Goal: Task Accomplishment & Management: Complete application form

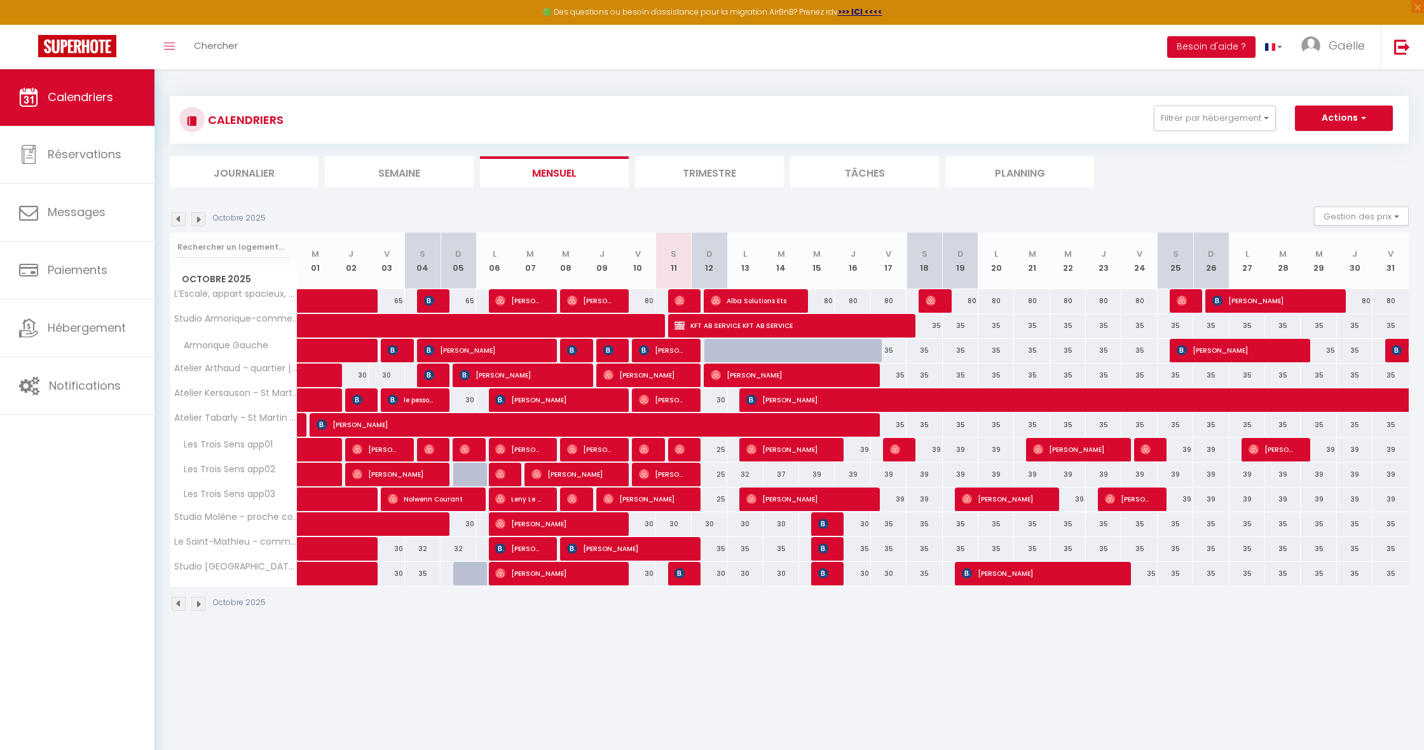
select select
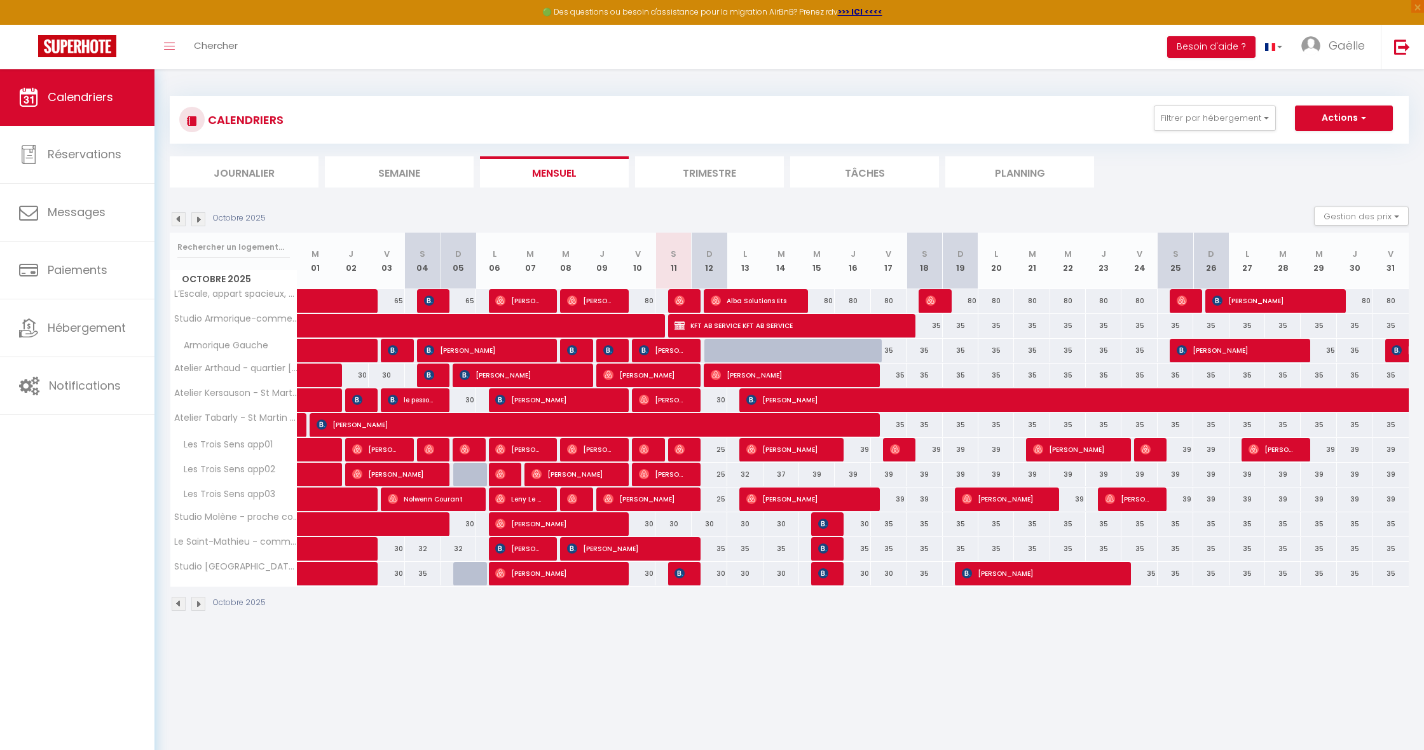
select select
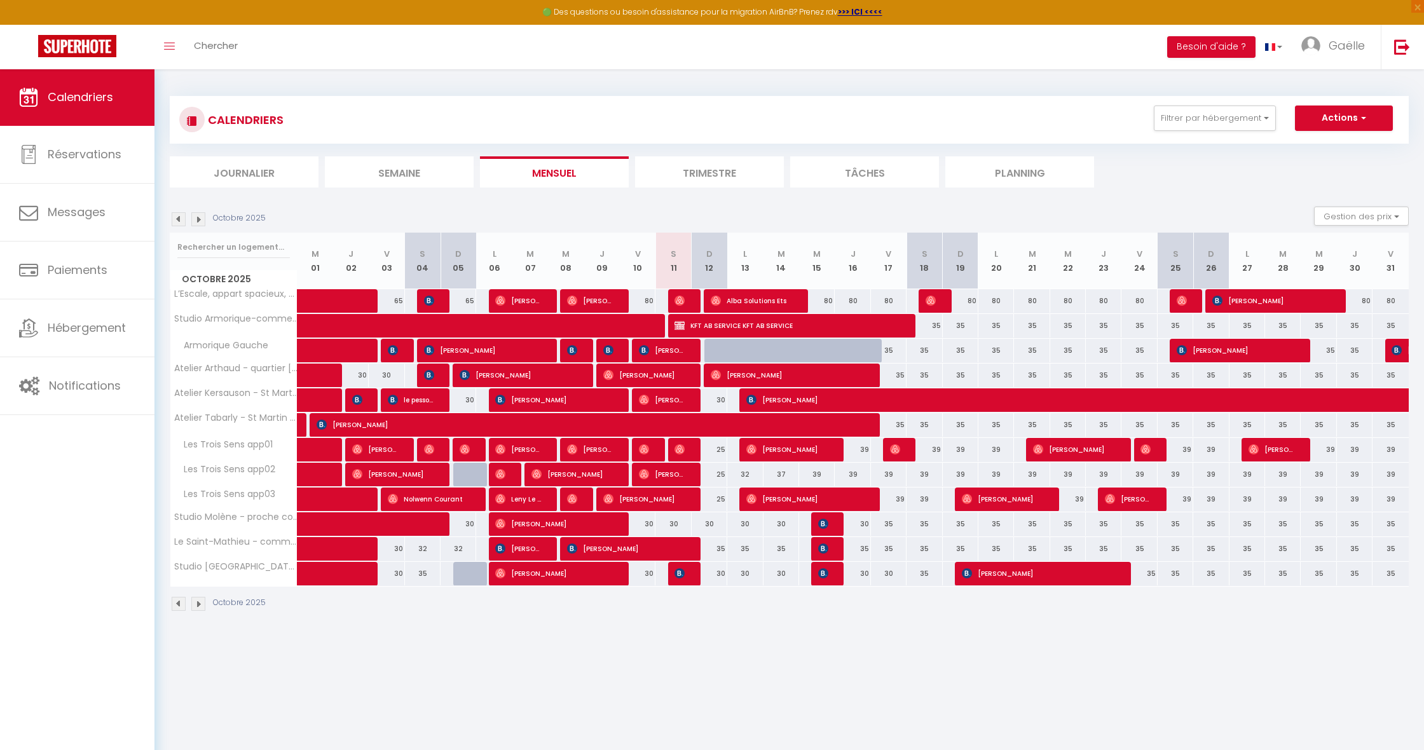
select select
click at [755, 299] on span "Alba Solutions Ets" at bounding box center [752, 301] width 83 height 24
select select "OK"
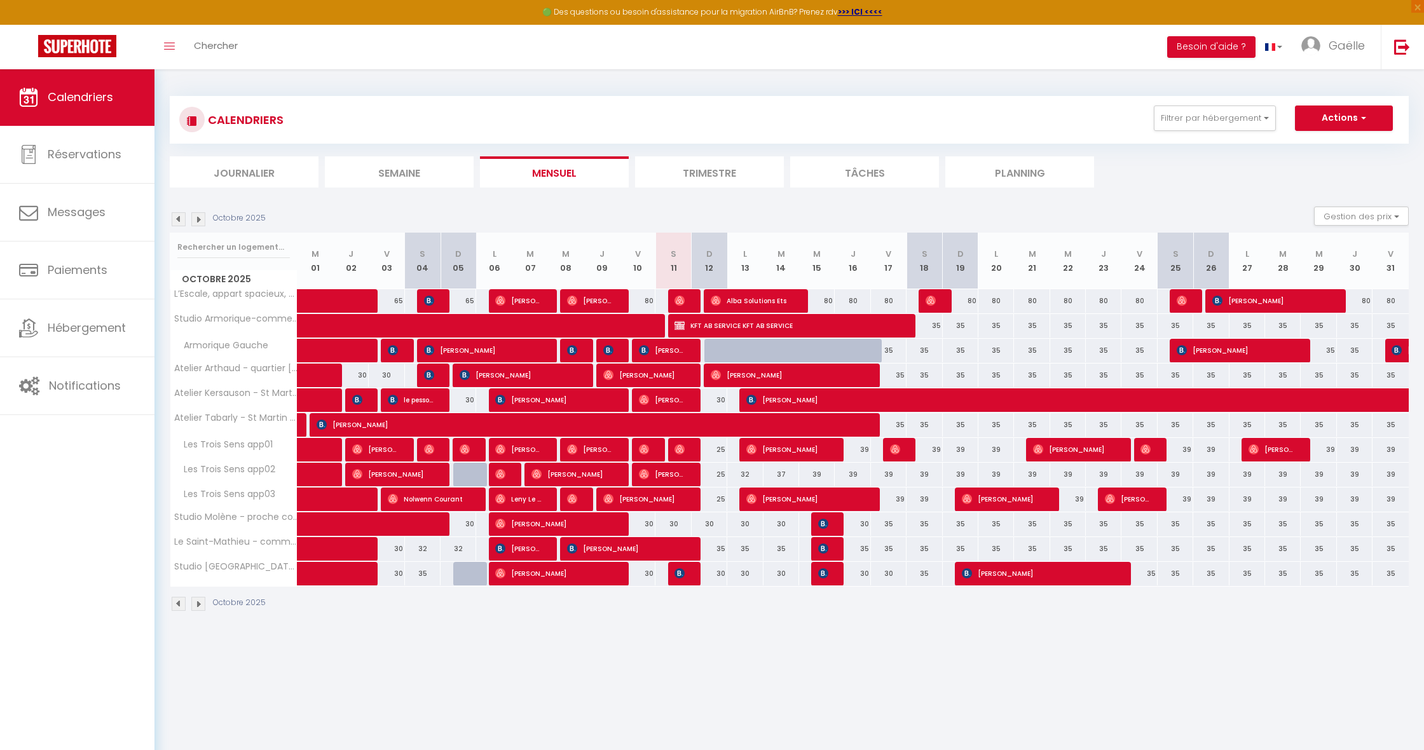
select select "0"
select select "1"
select select
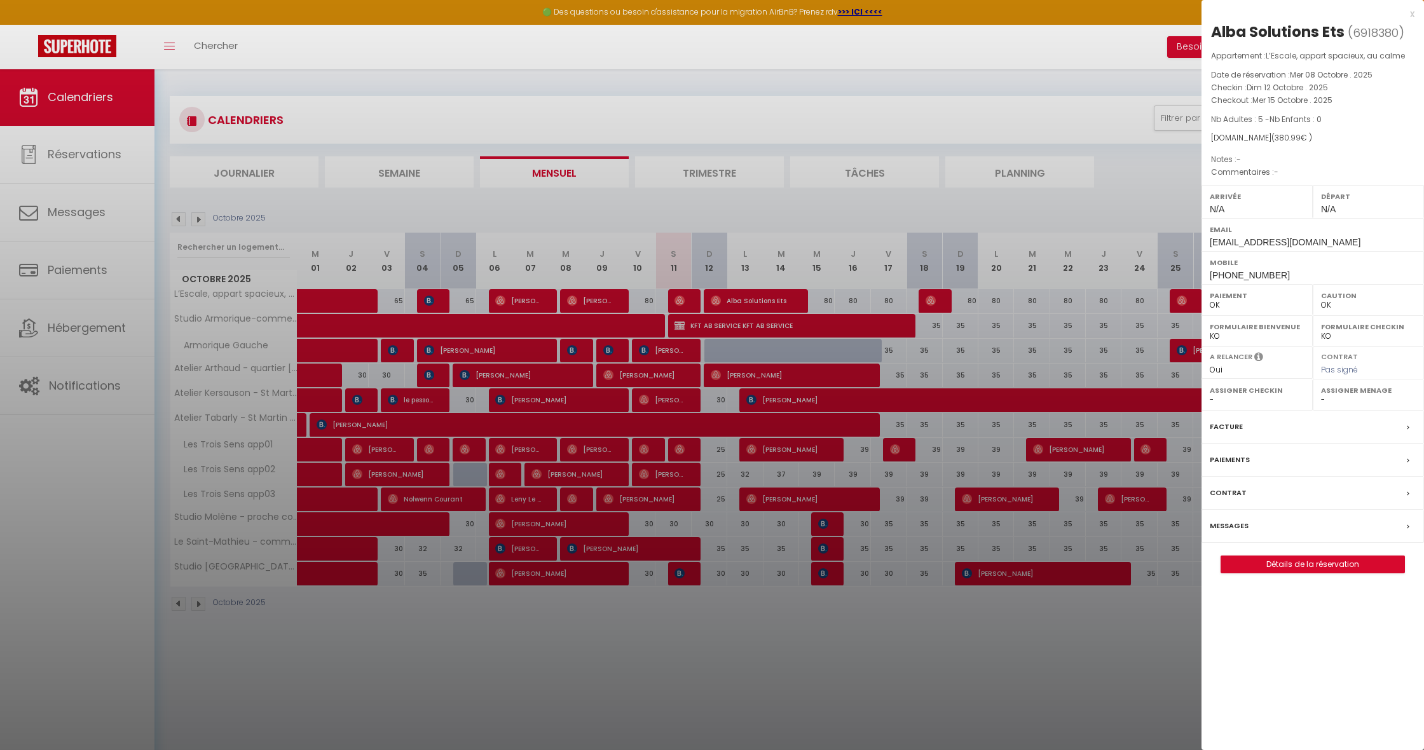
select select "13285"
click at [1408, 12] on div "x" at bounding box center [1308, 13] width 213 height 15
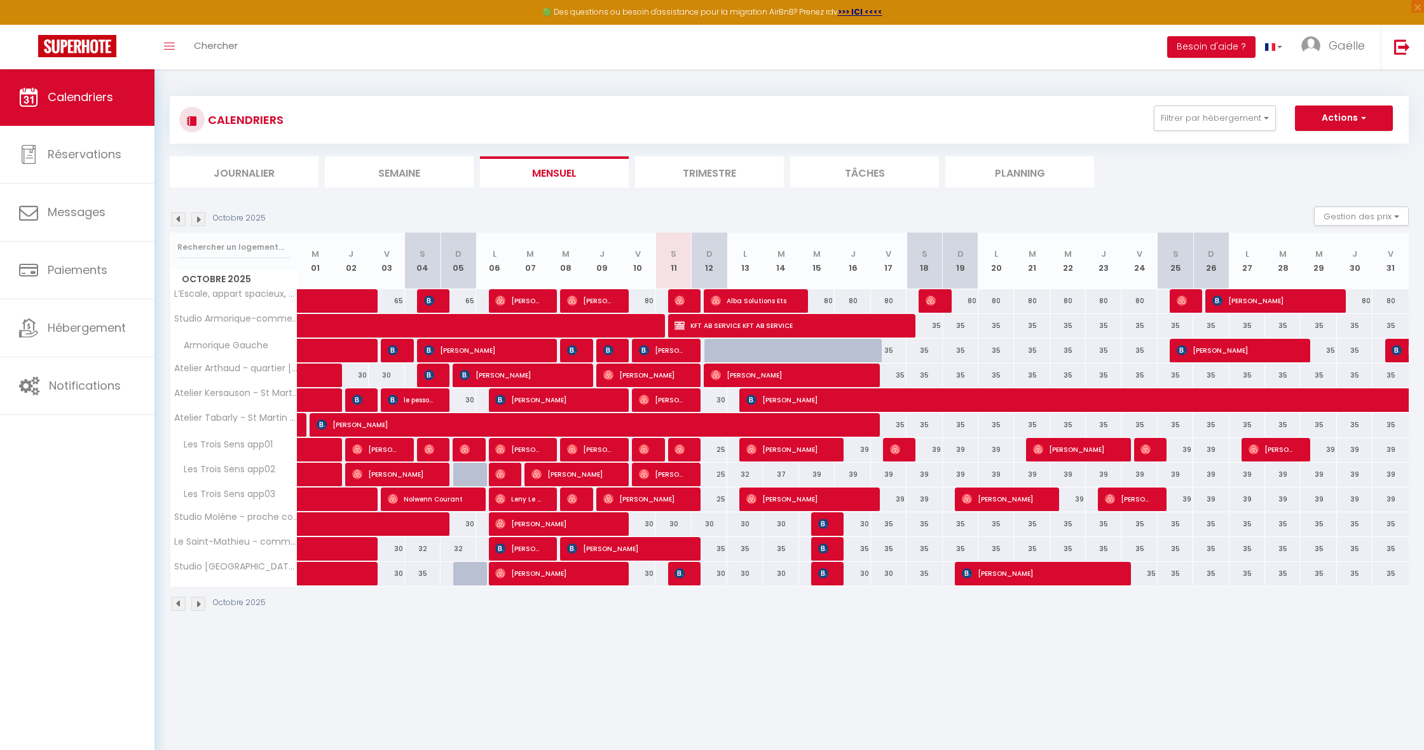
click at [676, 298] on img at bounding box center [680, 301] width 10 height 10
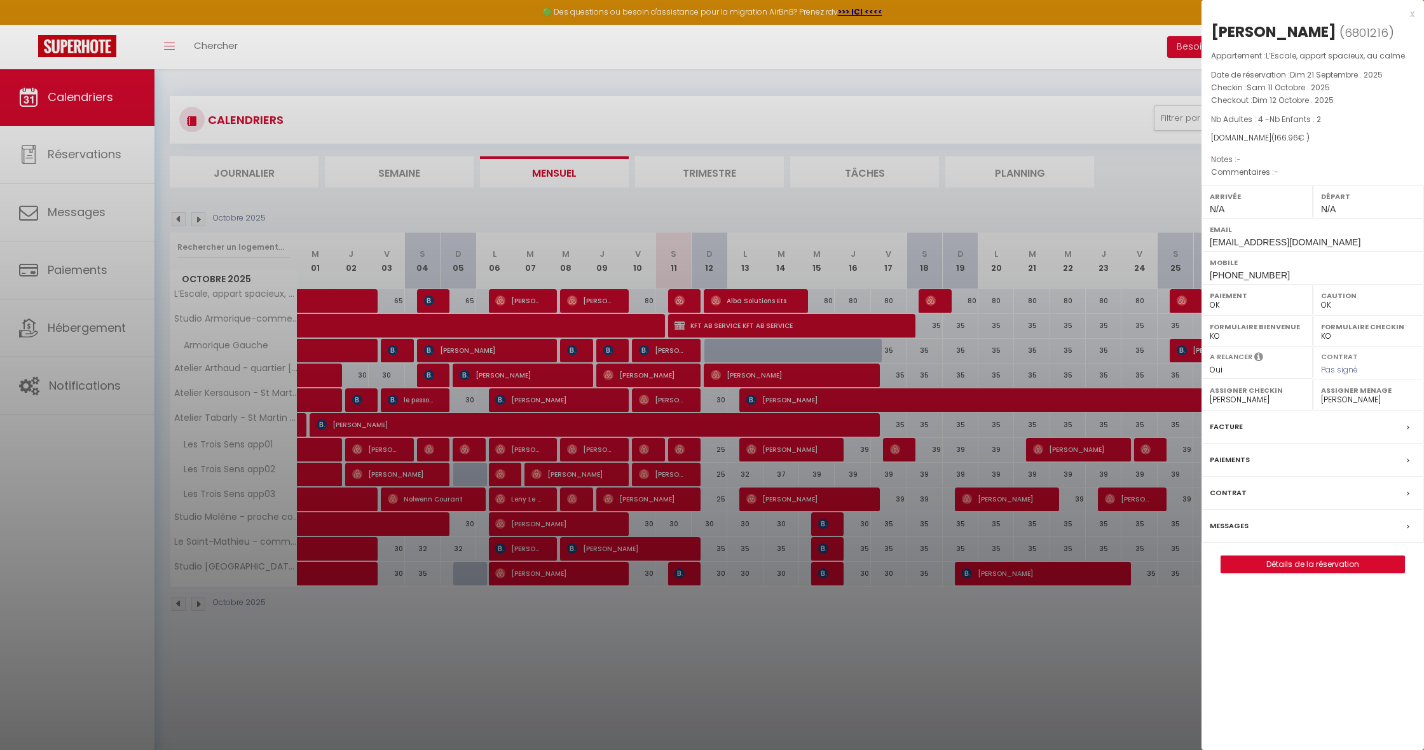
click at [1413, 10] on div "x" at bounding box center [1308, 13] width 213 height 15
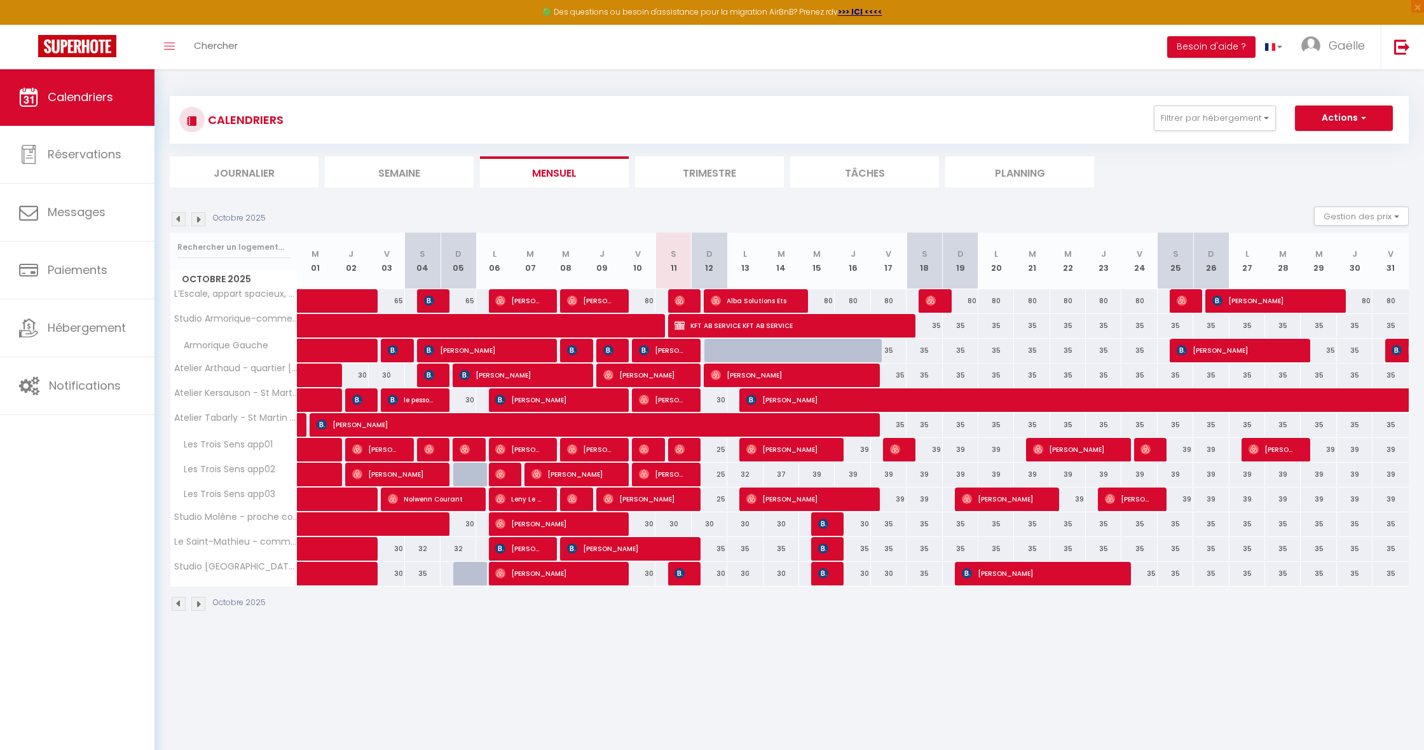
click at [581, 299] on span "[PERSON_NAME]" at bounding box center [591, 301] width 48 height 24
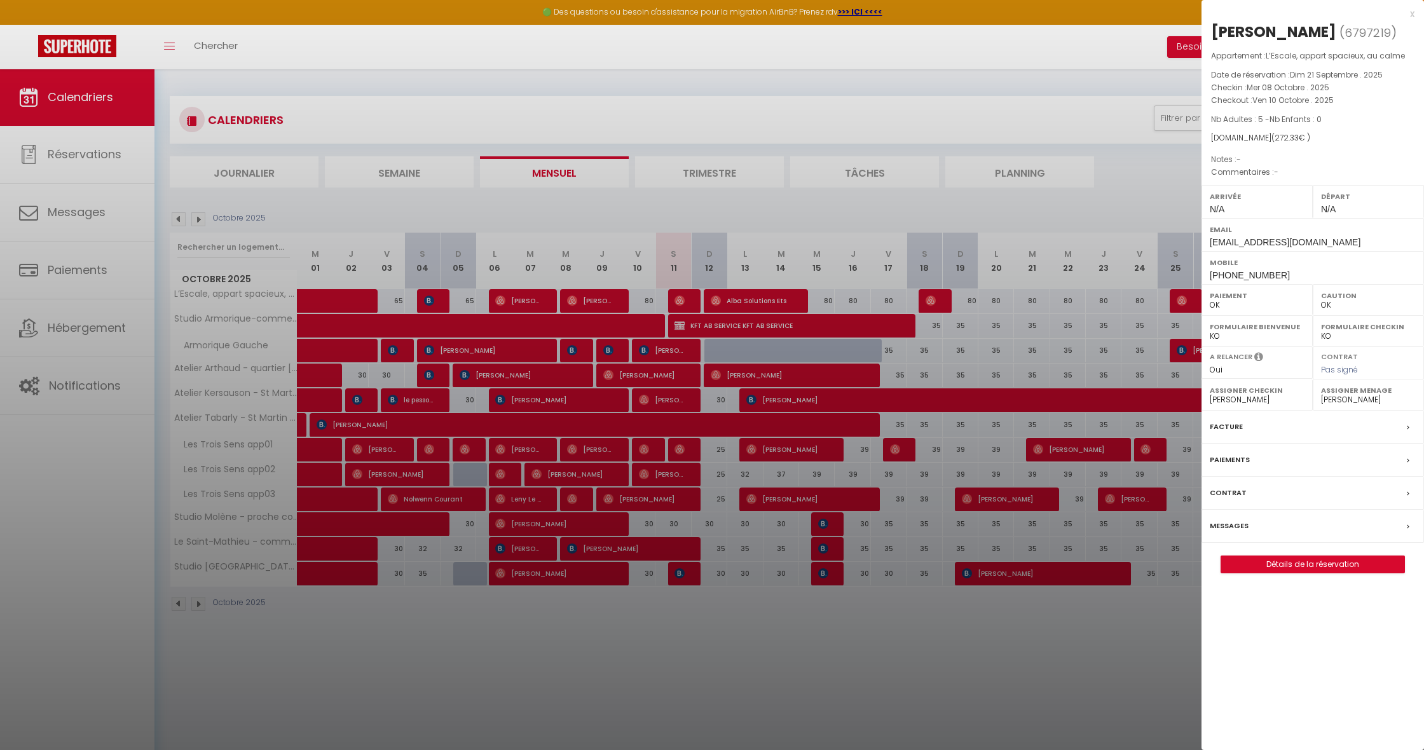
click at [1284, 560] on link "Détails de la réservation" at bounding box center [1312, 564] width 183 height 17
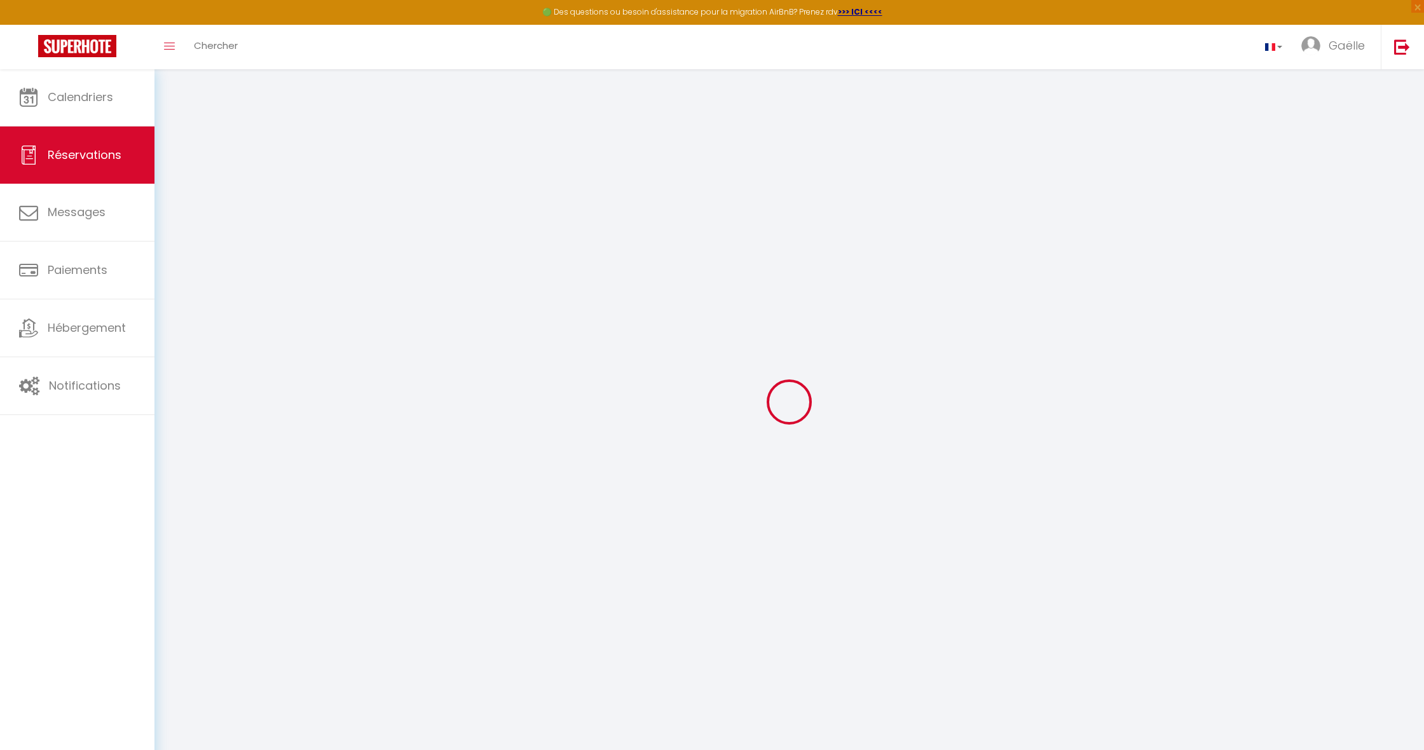
select select
checkbox input "false"
select select
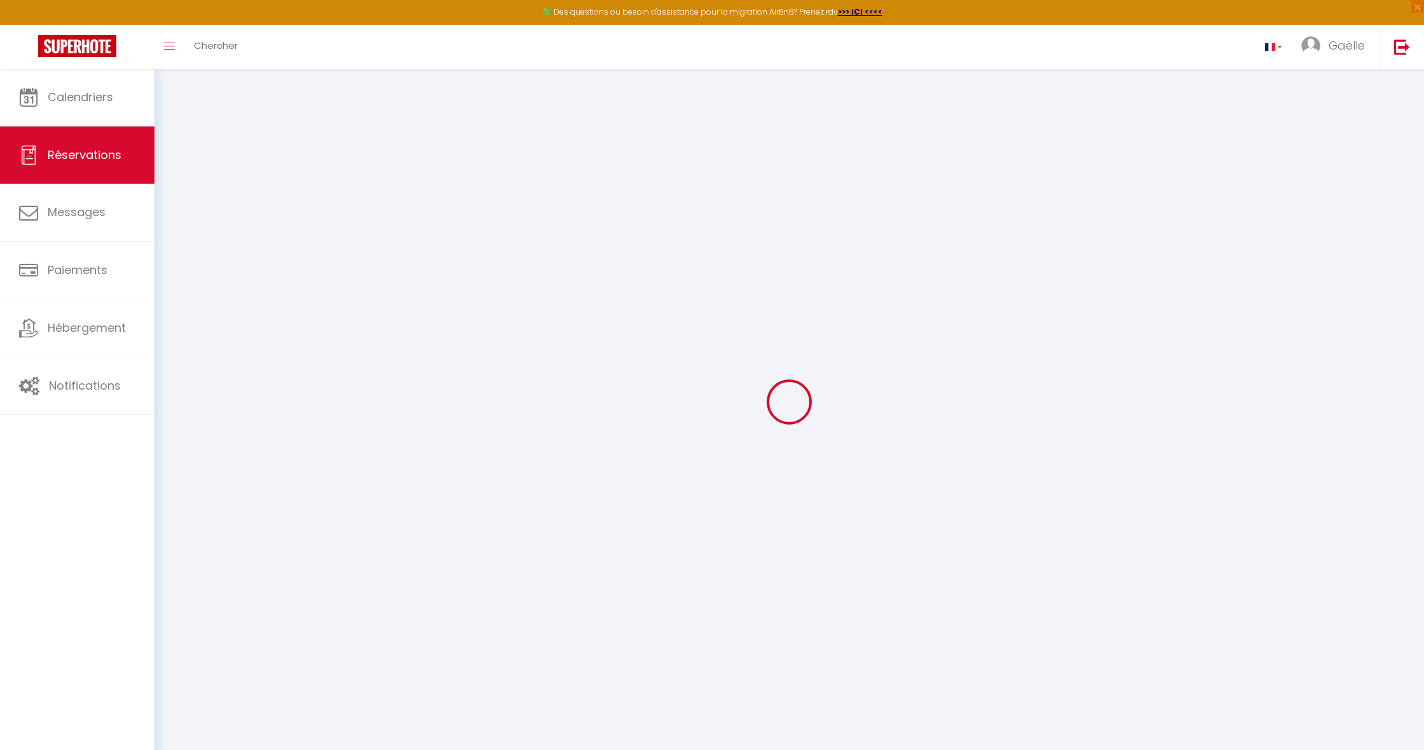
select select
checkbox input "false"
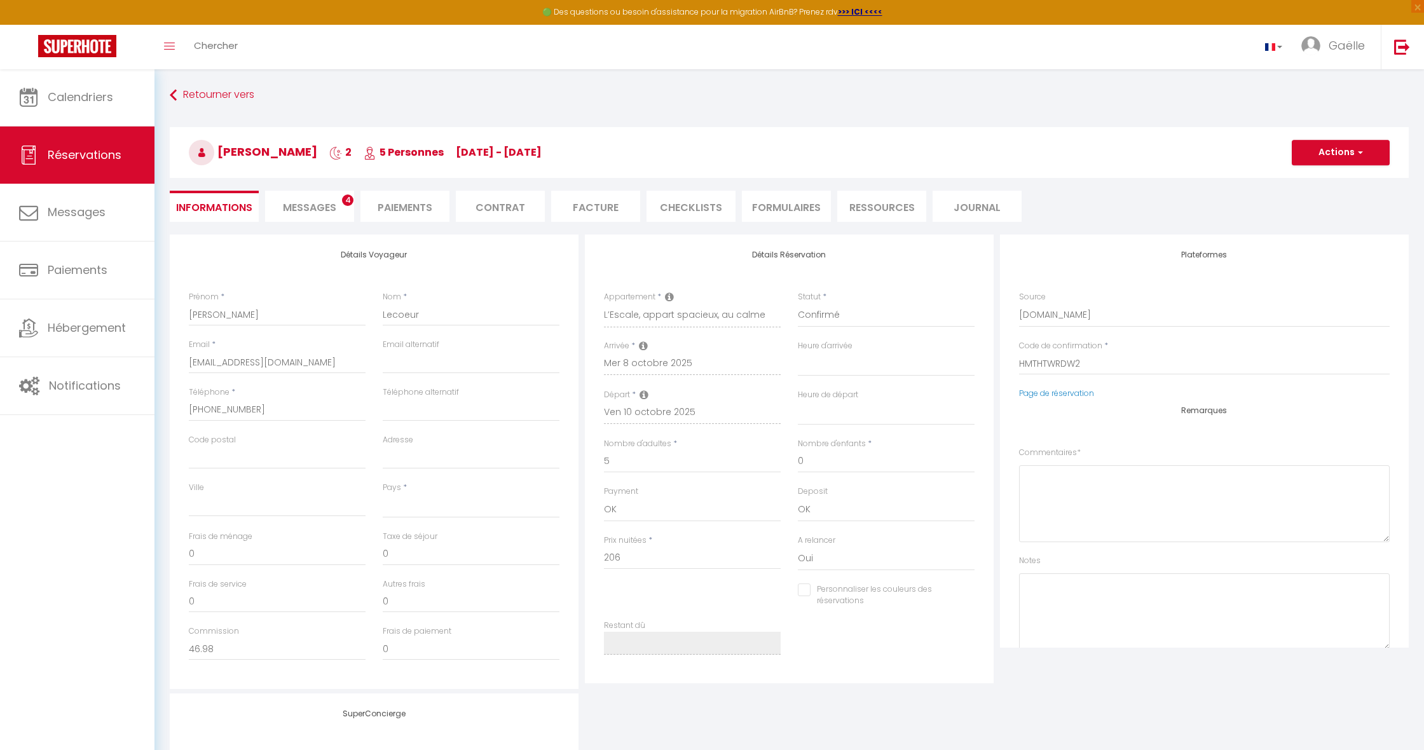
select select
type input "55"
type input "11.33"
select select
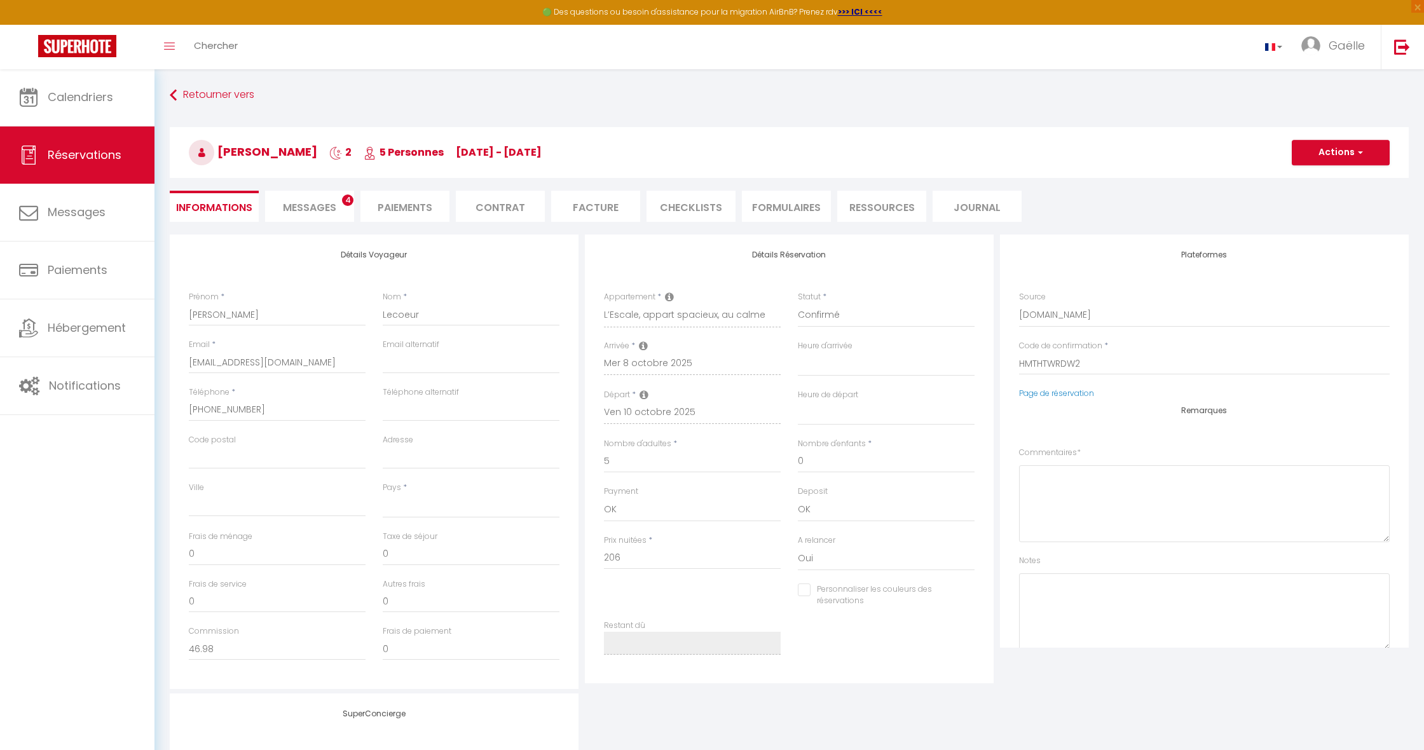
checkbox input "false"
select select
checkbox input "false"
select select
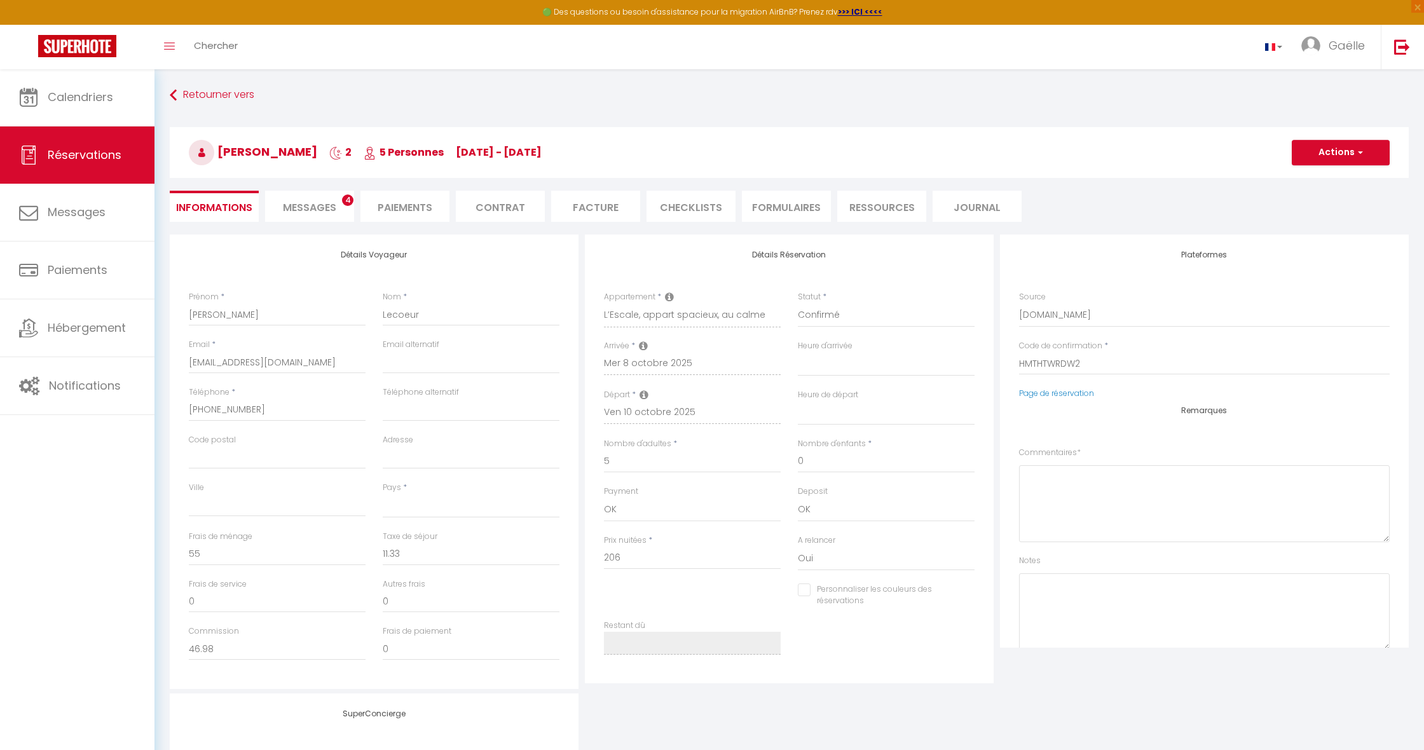
click at [582, 206] on li "Facture" at bounding box center [595, 206] width 89 height 31
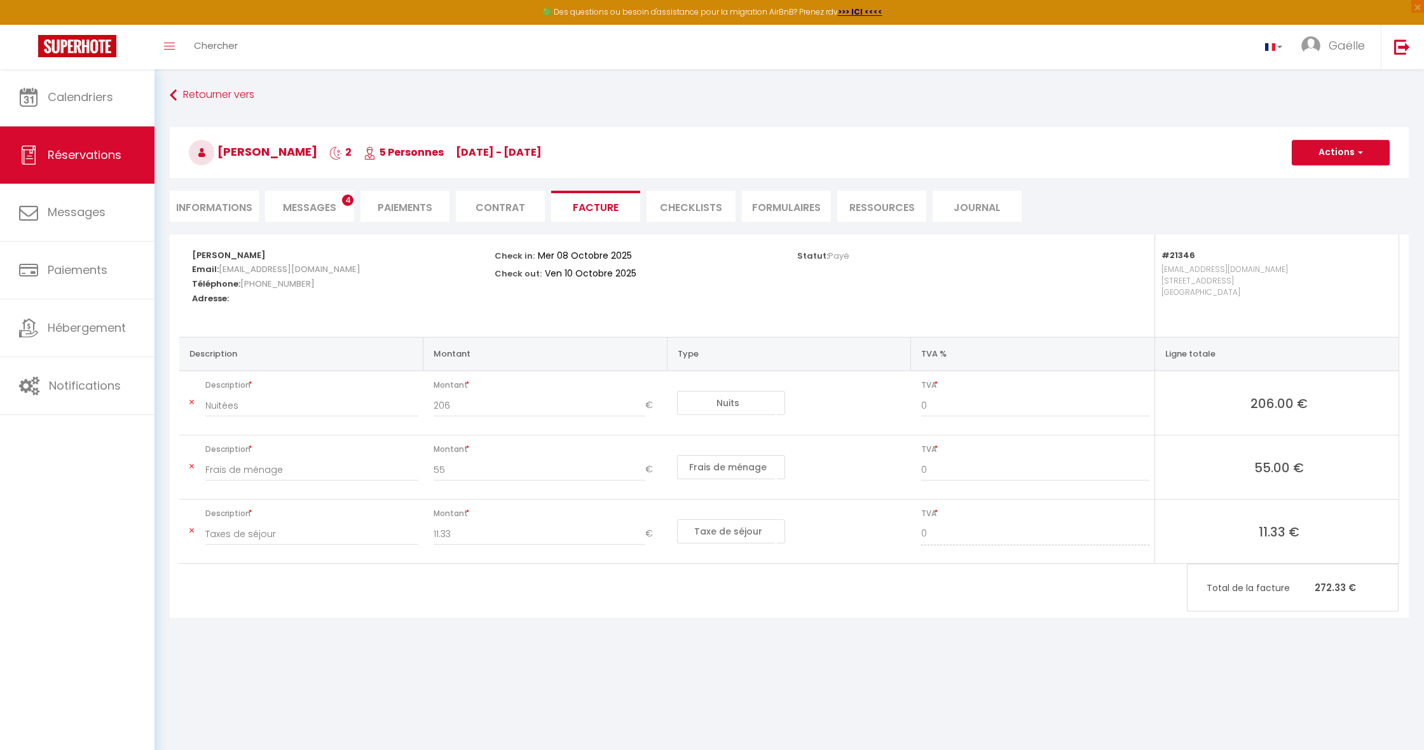
click at [1333, 149] on button "Actions" at bounding box center [1341, 152] width 98 height 25
click at [1343, 196] on link "Aperçu et éditer" at bounding box center [1331, 197] width 107 height 17
click at [90, 99] on span "Calendriers" at bounding box center [80, 97] width 65 height 16
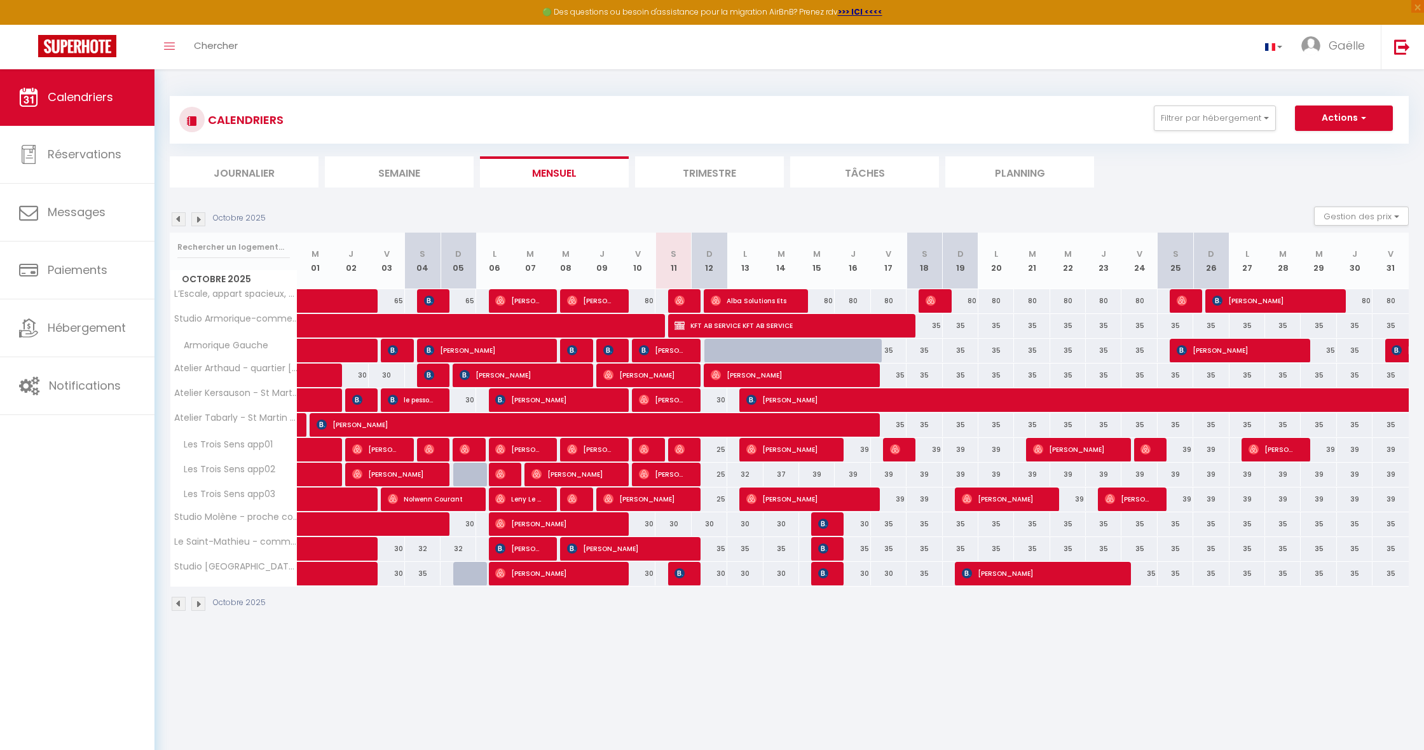
click at [175, 217] on img at bounding box center [179, 219] width 14 height 14
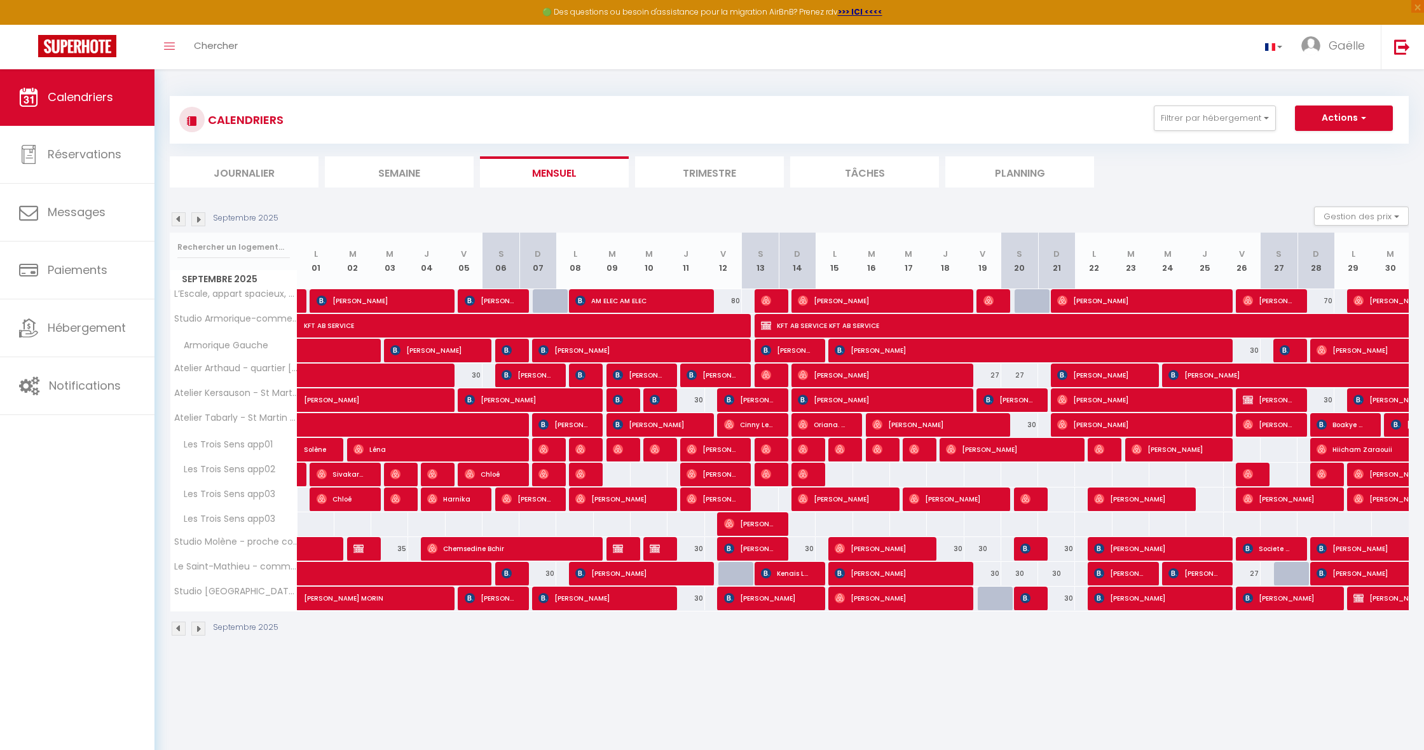
click at [1385, 600] on span "[PERSON_NAME]" at bounding box center [1412, 598] width 117 height 24
select select "OK"
select select "KO"
select select "0"
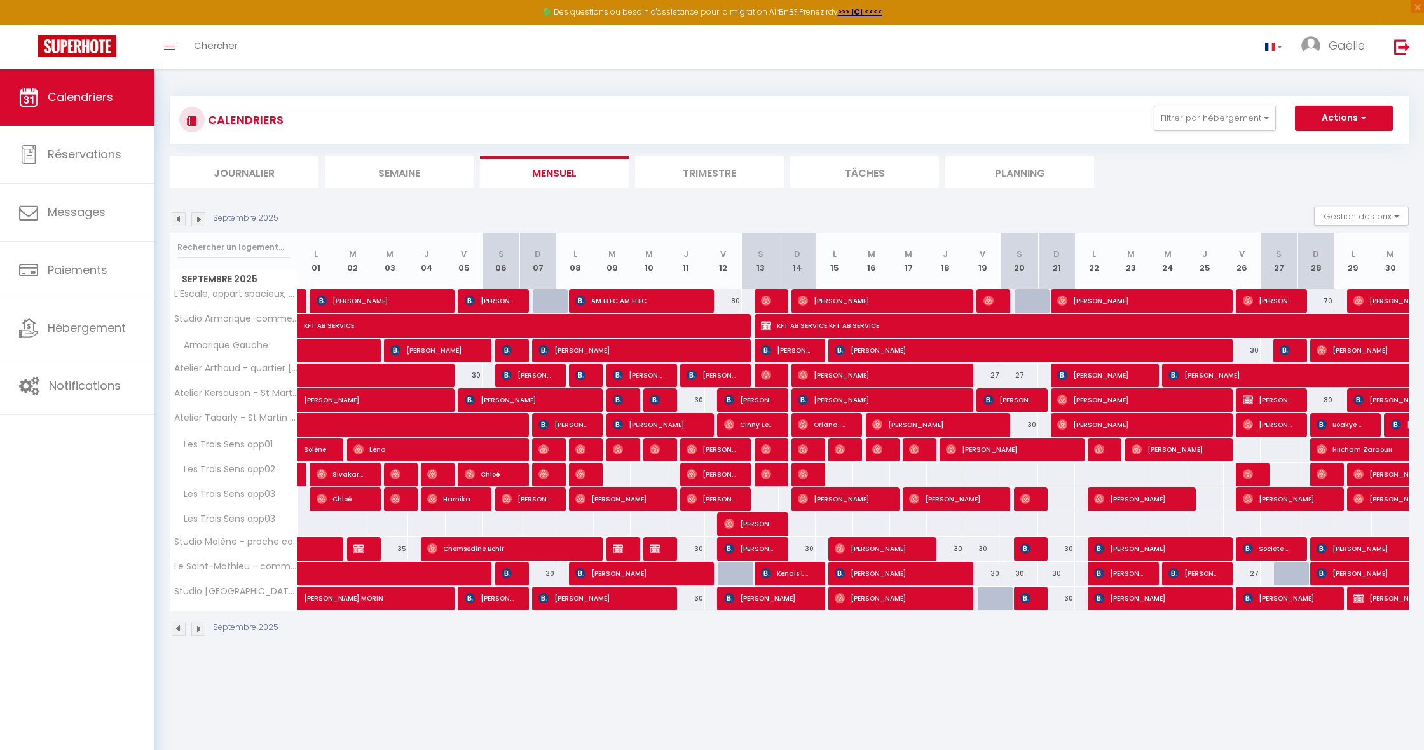
select select "1"
select select
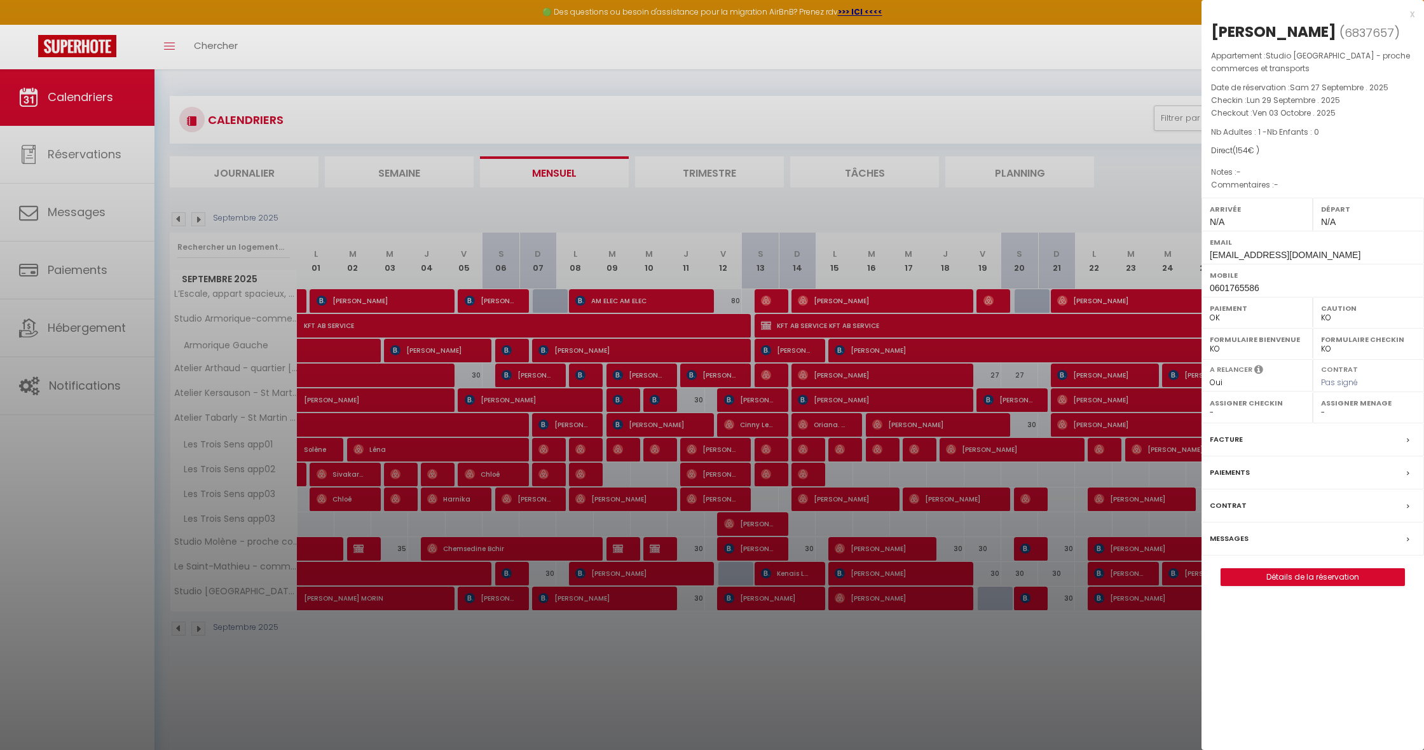
drag, startPoint x: 1367, startPoint y: 26, endPoint x: 1212, endPoint y: 24, distance: 154.5
click at [1212, 24] on h2 "[PERSON_NAME] ( 6837657 )" at bounding box center [1312, 33] width 203 height 22
copy div "[PERSON_NAME]"
click at [1350, 586] on link "Détails de la réservation" at bounding box center [1312, 577] width 183 height 17
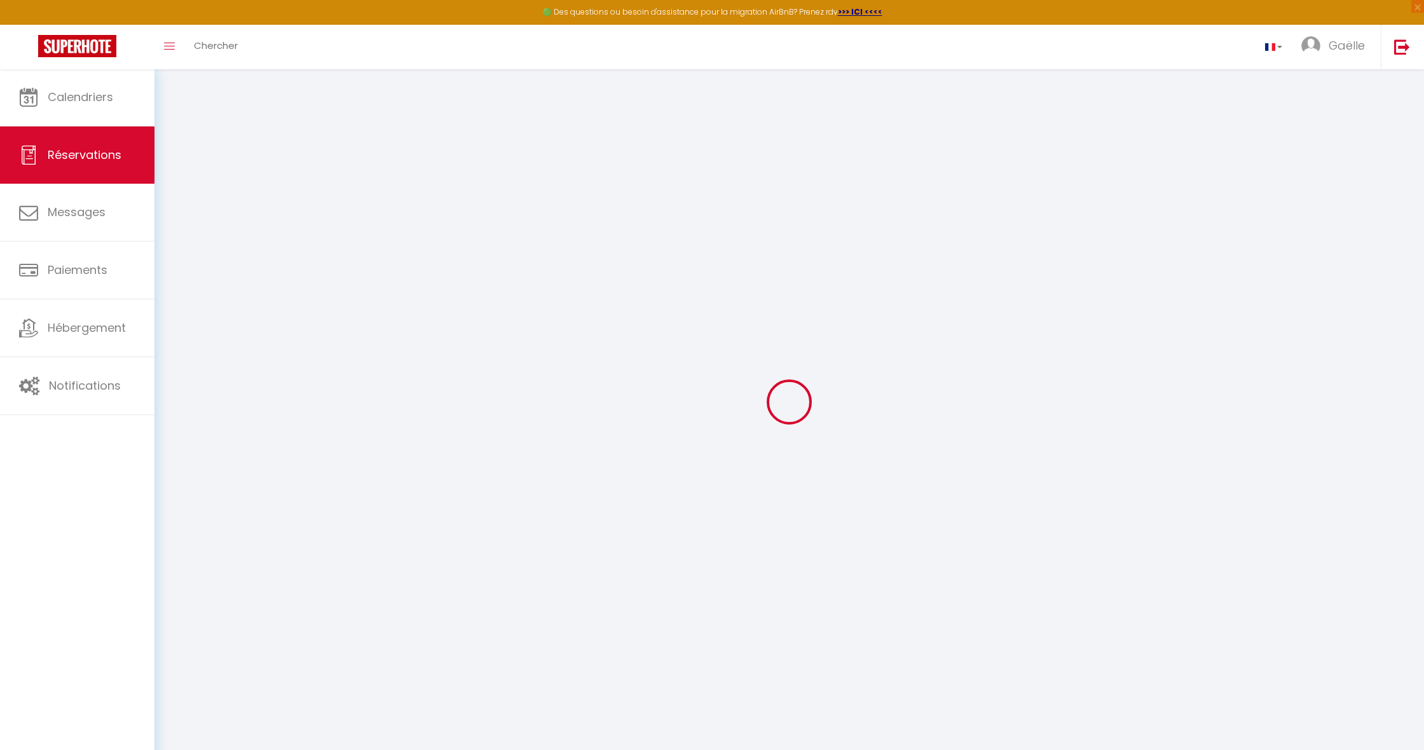
type input "sebastien"
type input "DECLERCQ"
type input "[EMAIL_ADDRESS][DOMAIN_NAME]"
type input "0601765586"
select select "FR"
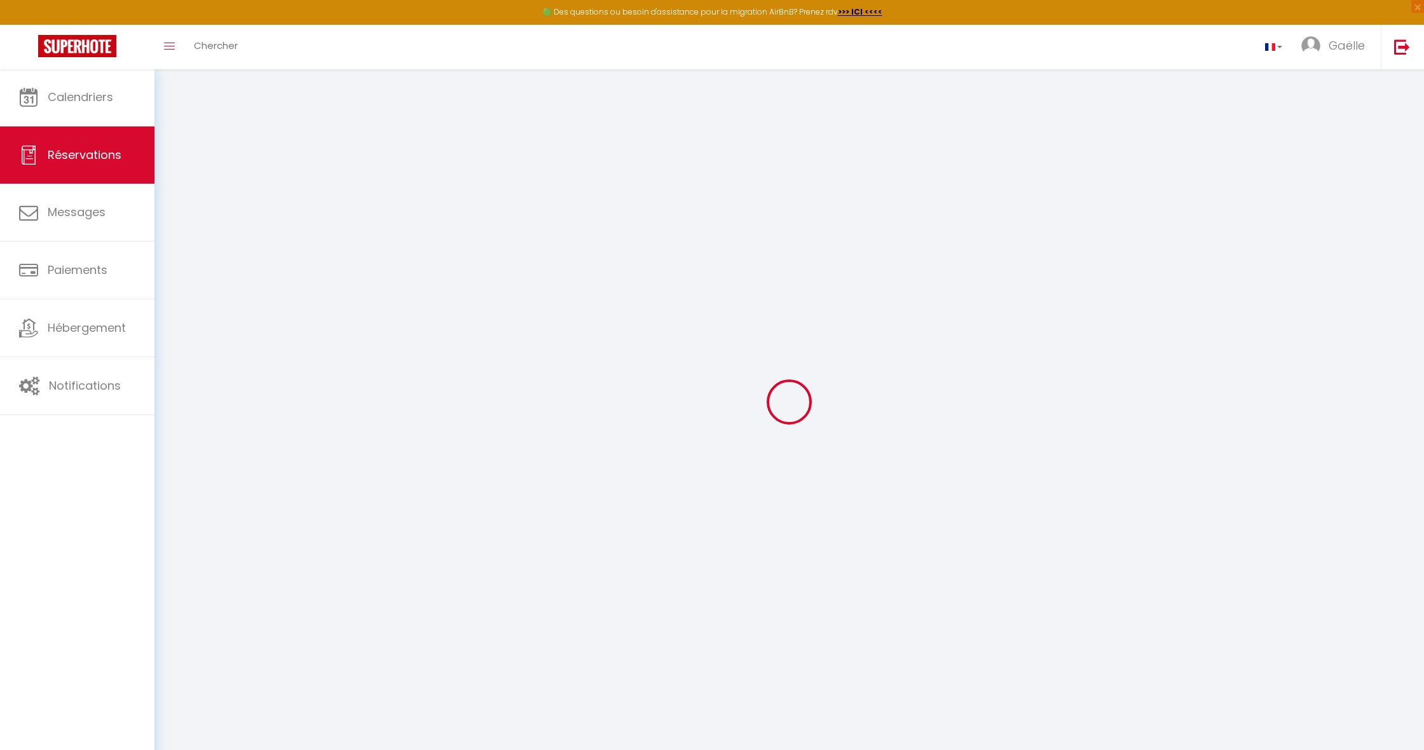
select select "21362"
select select "1"
type input "Lun 29 Septembre 2025"
select select
type input "Ven 03 Octobre 2025"
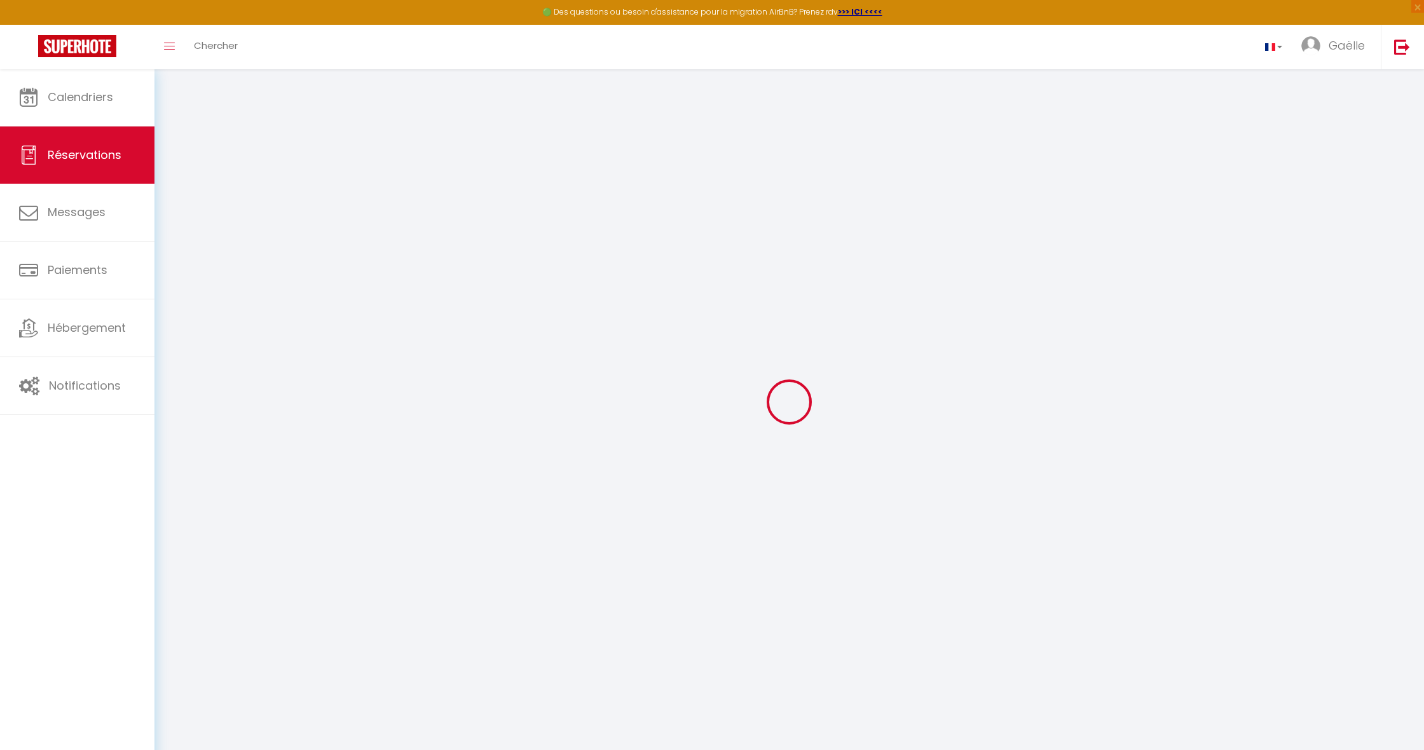
select select
type input "1"
select select "12"
select select
type input "128"
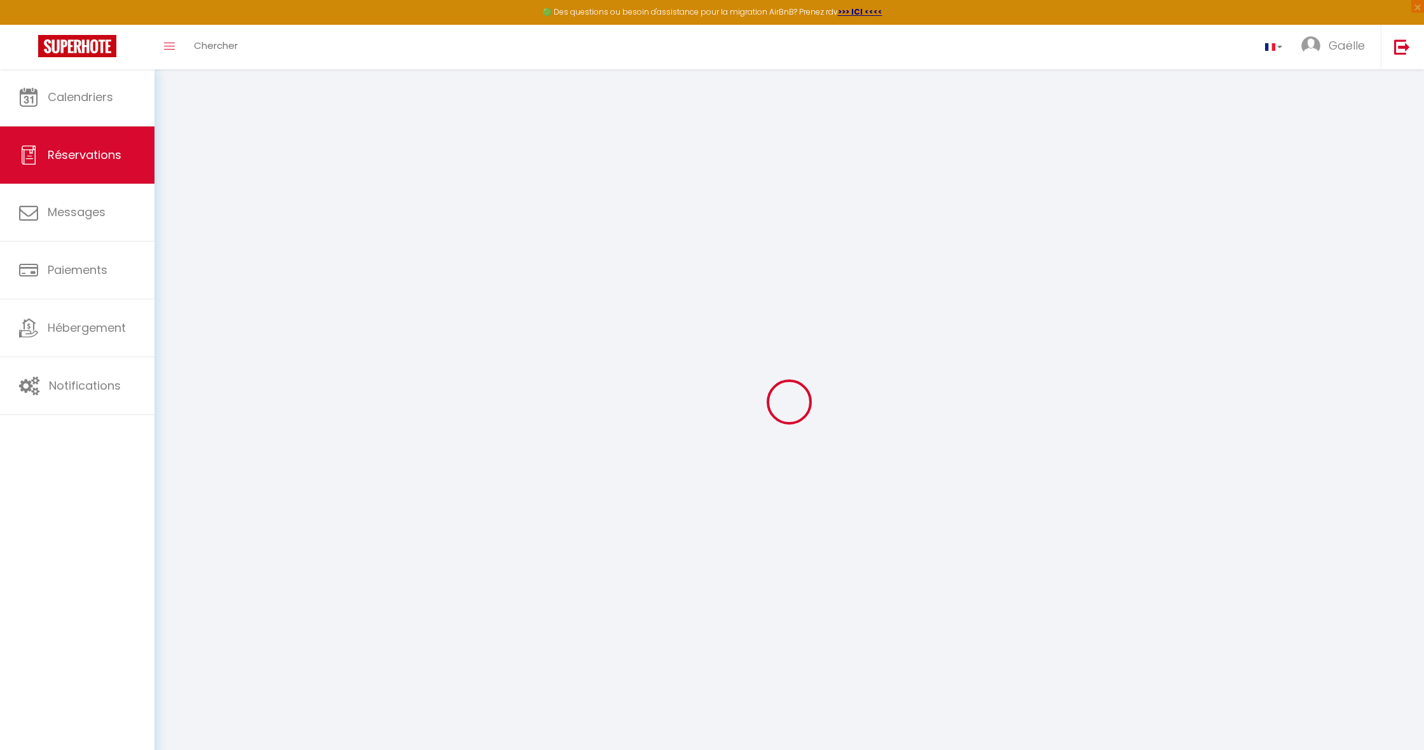
checkbox input "false"
type input "0"
select select
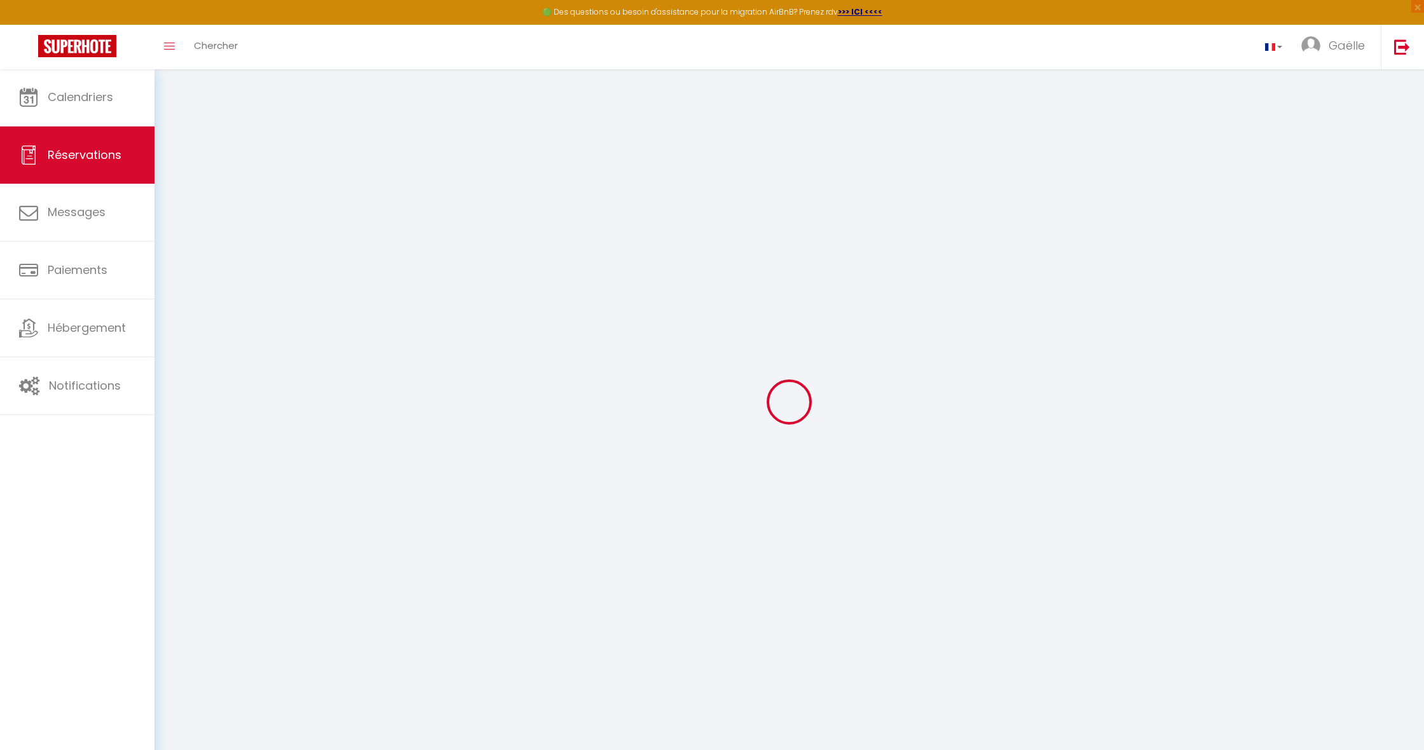
select select
select select "14"
checkbox input "false"
select select
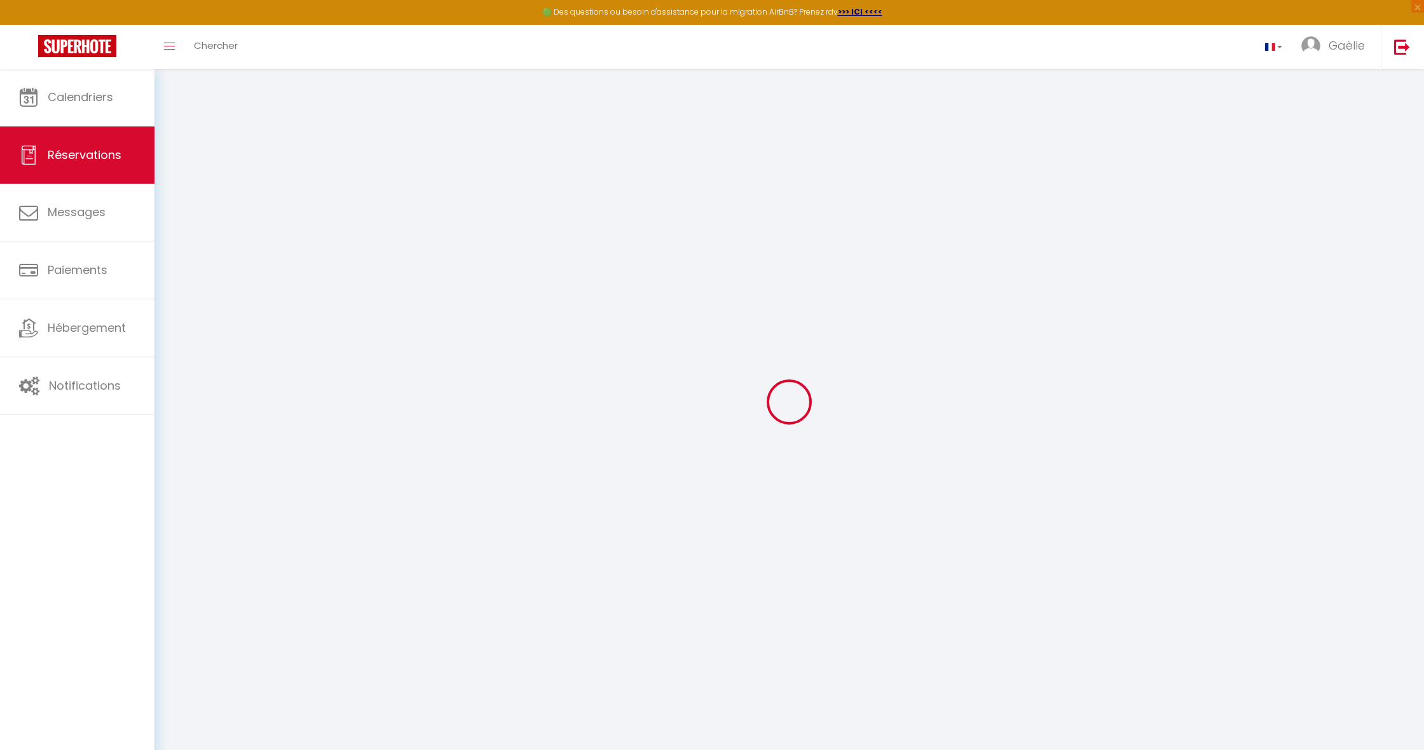
checkbox input "false"
select select
checkbox input "false"
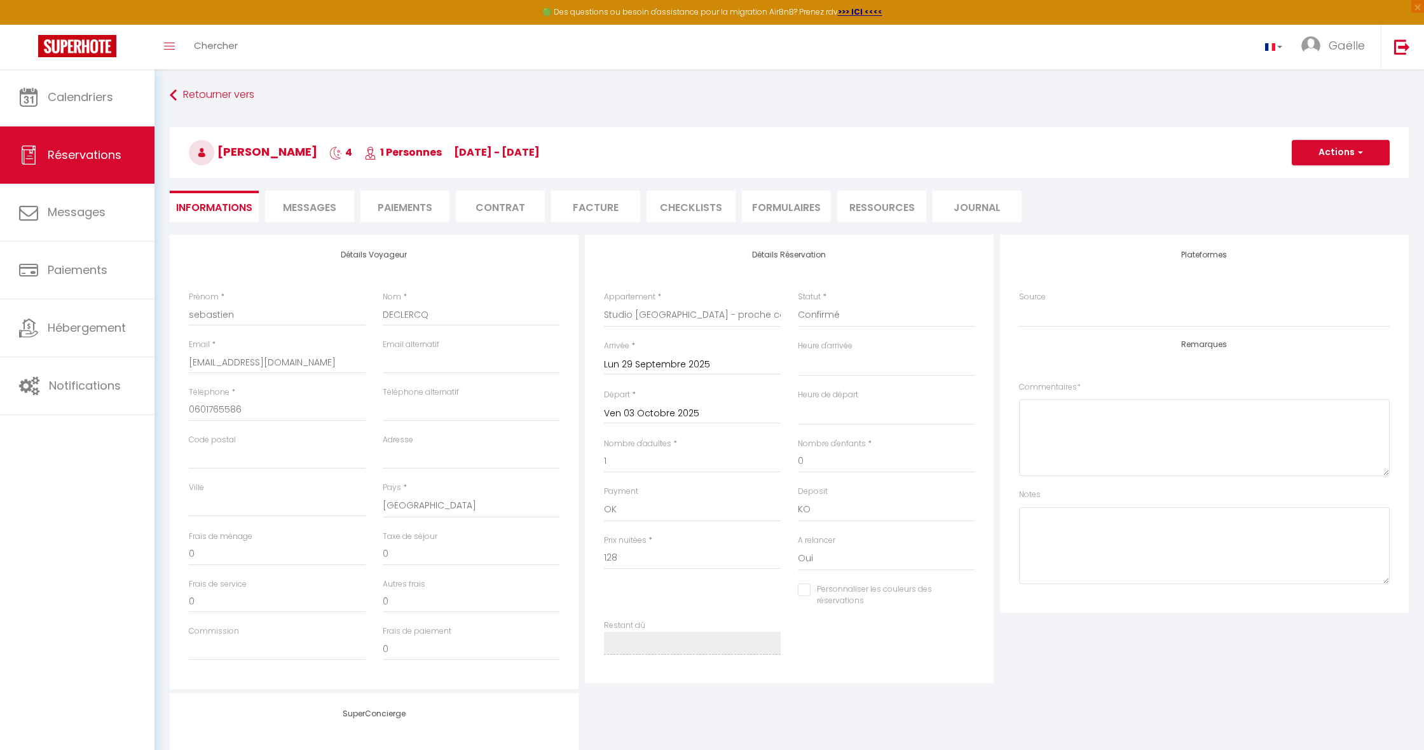
select select
checkbox input "false"
type input "26"
select select
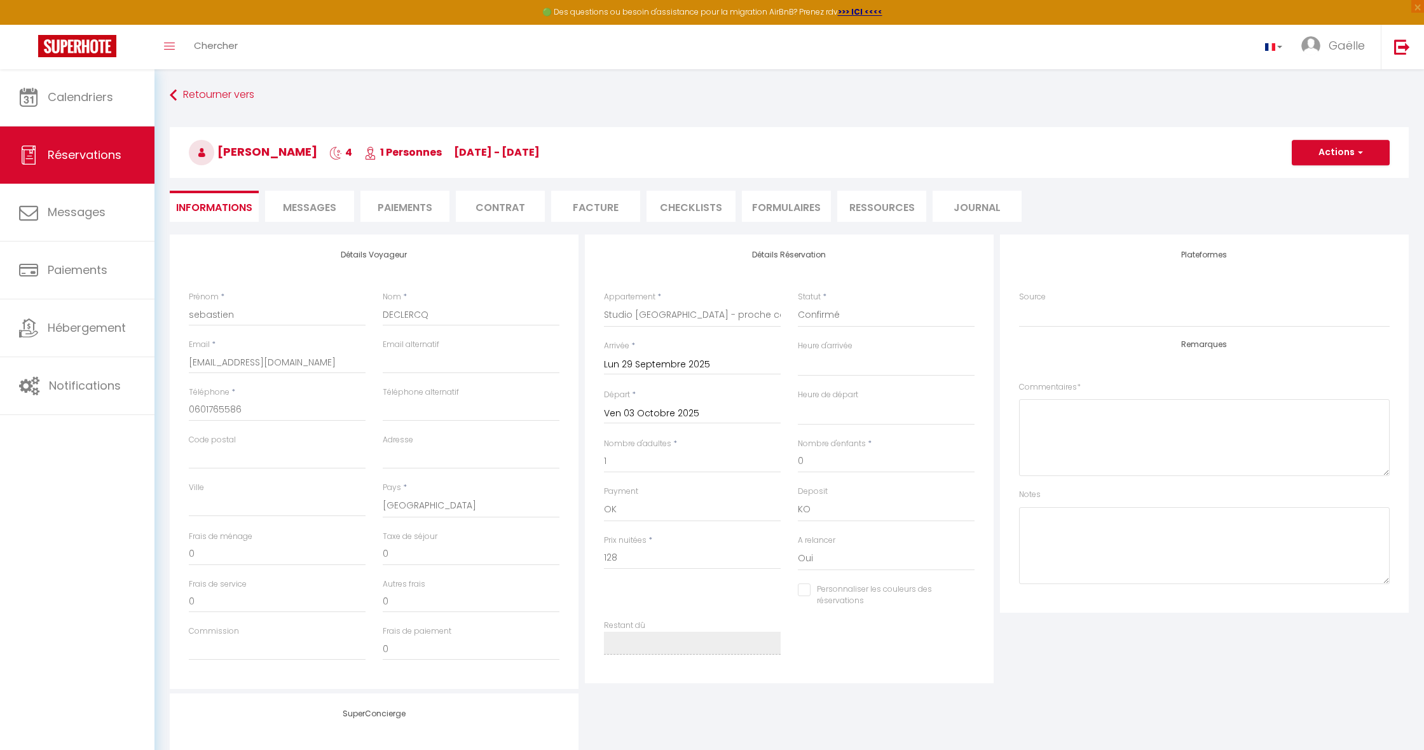
select select
checkbox input "false"
select select
click at [418, 206] on li "Paiements" at bounding box center [405, 206] width 89 height 31
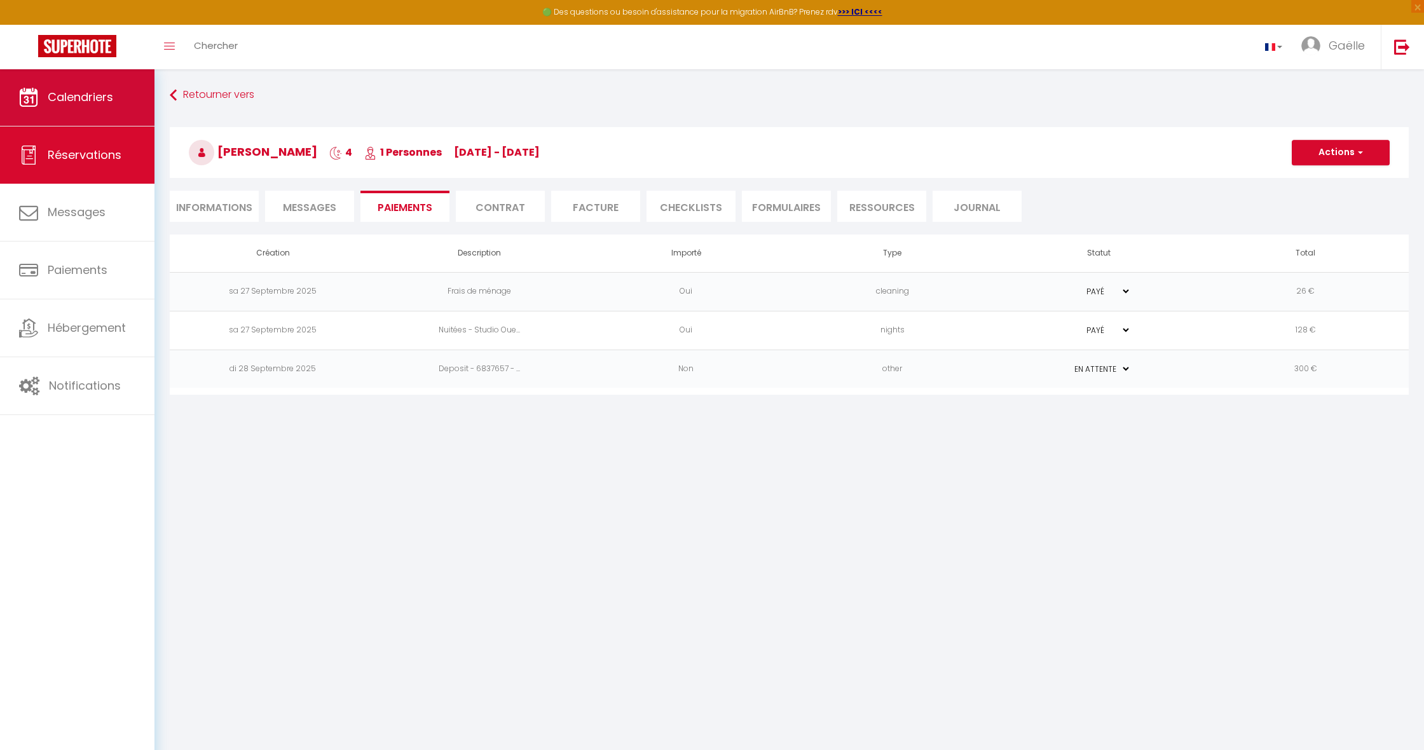
click at [121, 91] on link "Calendriers" at bounding box center [77, 97] width 155 height 57
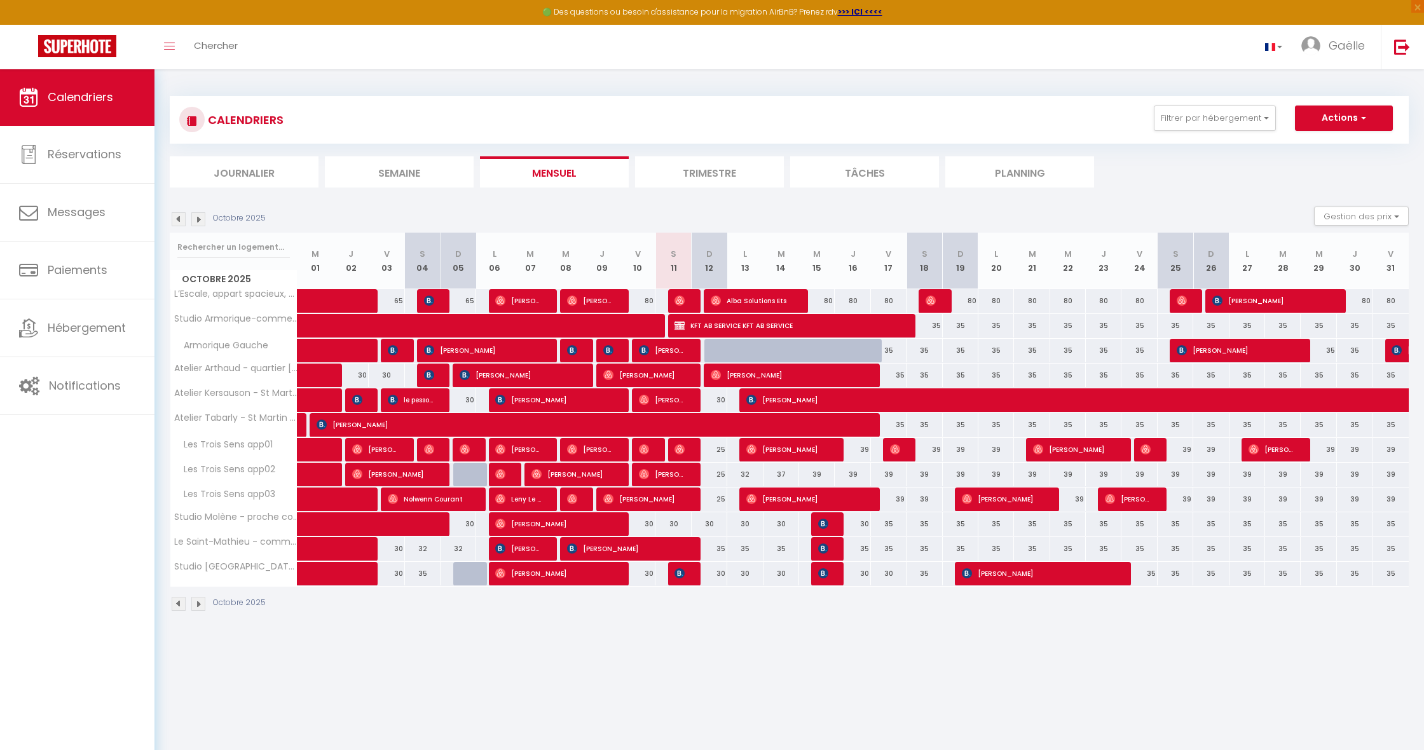
click at [1347, 114] on button "Actions" at bounding box center [1344, 118] width 98 height 25
click at [715, 350] on div at bounding box center [722, 351] width 36 height 24
type input "35"
select select "1"
type input "Dim 12 Octobre 2025"
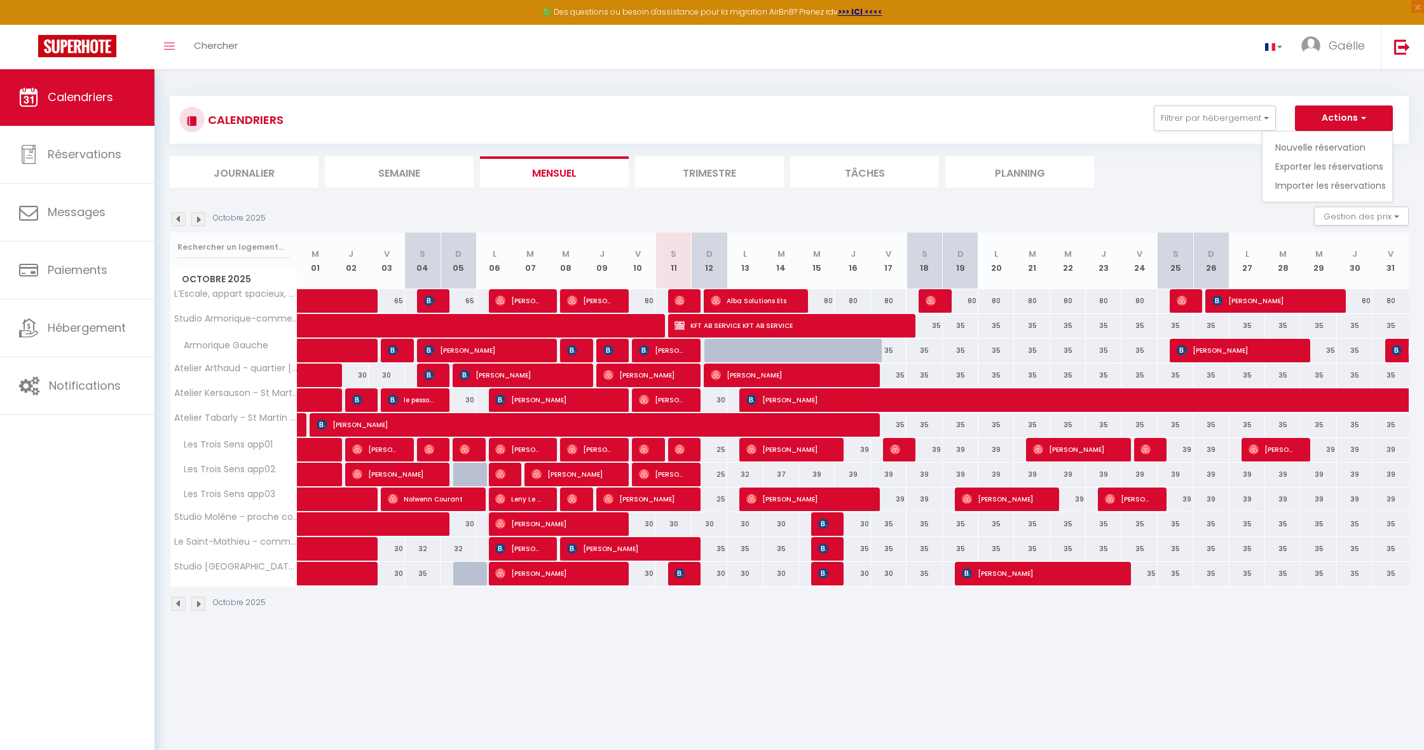
type input "Lun 13 Octobre 2025"
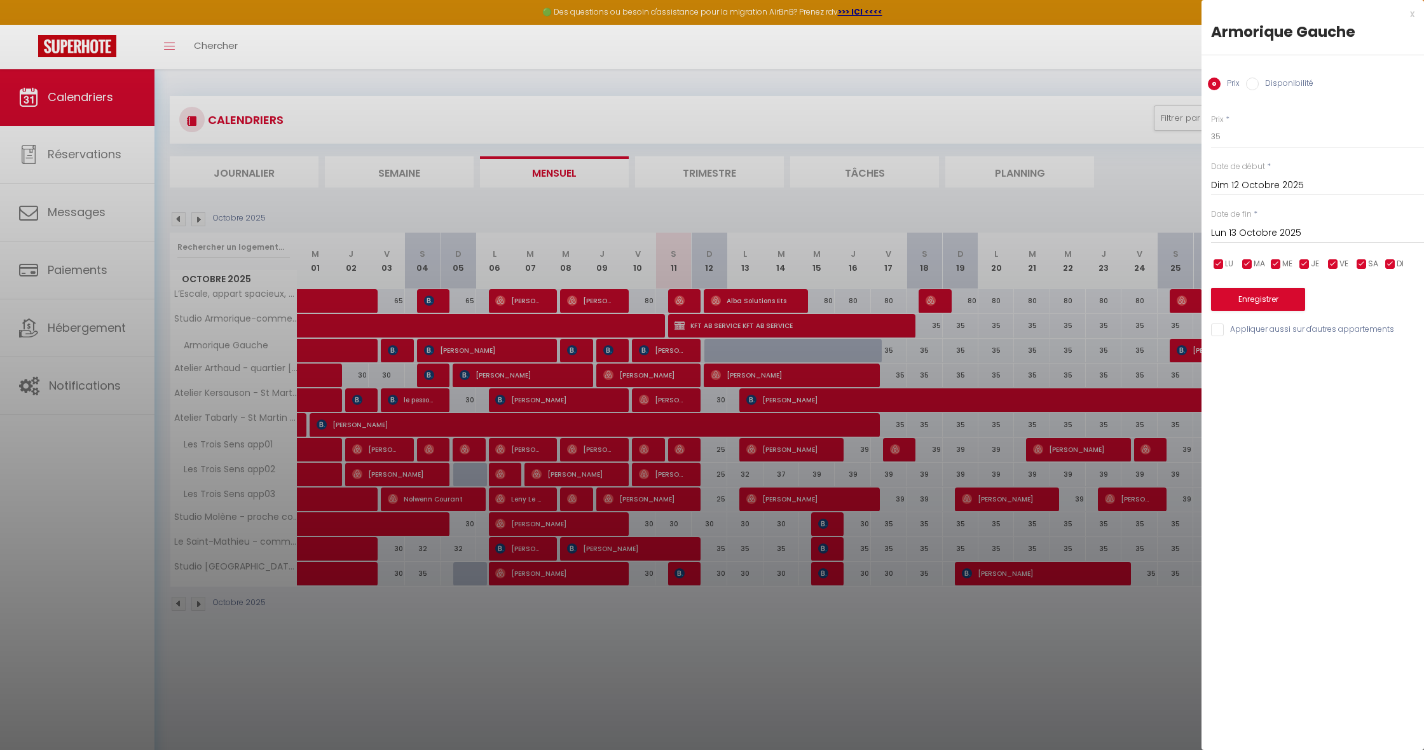
click at [1256, 84] on input "Disponibilité" at bounding box center [1252, 84] width 13 height 13
radio input "true"
click at [1215, 83] on input "Prix" at bounding box center [1214, 84] width 13 height 13
radio input "true"
radio input "false"
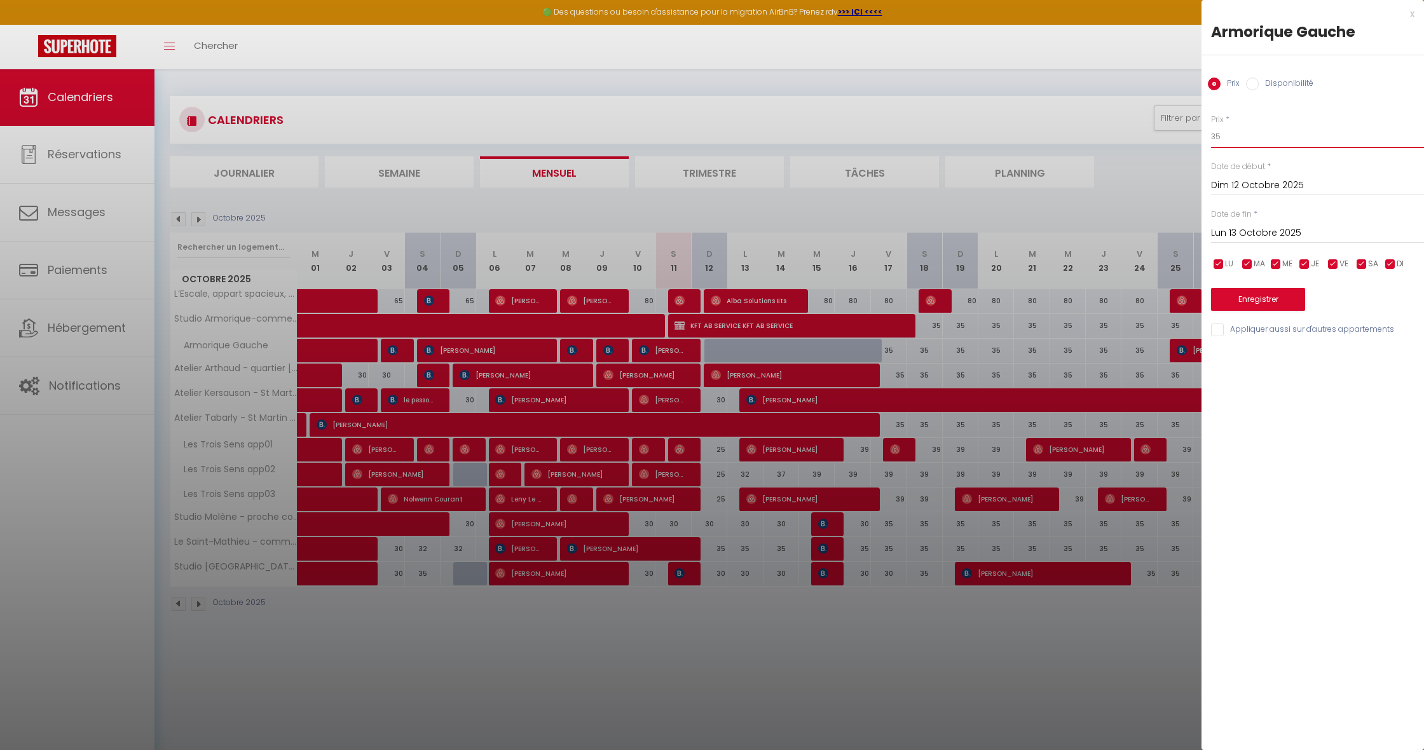
click at [1231, 135] on input "35" at bounding box center [1317, 136] width 213 height 23
type input "32"
click at [1275, 233] on input "Lun 13 Octobre 2025" at bounding box center [1317, 233] width 213 height 17
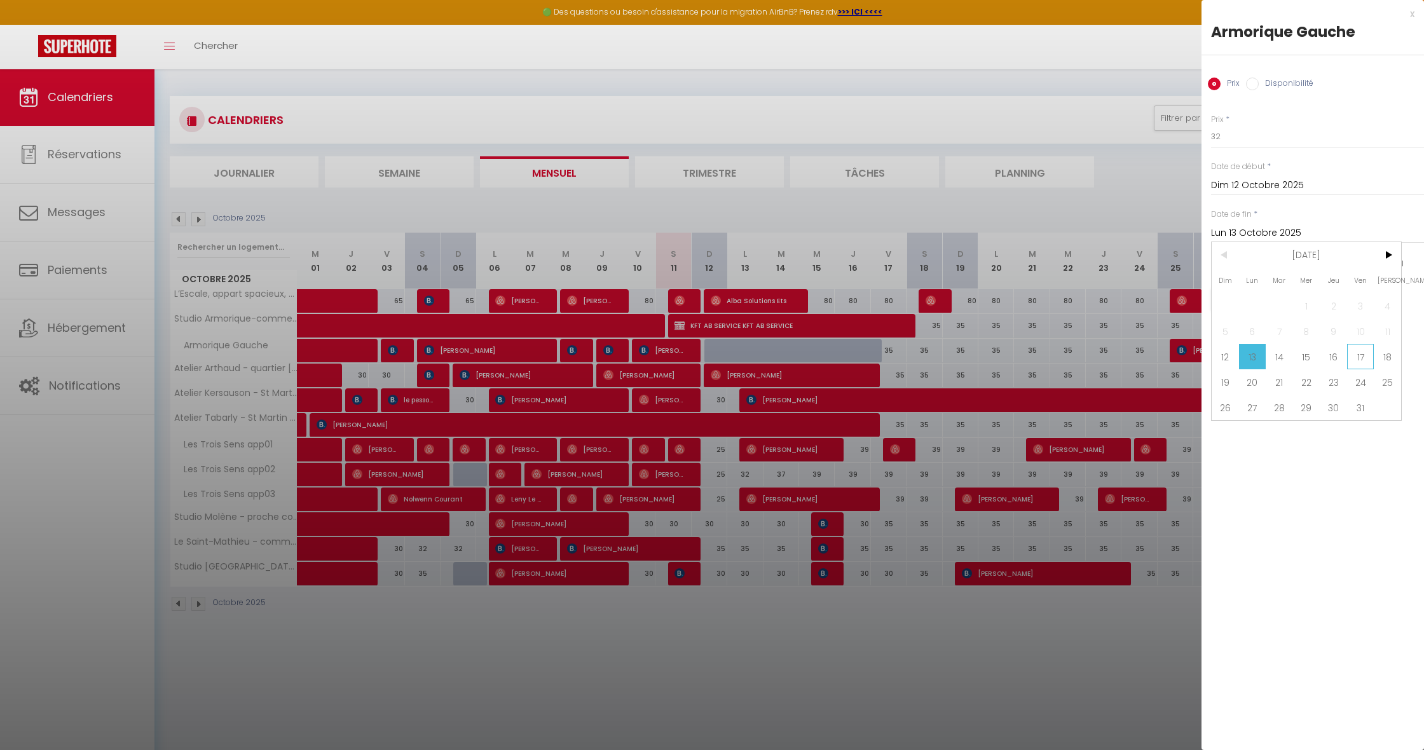
click at [1352, 362] on span "17" at bounding box center [1360, 356] width 27 height 25
type input "Ven 17 Octobre 2025"
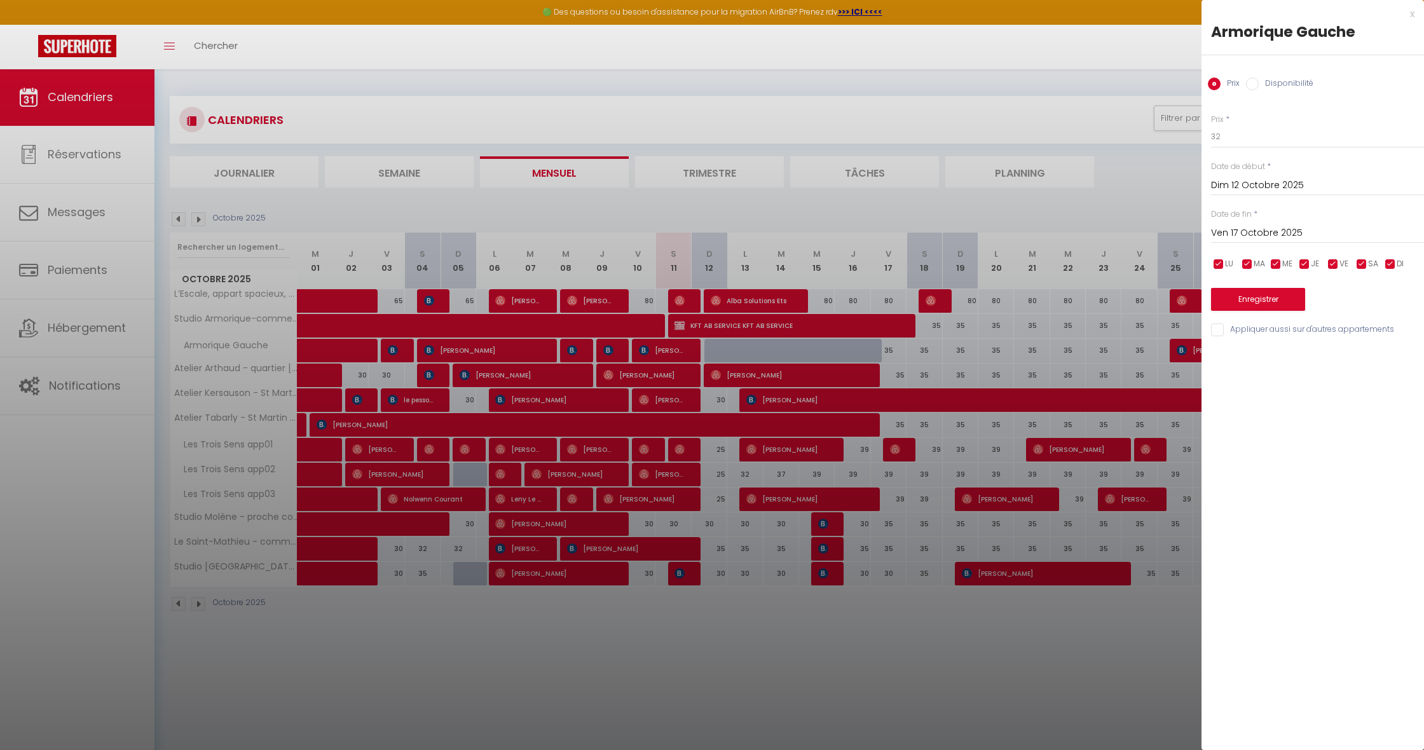
click at [1265, 295] on button "Enregistrer" at bounding box center [1258, 299] width 94 height 23
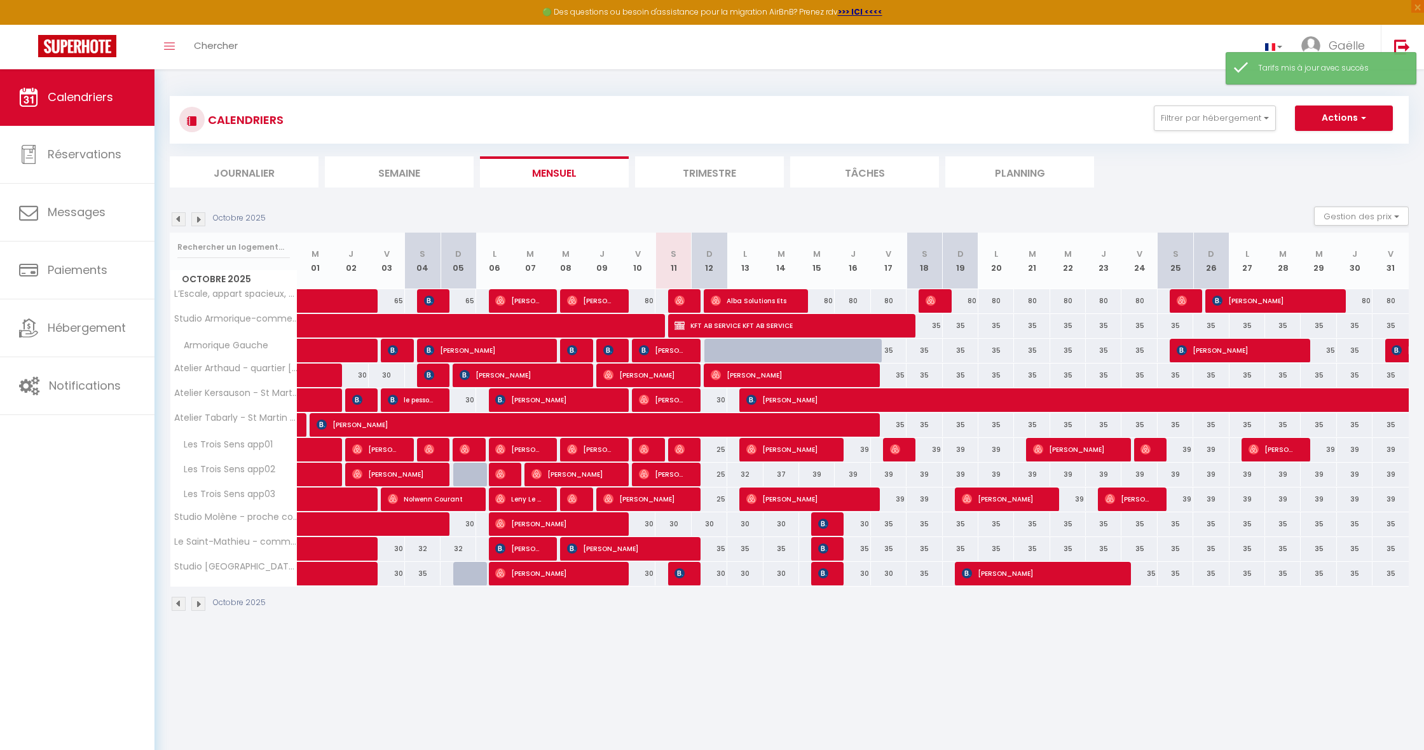
click at [745, 347] on div at bounding box center [758, 358] width 36 height 24
type input "32"
type input "Lun 13 Octobre 2025"
type input "[DATE]"
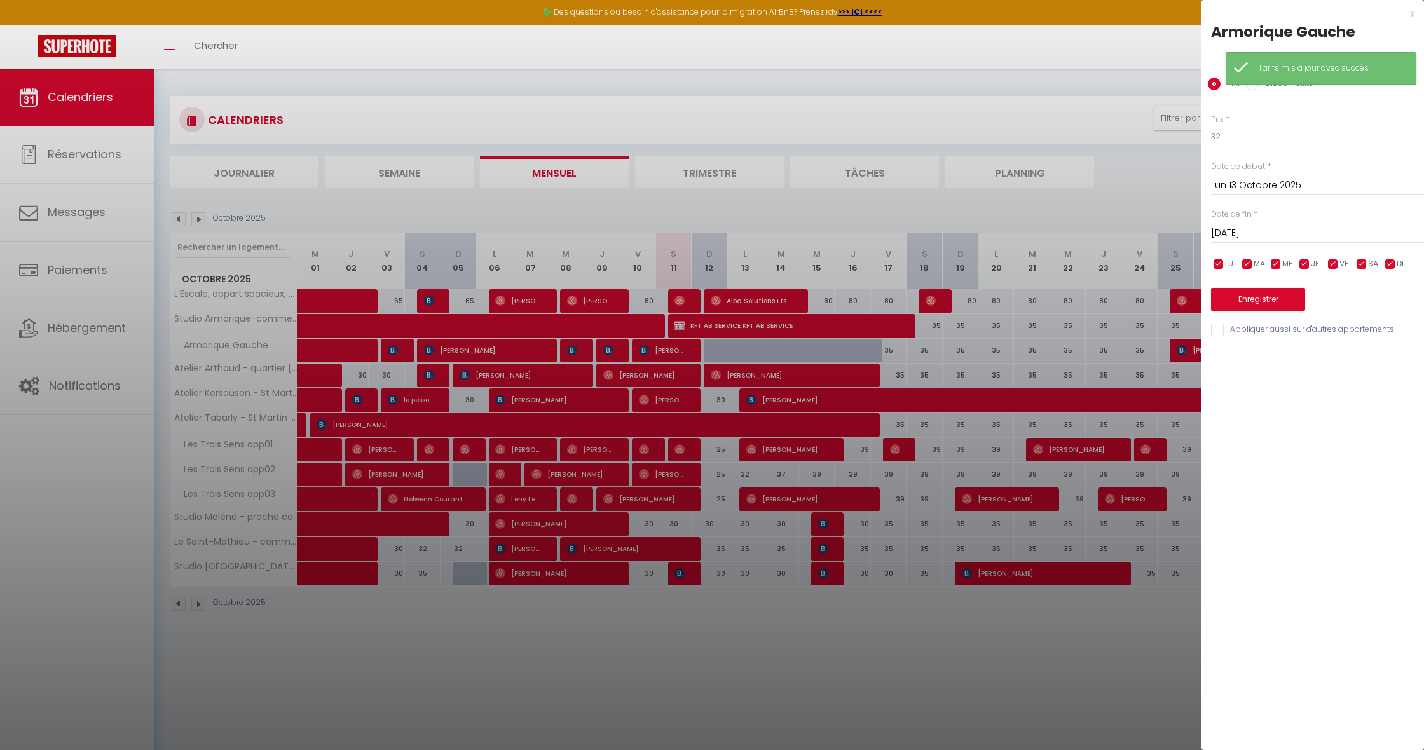
click at [1282, 182] on input "Lun 13 Octobre 2025" at bounding box center [1317, 185] width 213 height 17
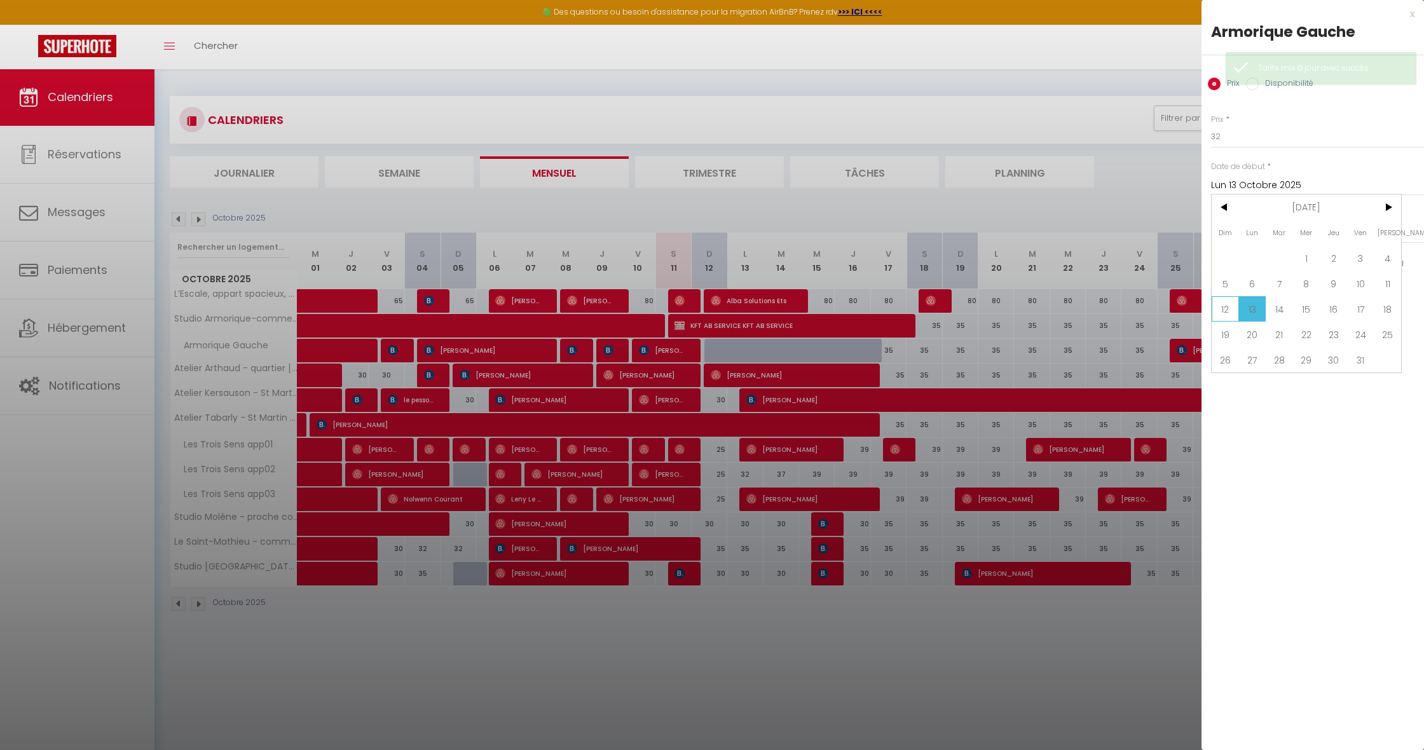
click at [1219, 314] on span "12" at bounding box center [1225, 308] width 27 height 25
type input "Dim 12 Octobre 2025"
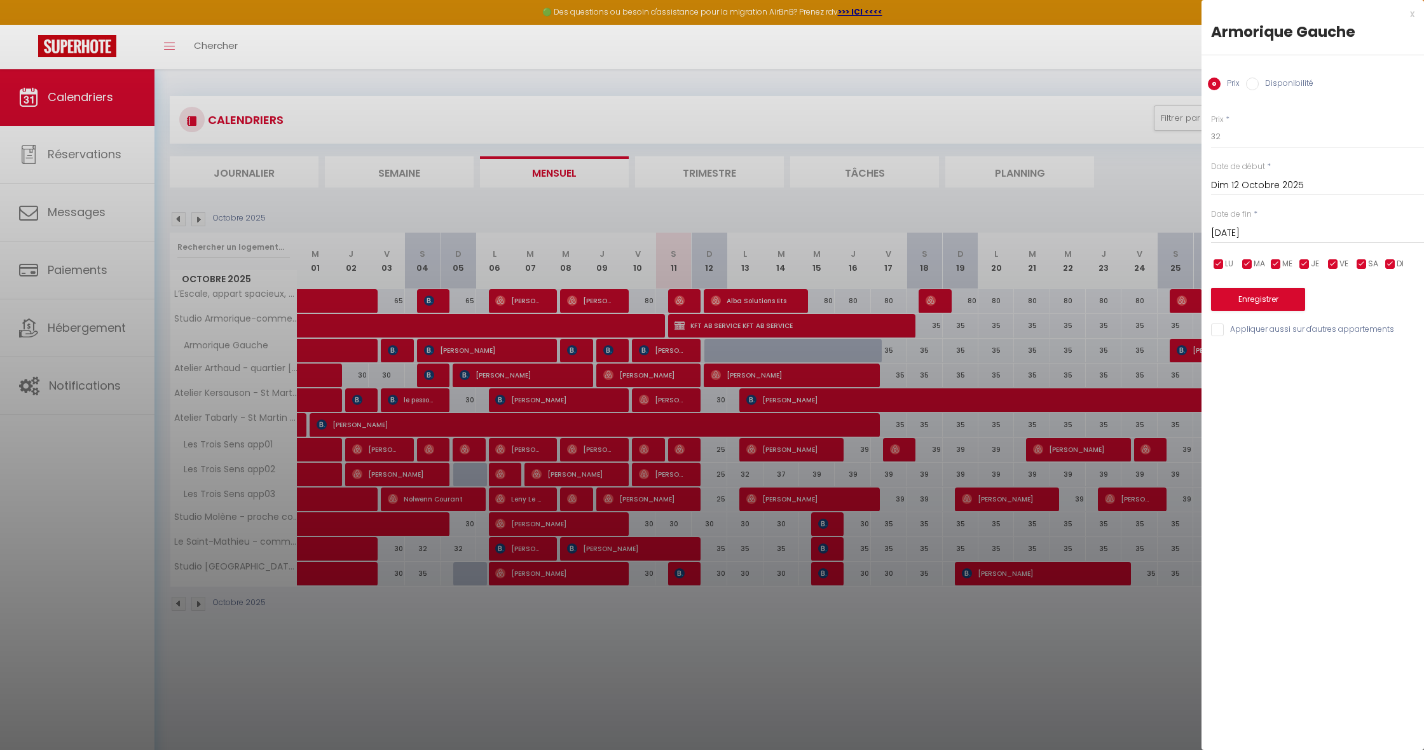
click at [1258, 83] on input "Disponibilité" at bounding box center [1252, 84] width 13 height 13
radio input "true"
radio input "false"
click at [1289, 234] on input "[DATE]" at bounding box center [1317, 234] width 213 height 17
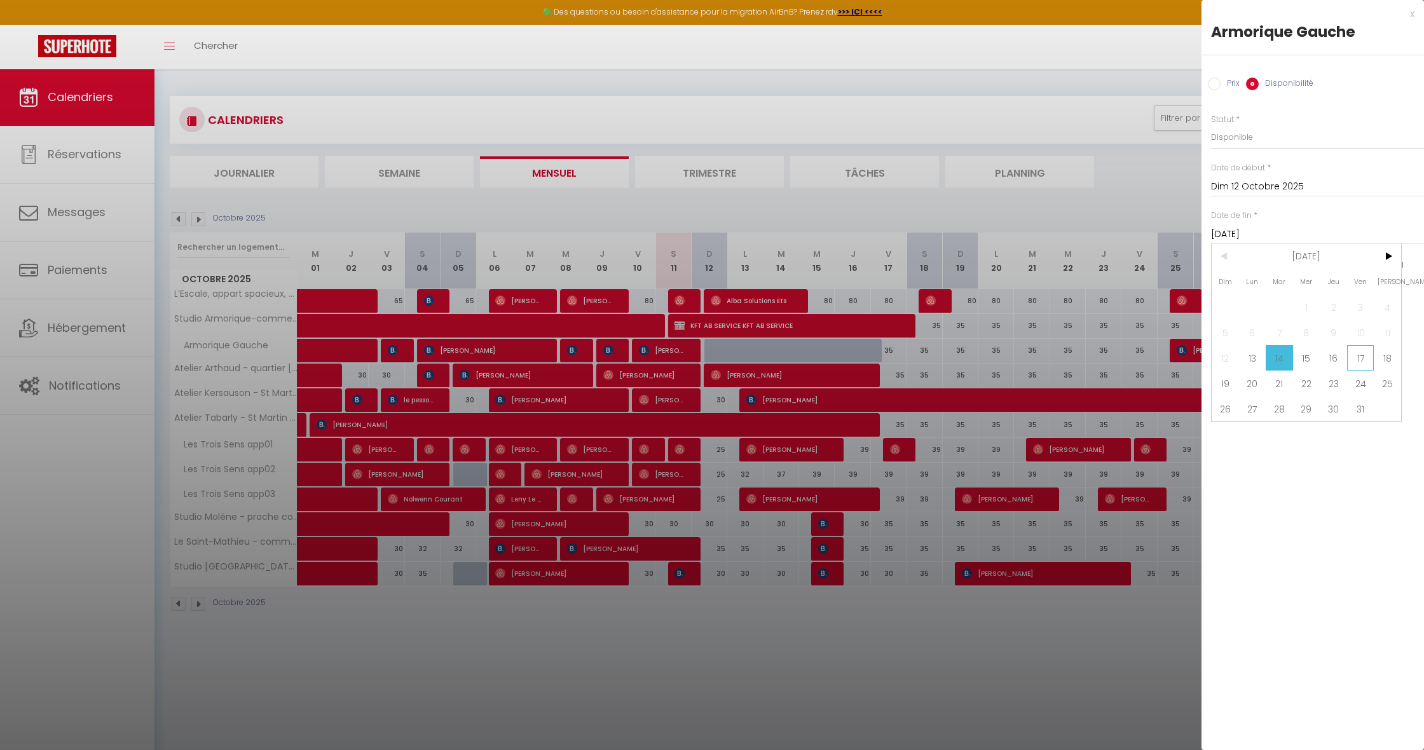
click at [1358, 358] on span "17" at bounding box center [1360, 357] width 27 height 25
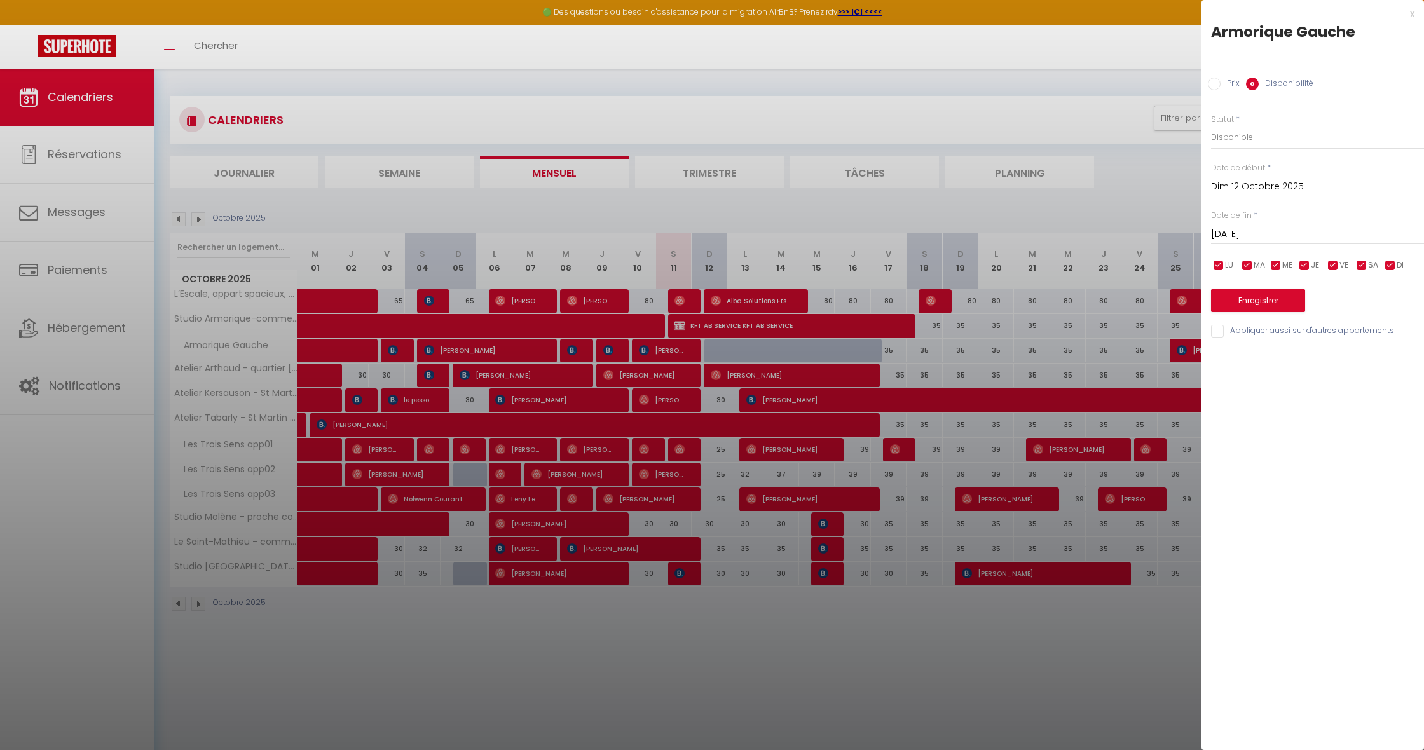
type input "Ven 17 Octobre 2025"
click at [1247, 299] on button "Enregistrer" at bounding box center [1258, 300] width 94 height 23
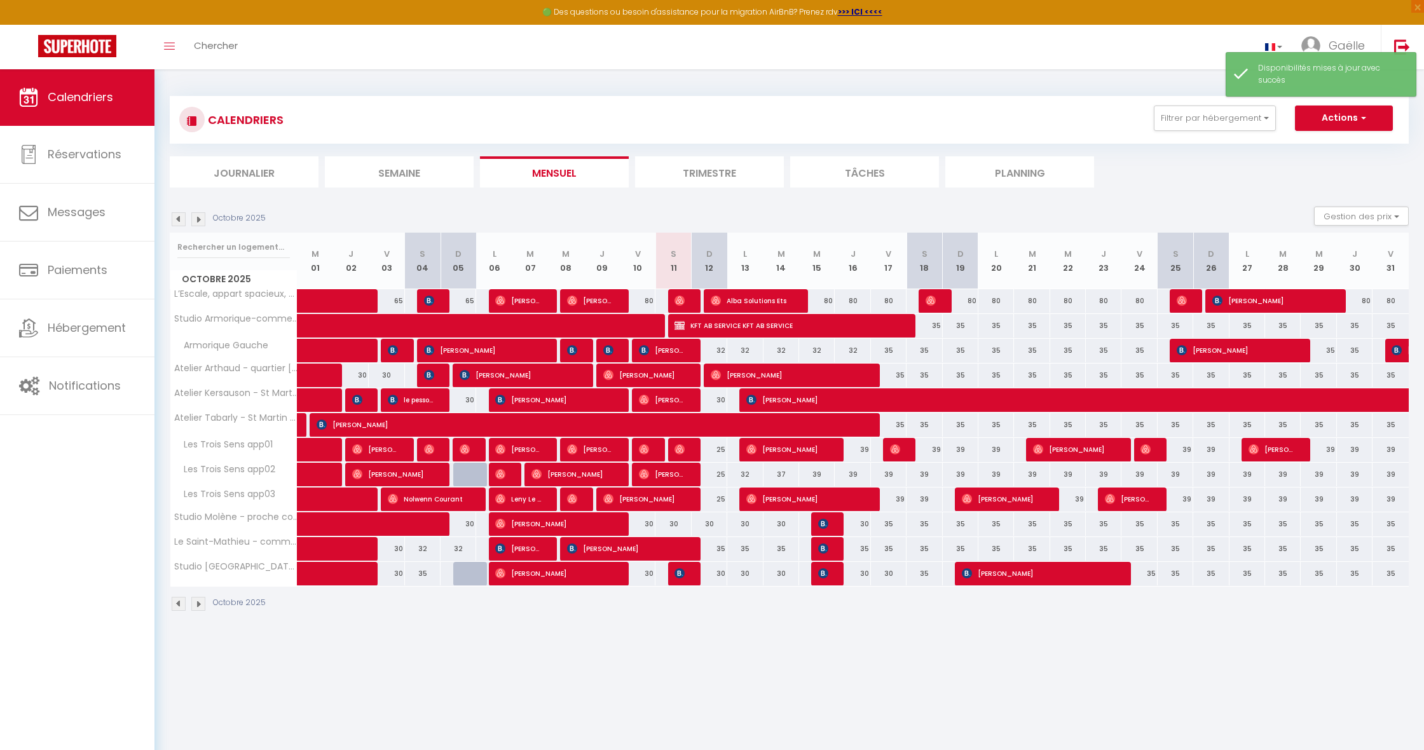
click at [1368, 116] on button "Actions" at bounding box center [1344, 118] width 98 height 25
click at [1357, 149] on link "Nouvelle réservation" at bounding box center [1330, 147] width 111 height 19
select select
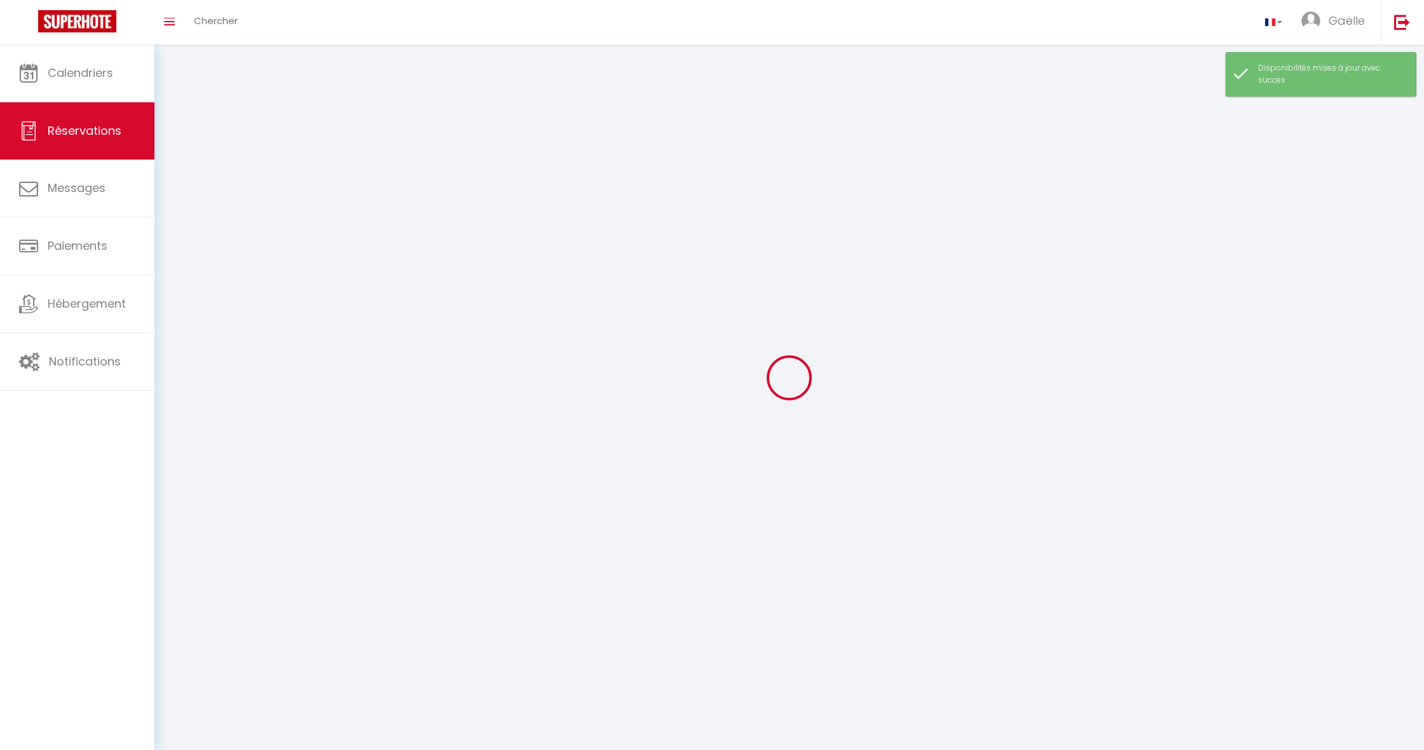
select select
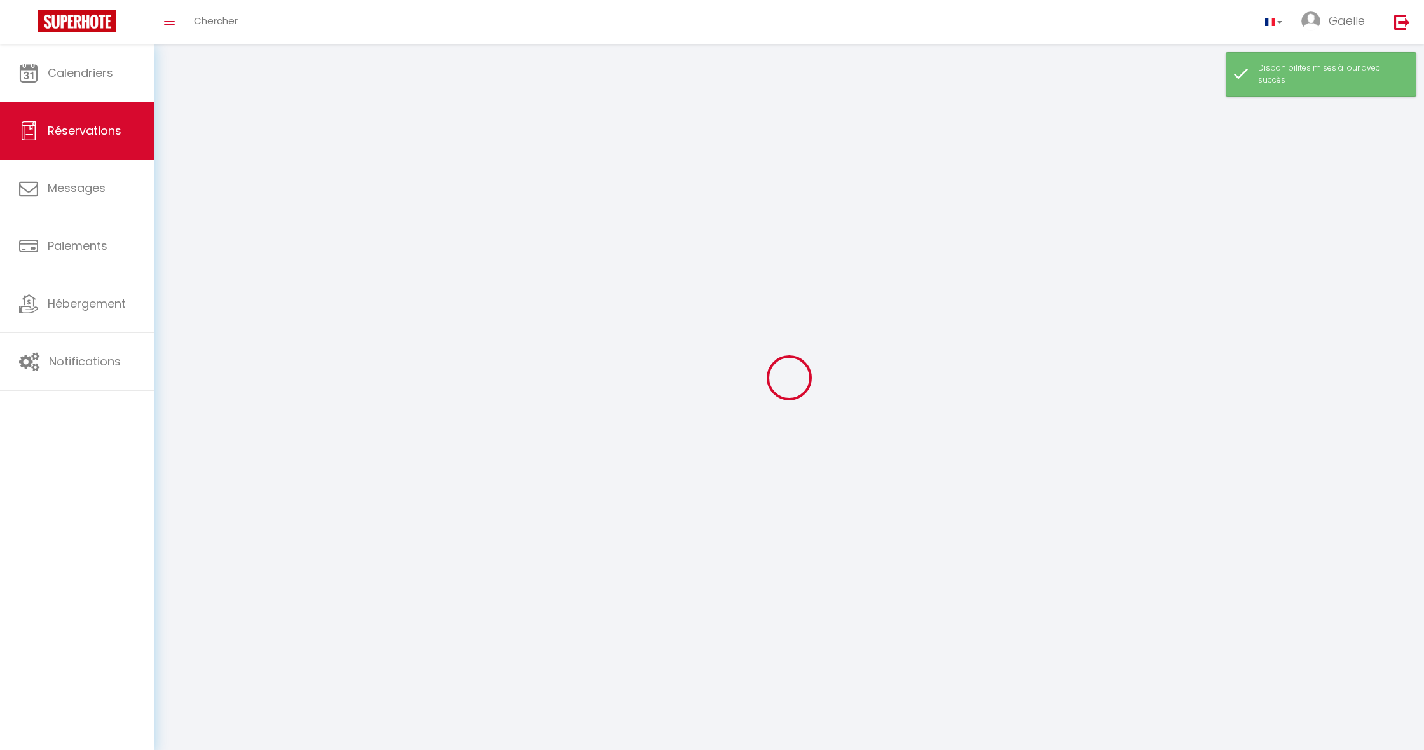
select select
checkbox input "false"
select select
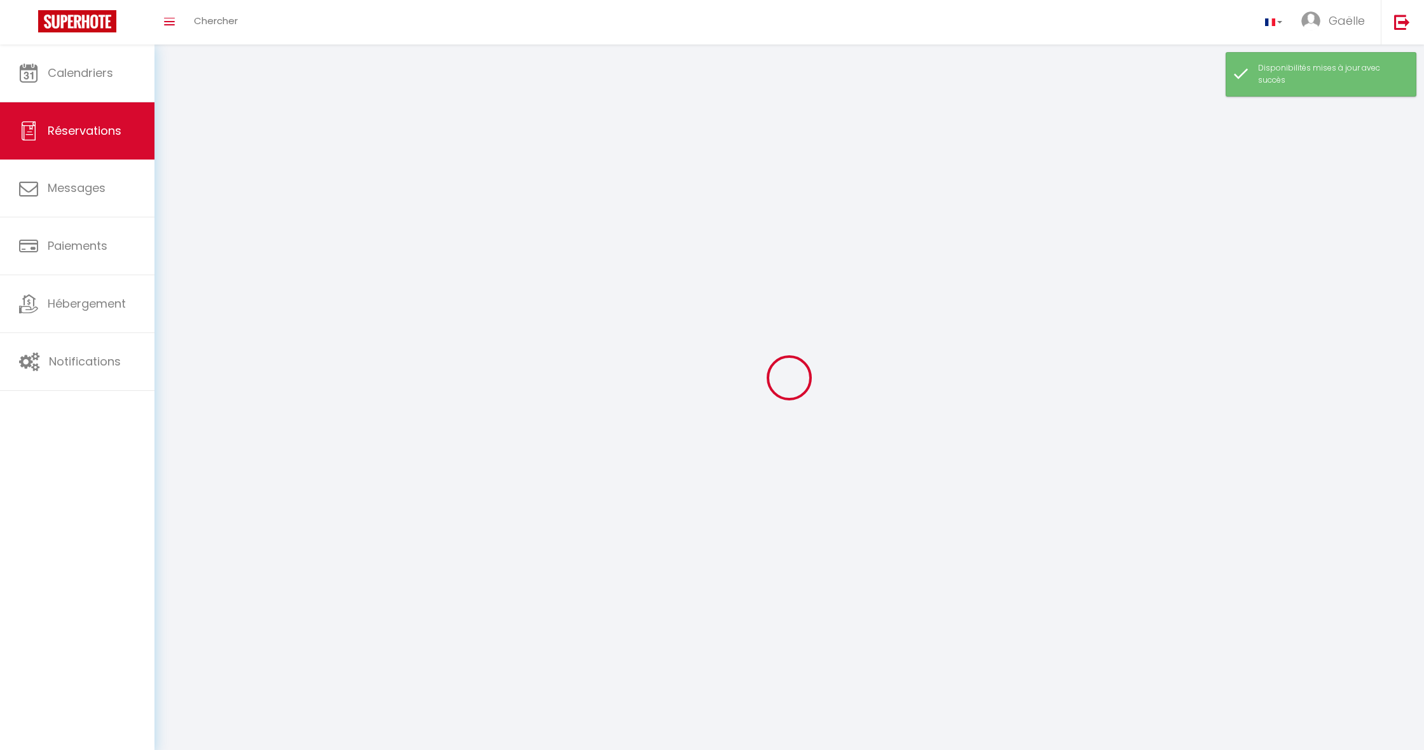
select select
checkbox input "false"
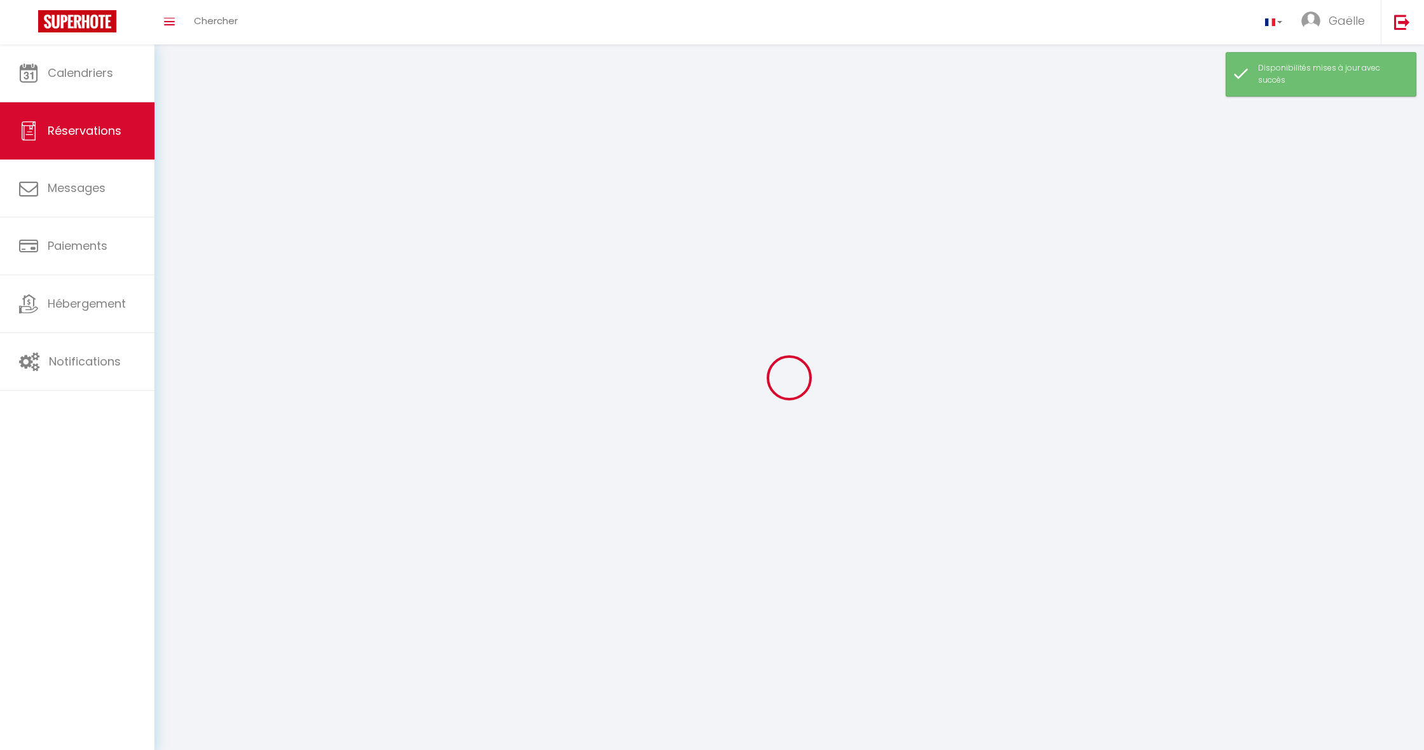
select select
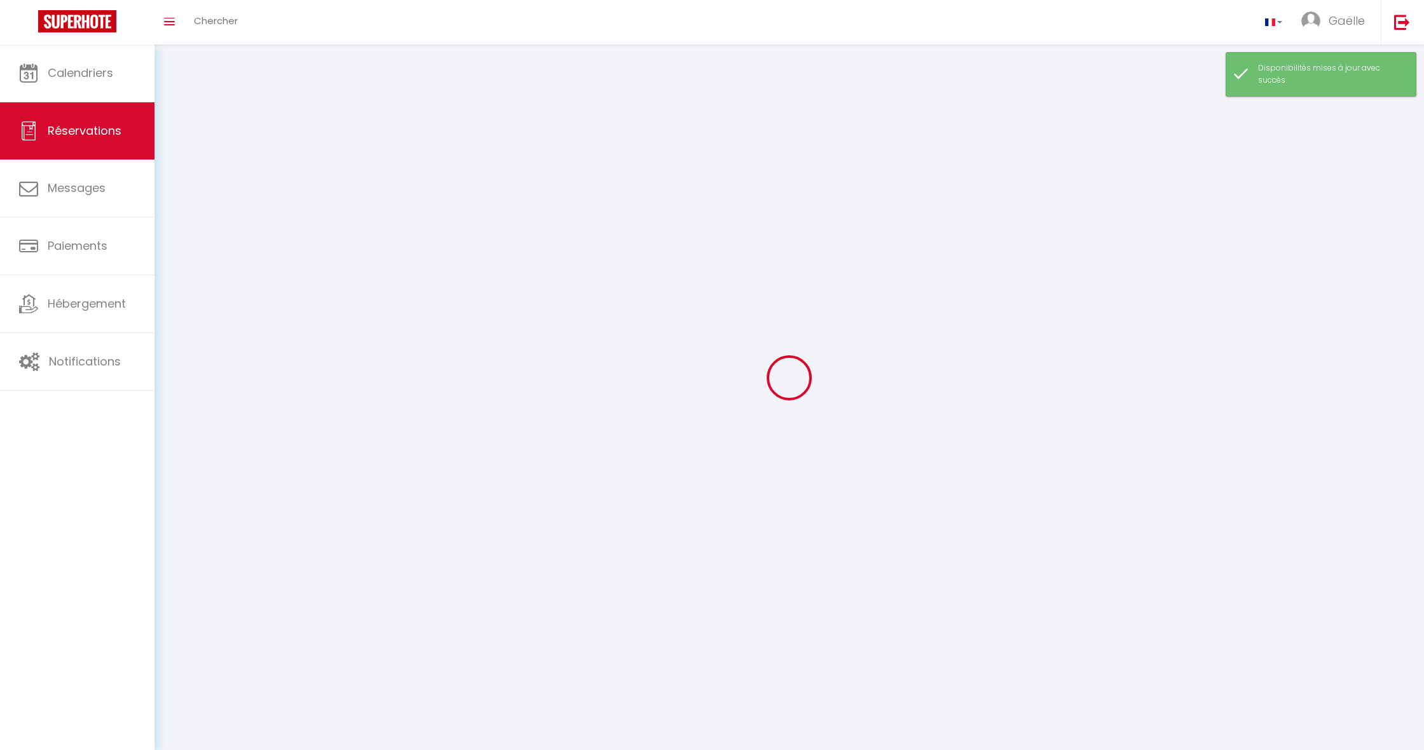
checkbox input "false"
select select
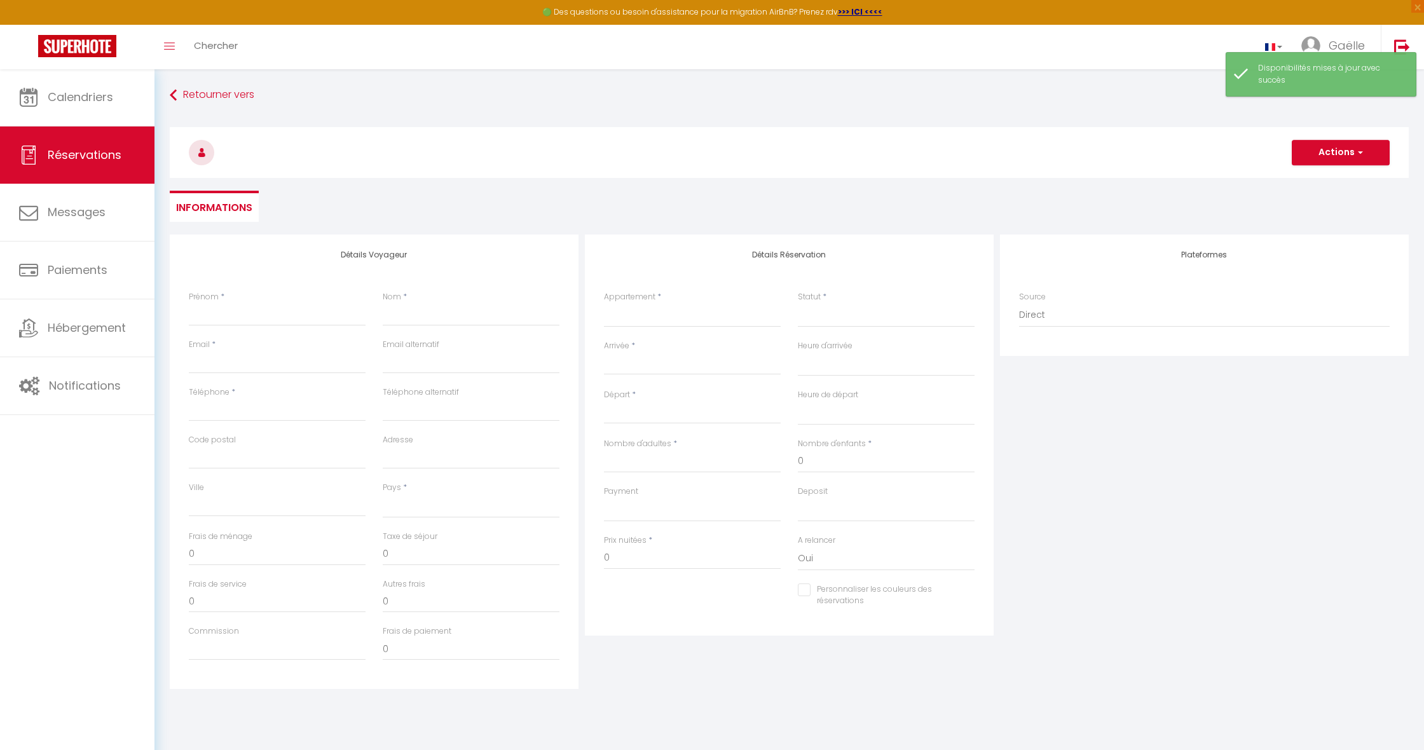
select select
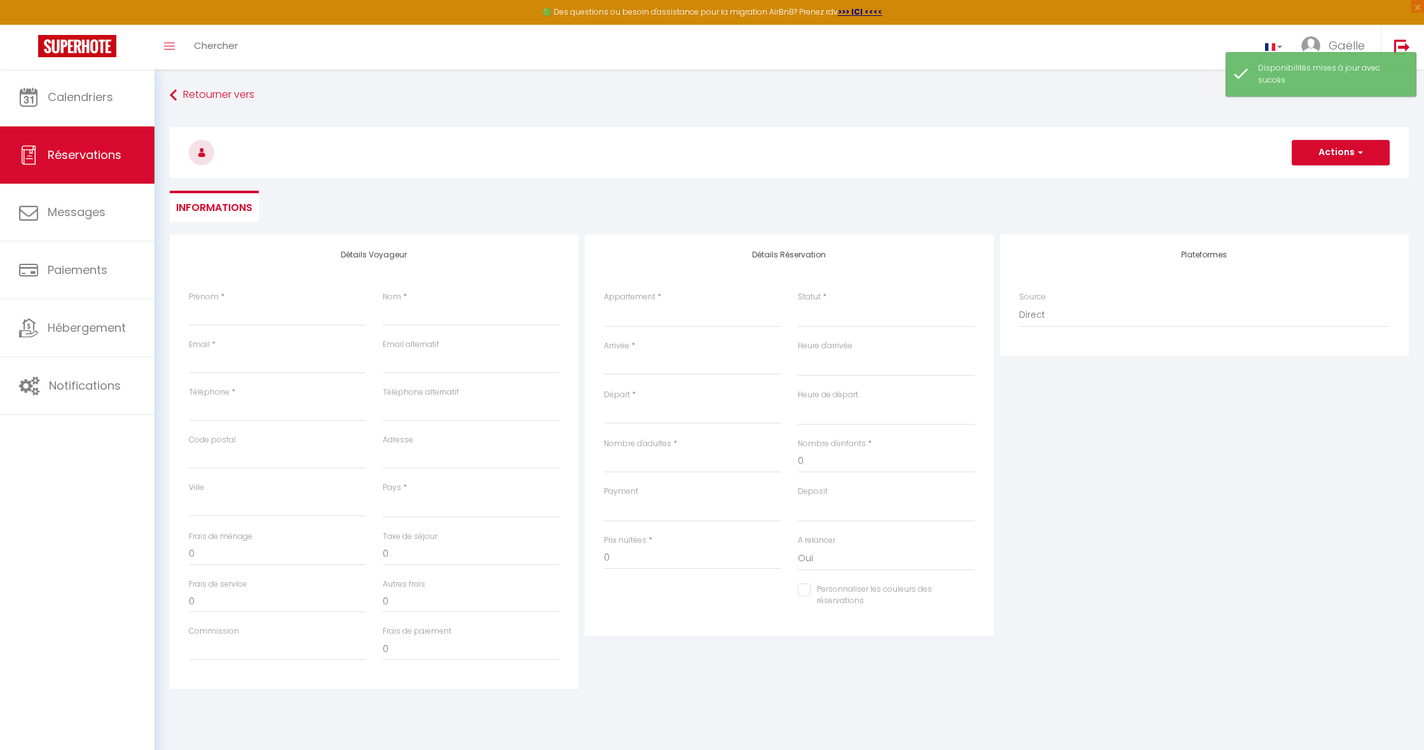
select select
checkbox input "false"
select select
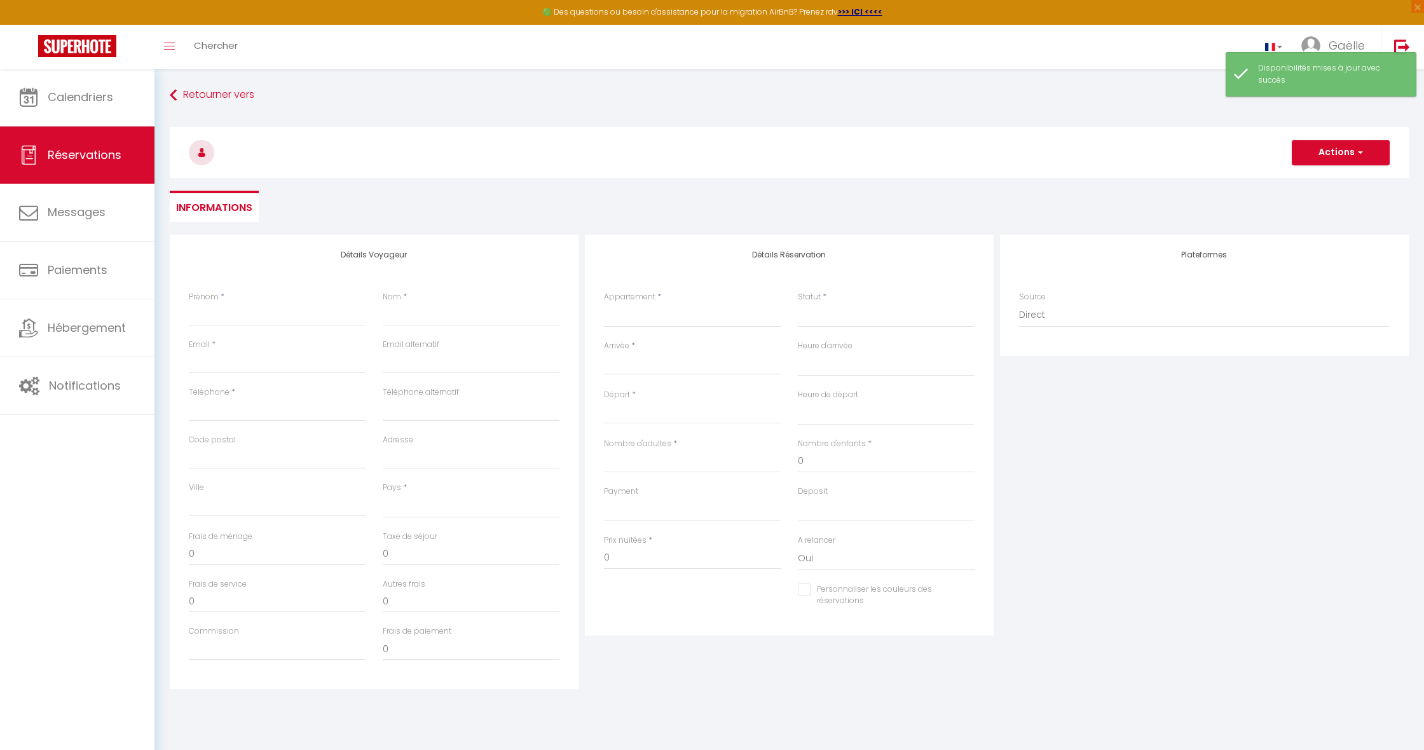
select select
checkbox input "false"
select select
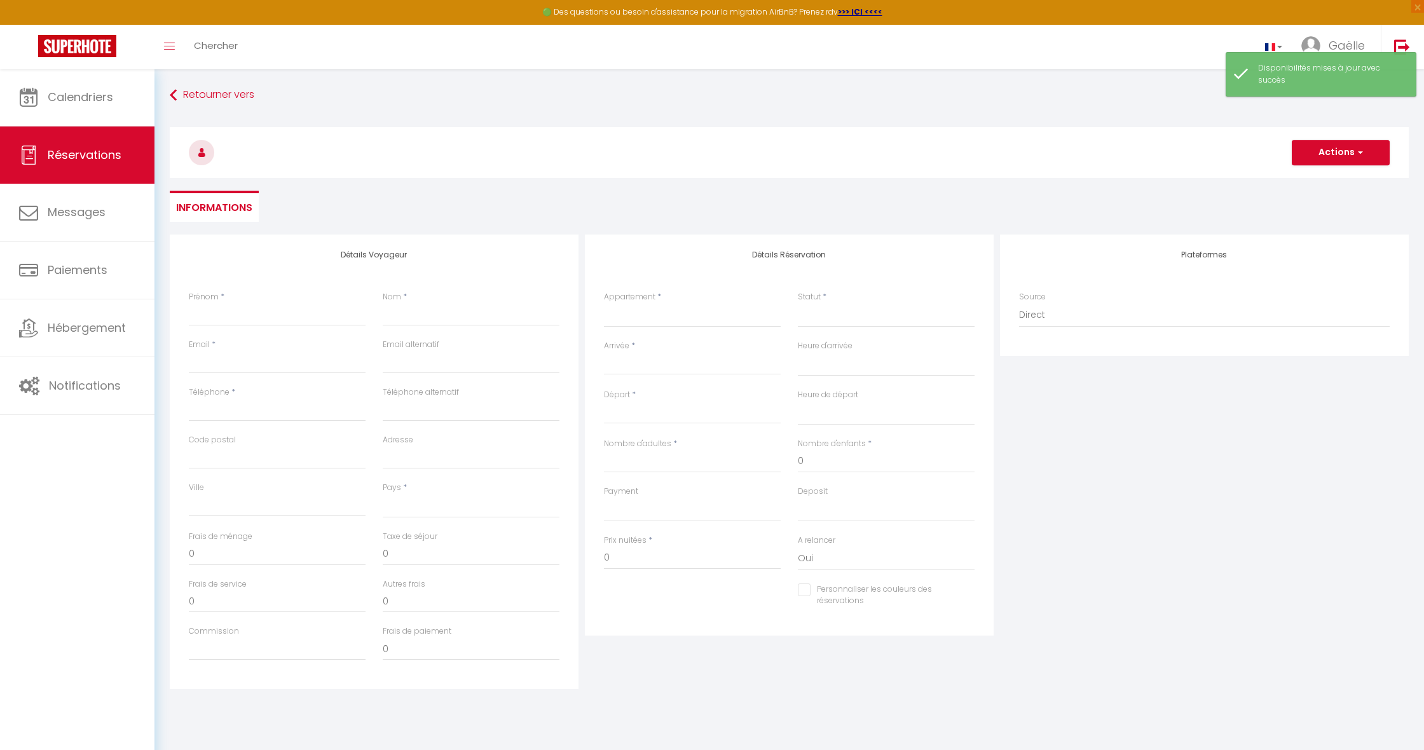
select select
type input "V"
select select
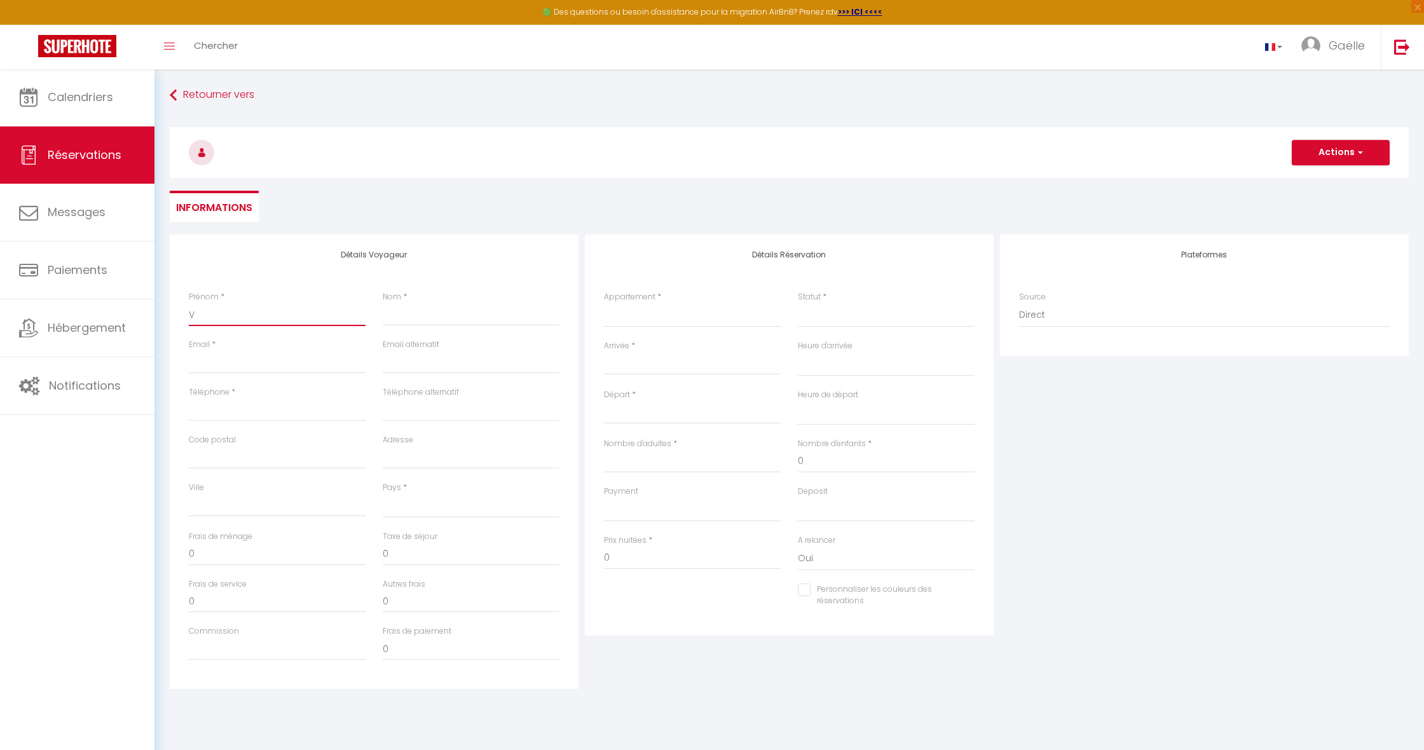
select select
checkbox input "false"
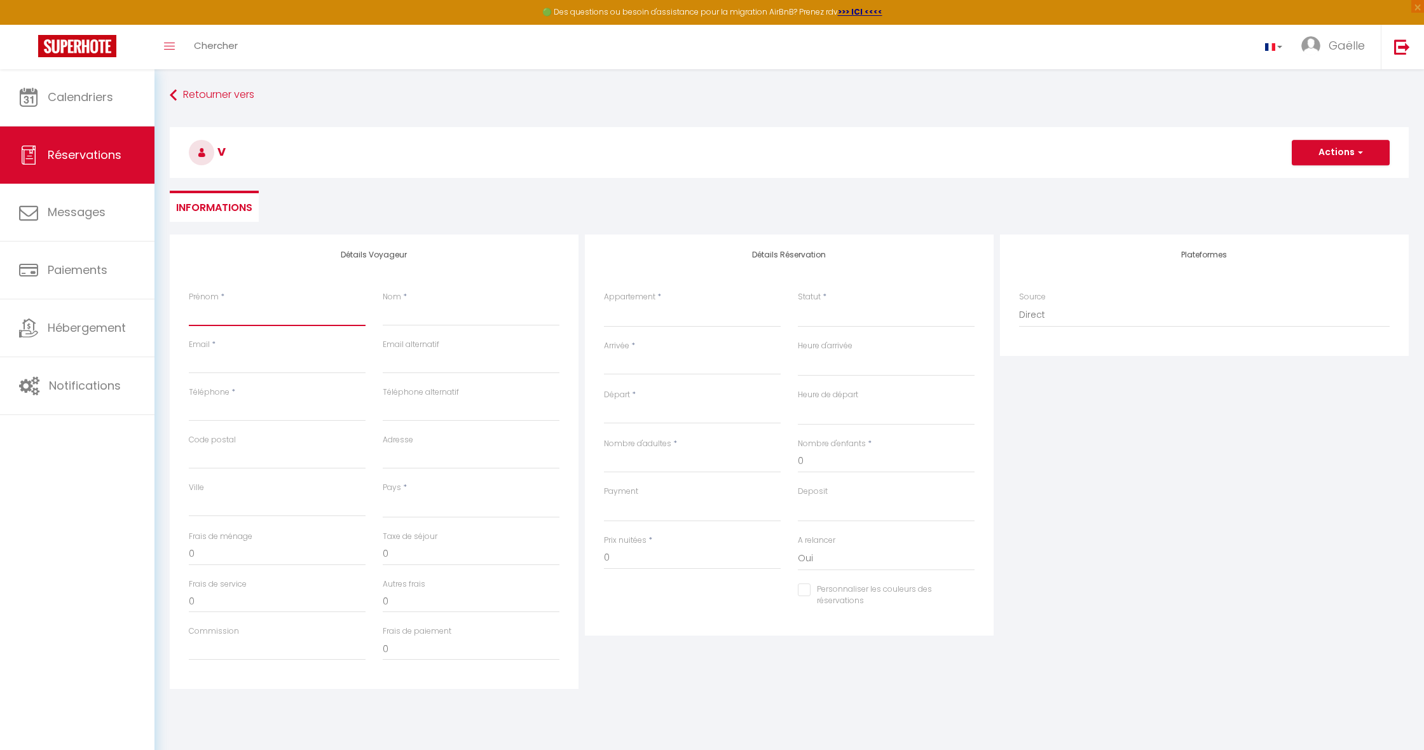
select select
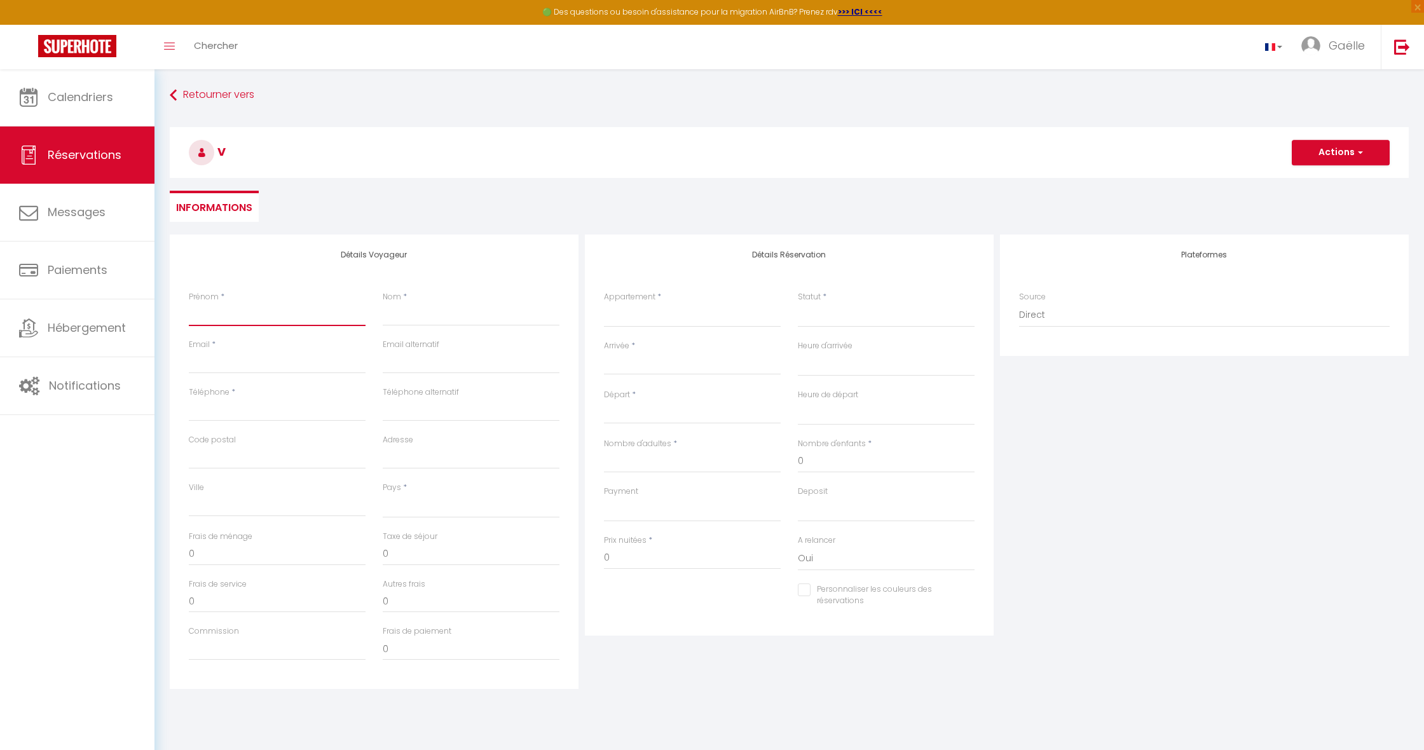
select select
checkbox input "false"
paste input "[PERSON_NAME]"
type input "[PERSON_NAME]"
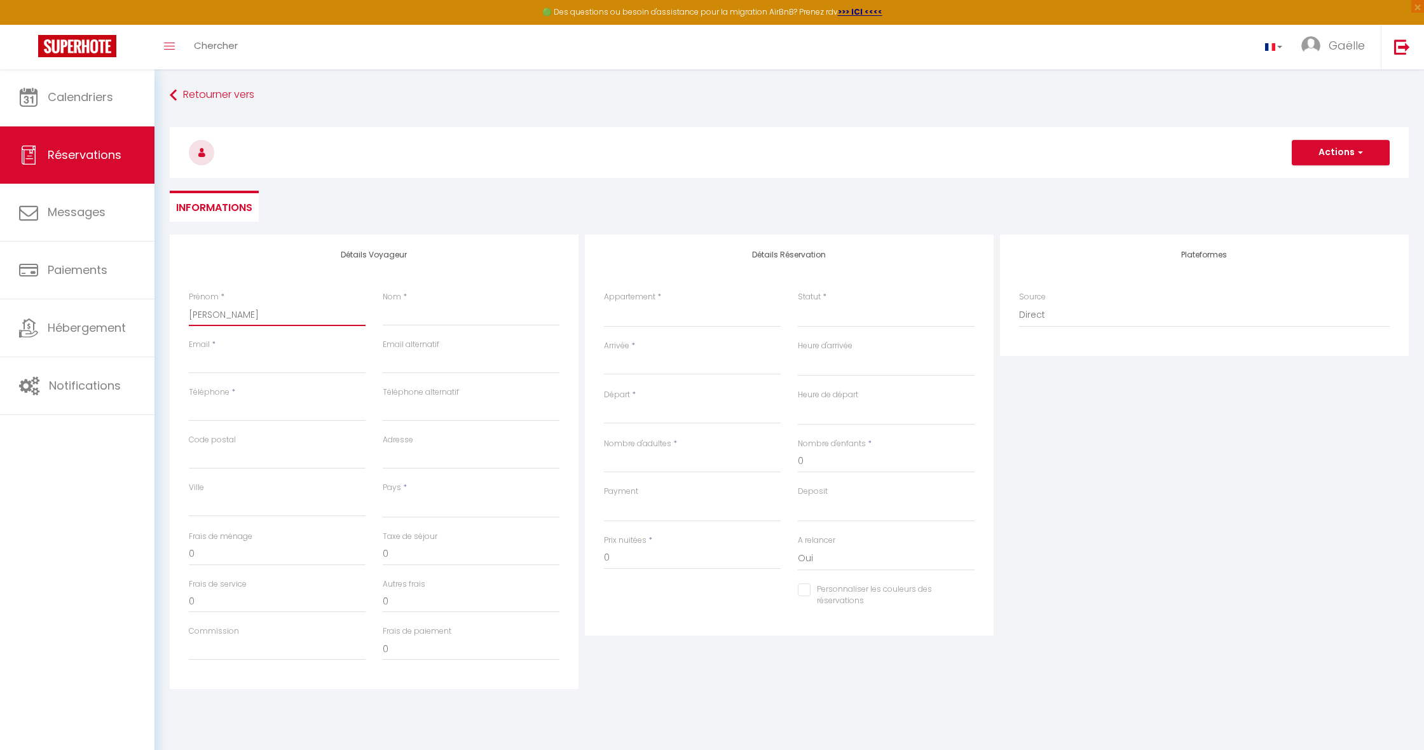
select select
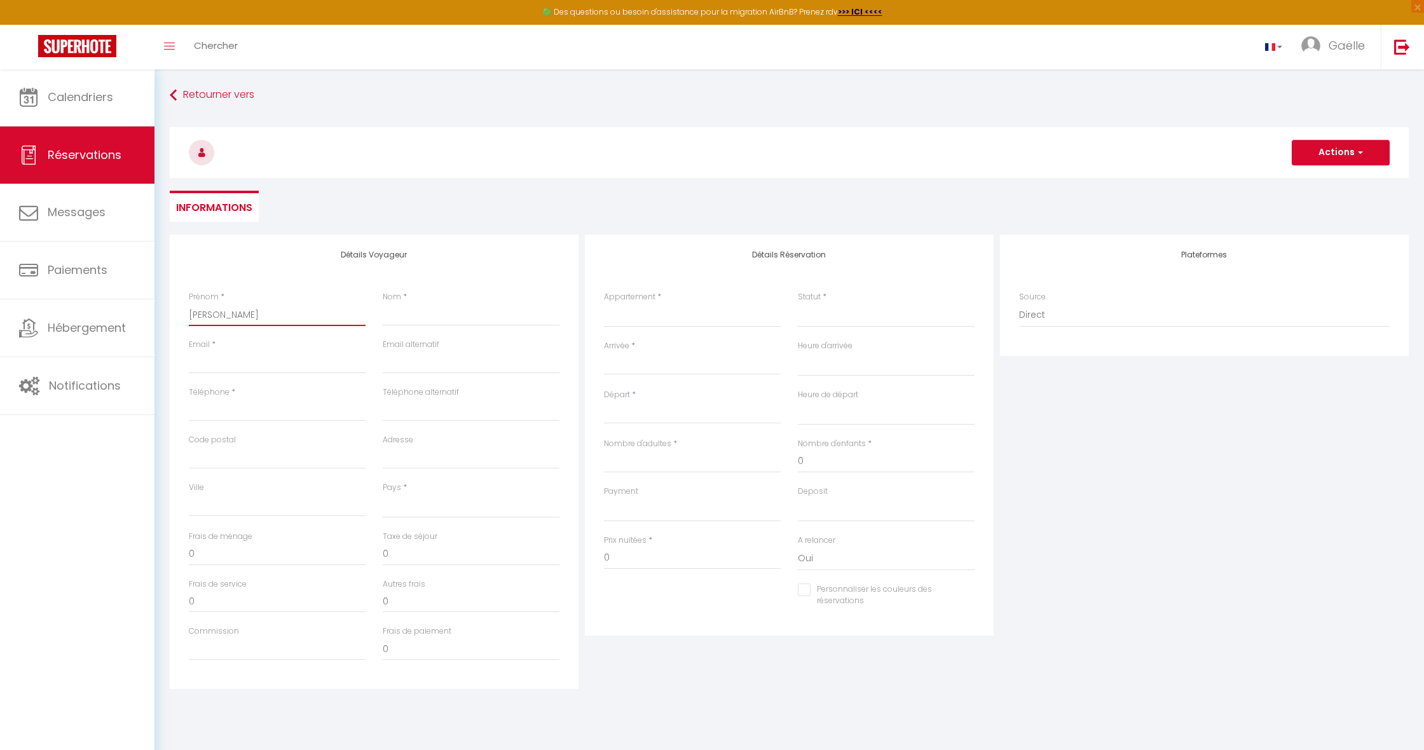
select select
checkbox input "false"
type input "[PERSON_NAME]"
select select
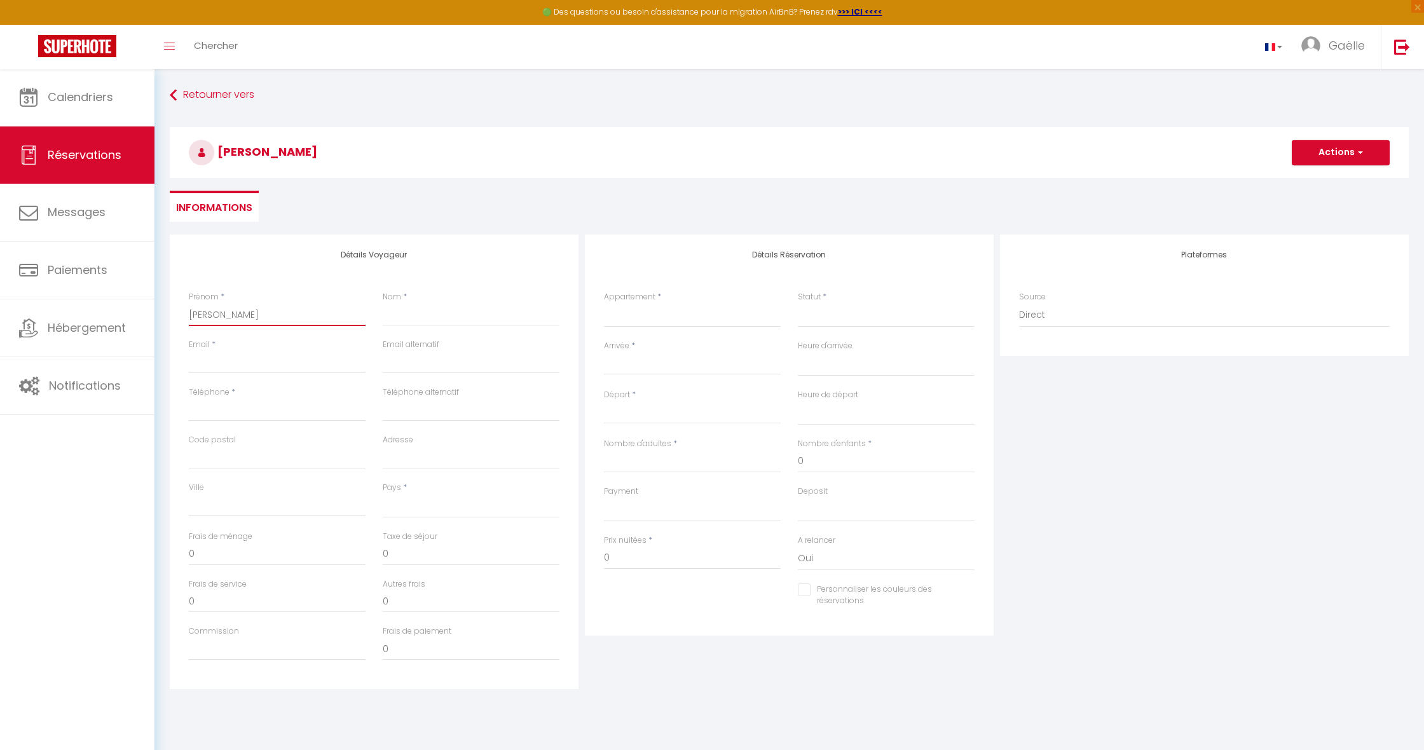
select select
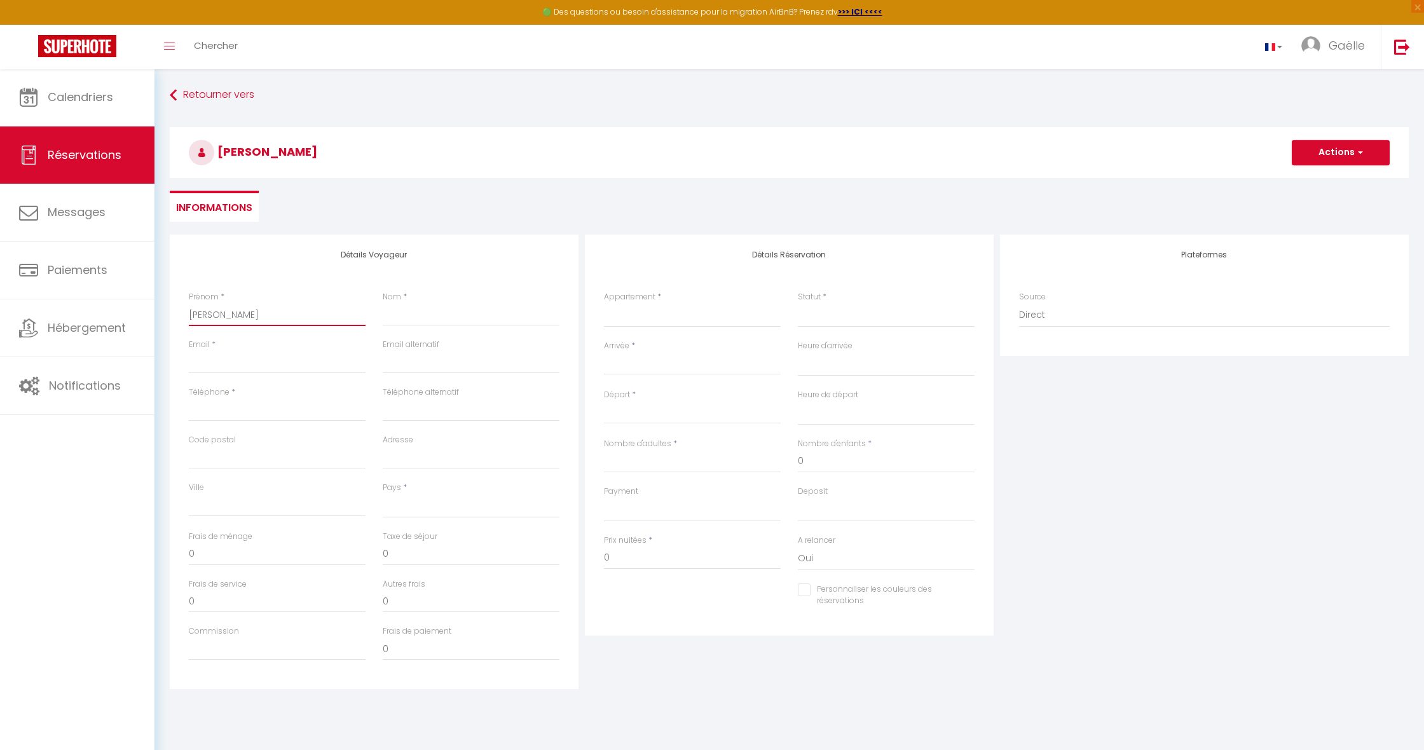
select select
checkbox input "false"
type input "[PERSON_NAME]"
select select
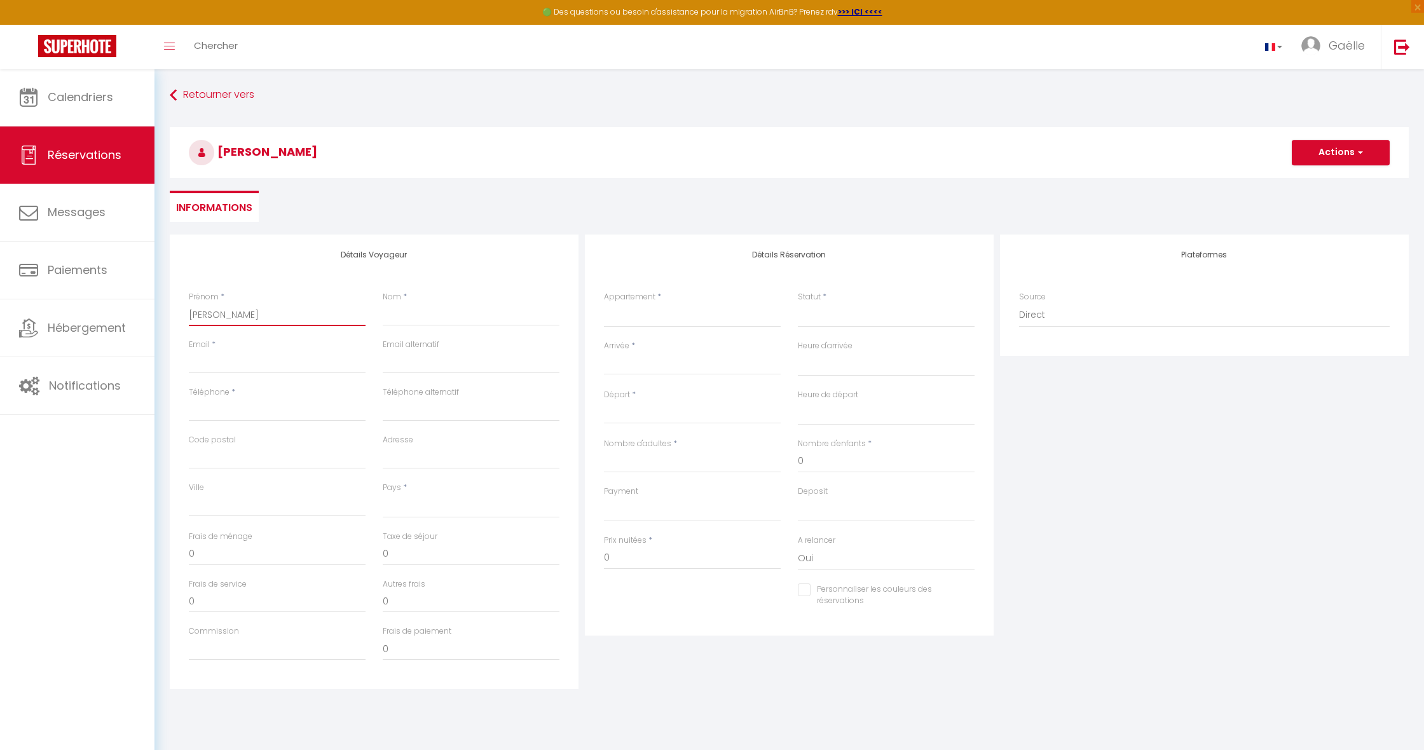
select select
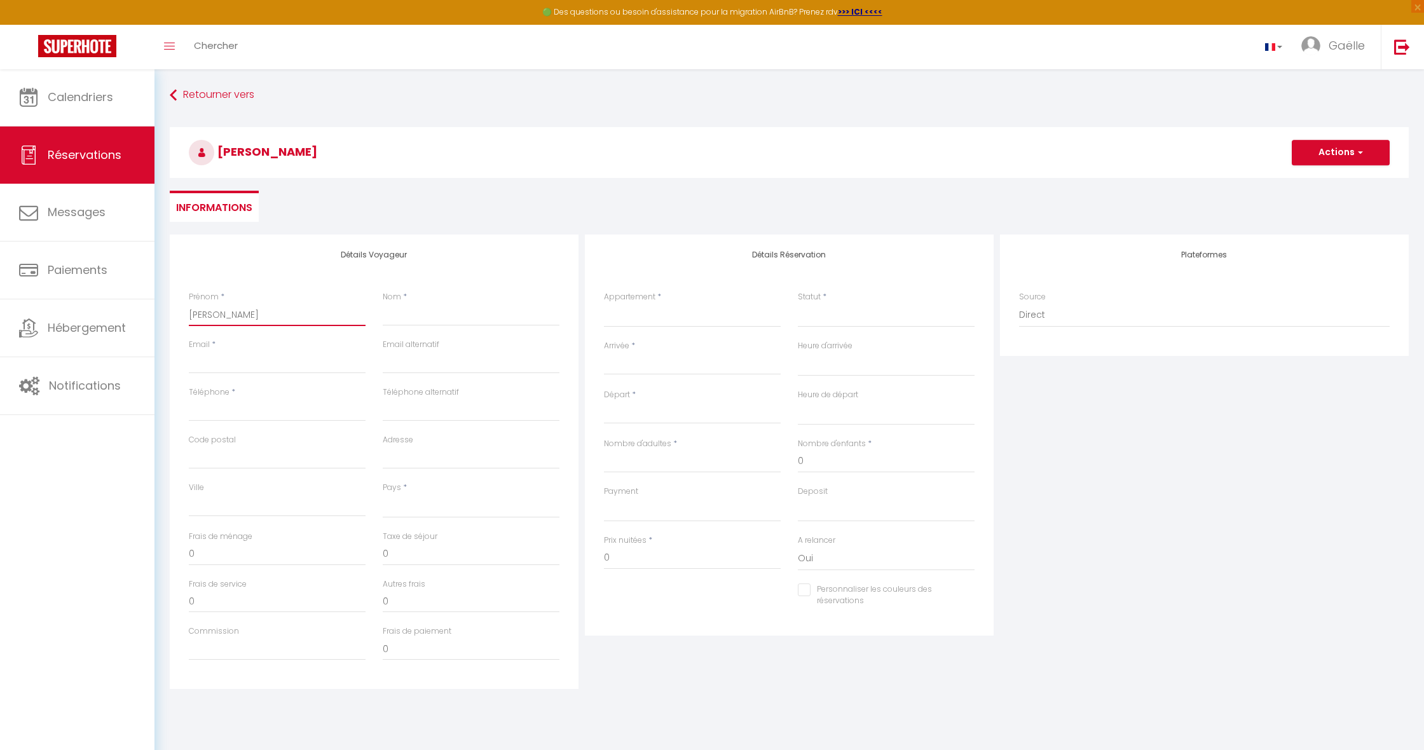
checkbox input "false"
type input "[PERSON_NAME]"
select select
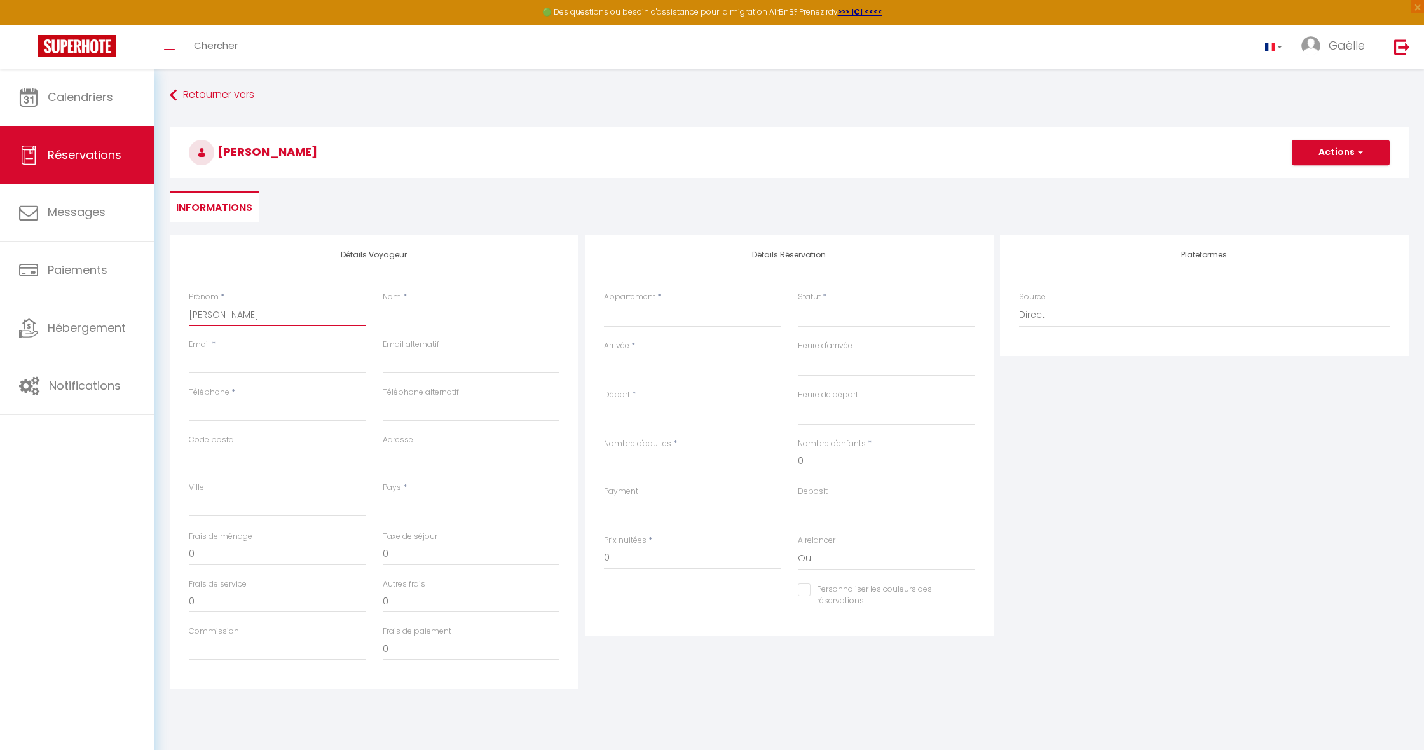
select select
checkbox input "false"
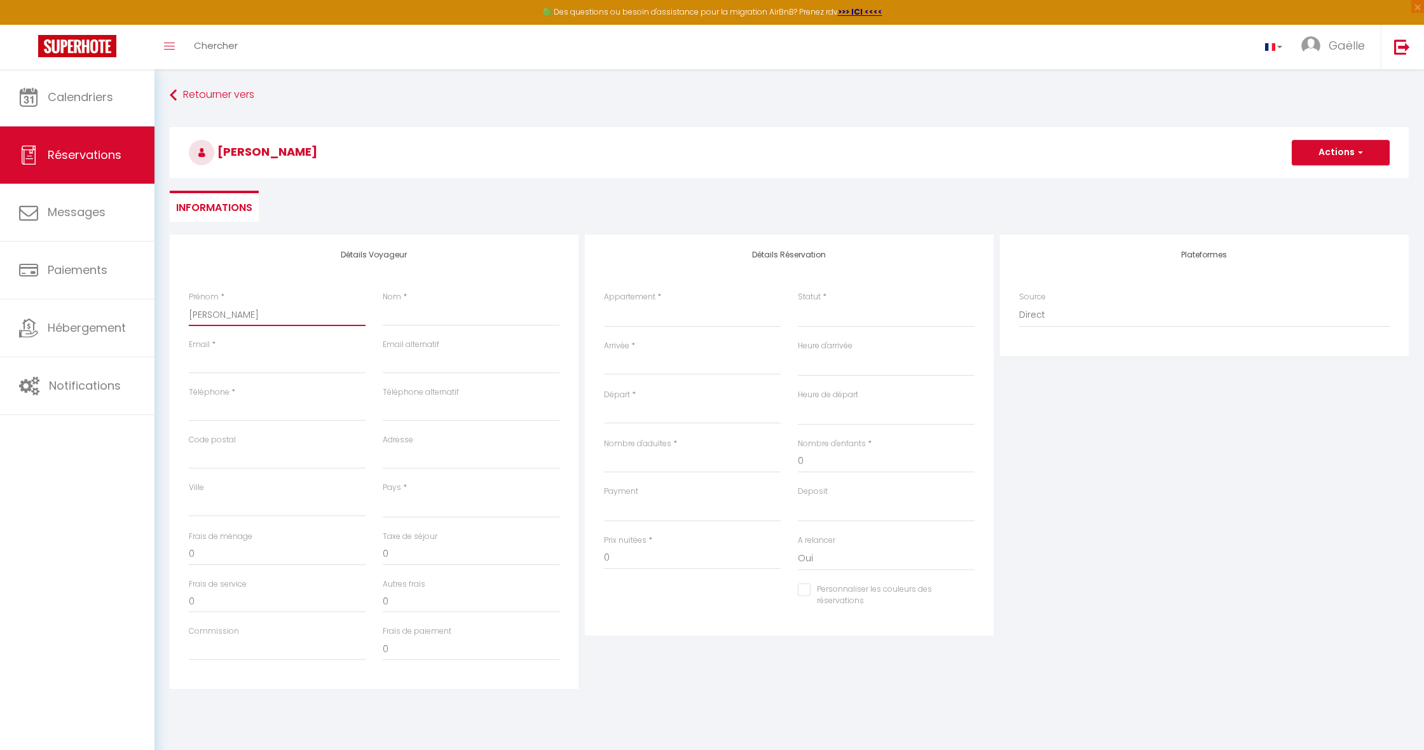
type input "sebastien DECL"
select select
paste input "[PERSON_NAME]"
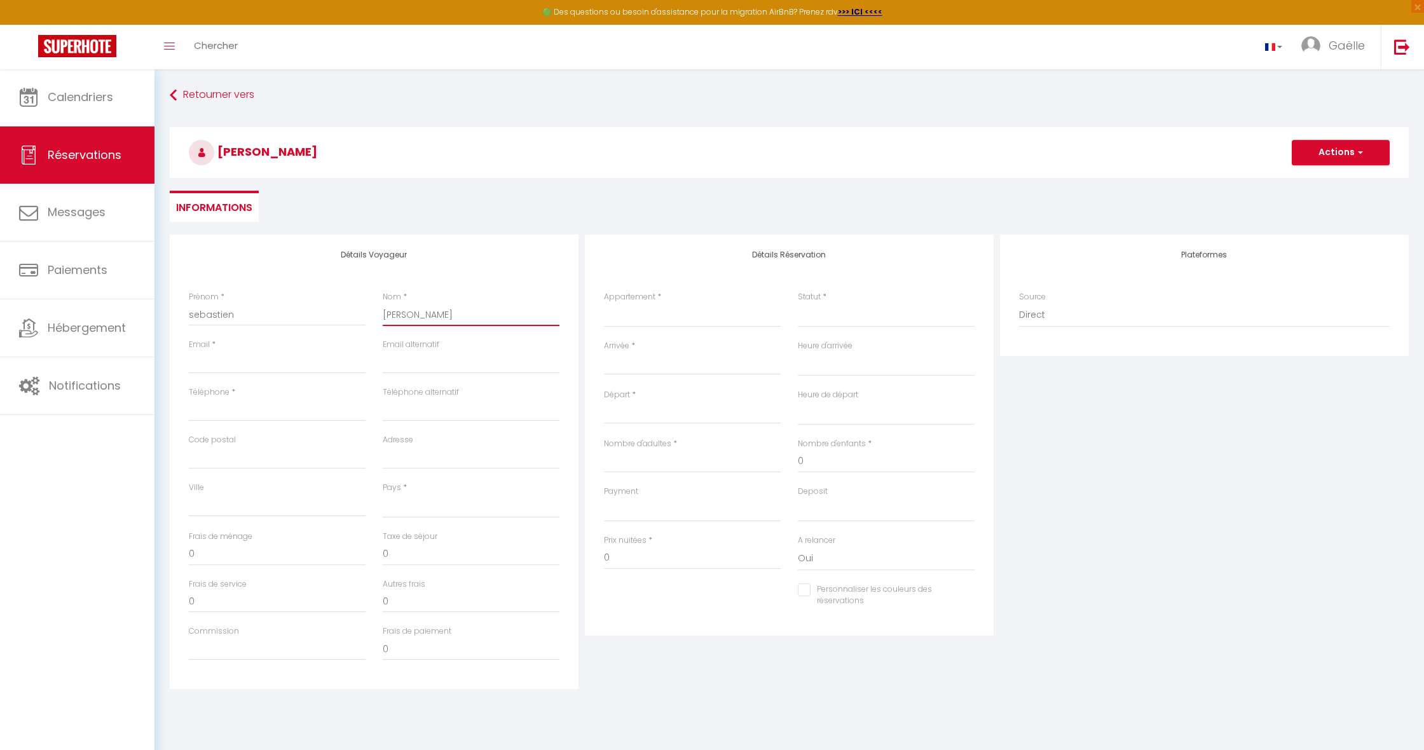
click at [429, 310] on input "[PERSON_NAME]" at bounding box center [471, 314] width 177 height 23
click at [833, 322] on select "Confirmé Non Confirmé [PERSON_NAME] par le voyageur No Show Request" at bounding box center [886, 315] width 177 height 24
click at [663, 362] on input "Arrivée" at bounding box center [692, 365] width 177 height 17
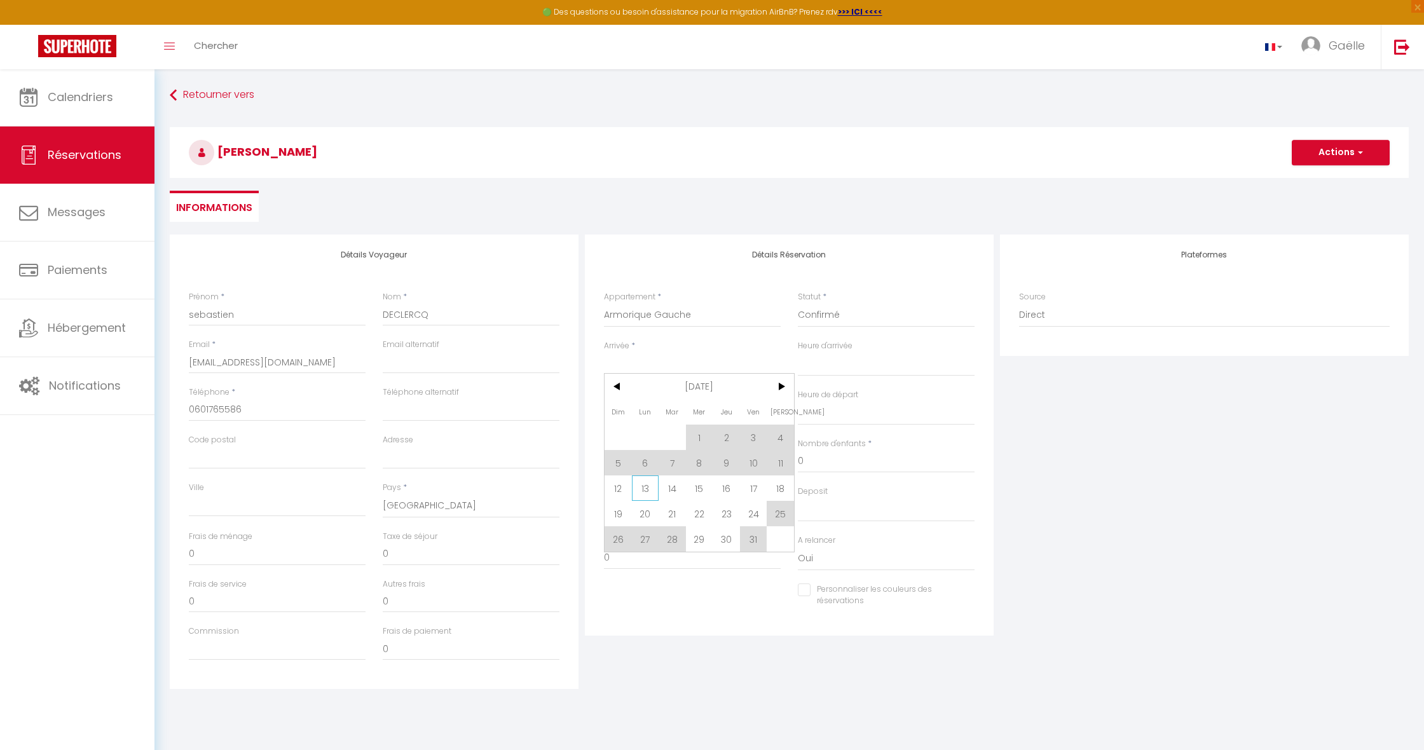
click at [645, 488] on span "13" at bounding box center [645, 488] width 27 height 25
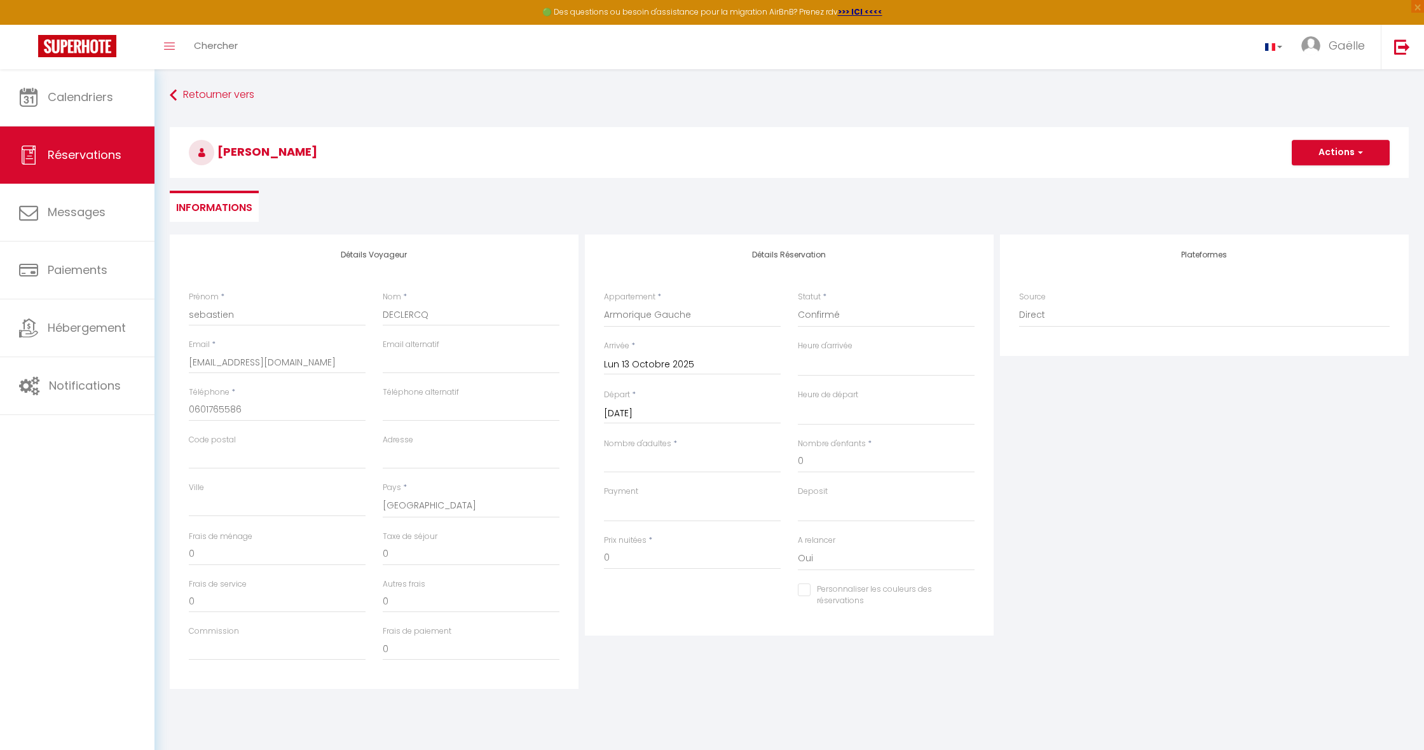
click at [643, 410] on input "[DATE]" at bounding box center [692, 414] width 177 height 17
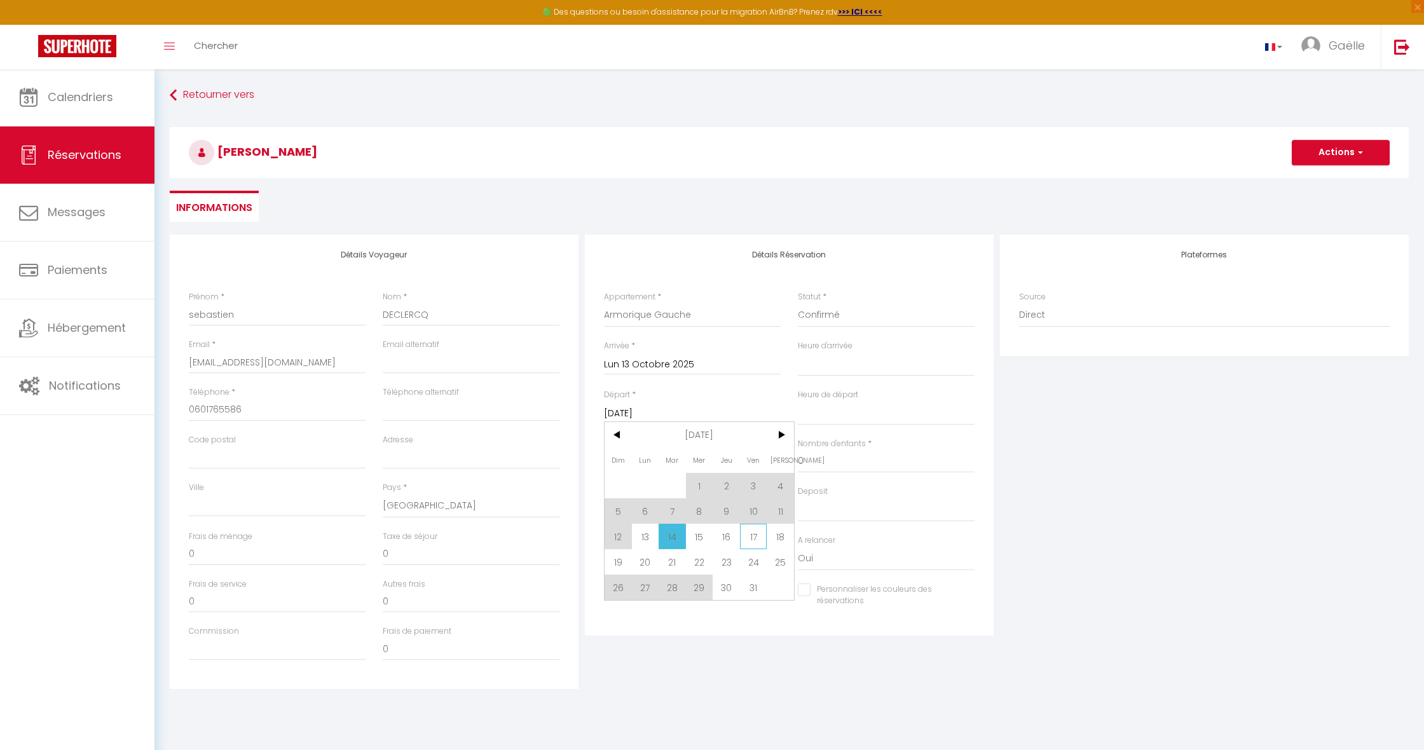
click at [750, 536] on span "17" at bounding box center [753, 536] width 27 height 25
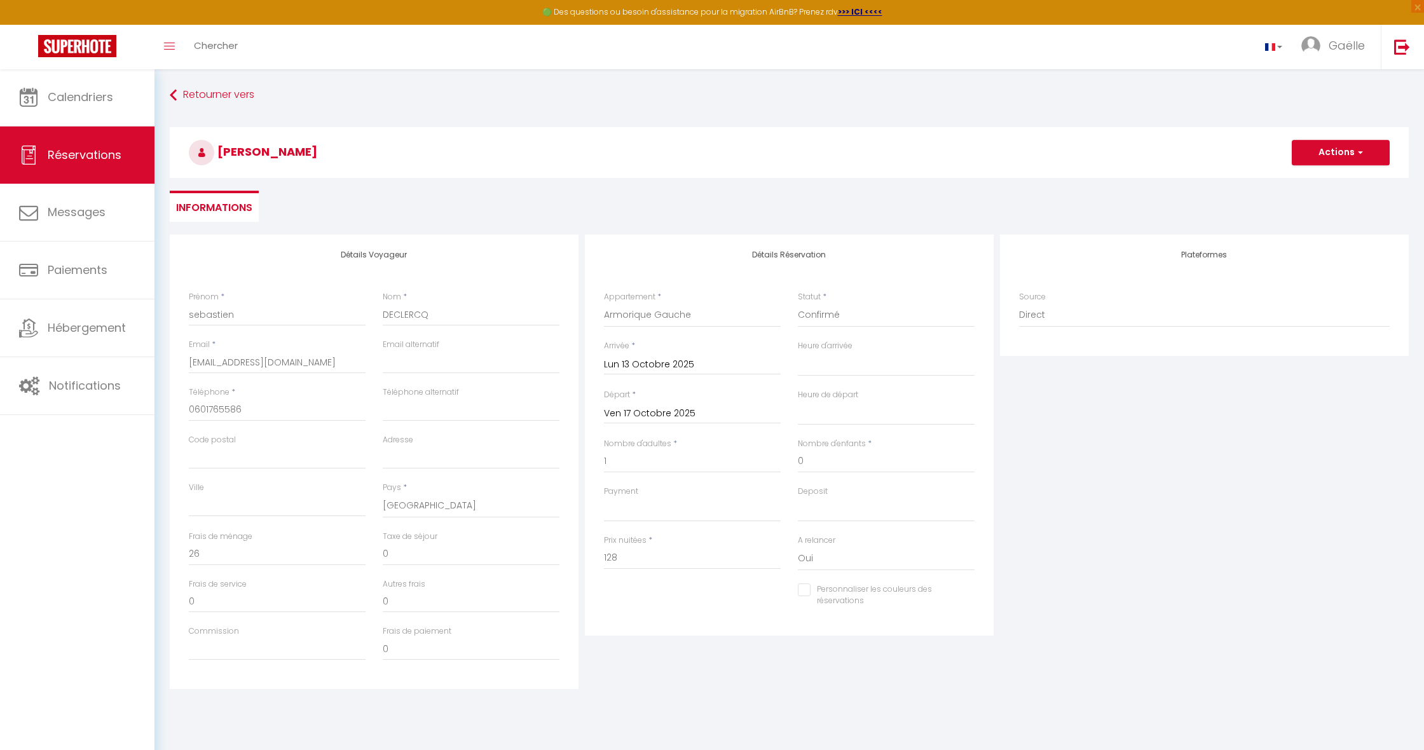
click at [1345, 156] on button "Actions" at bounding box center [1341, 152] width 98 height 25
click at [1333, 179] on link "Enregistrer" at bounding box center [1328, 180] width 100 height 17
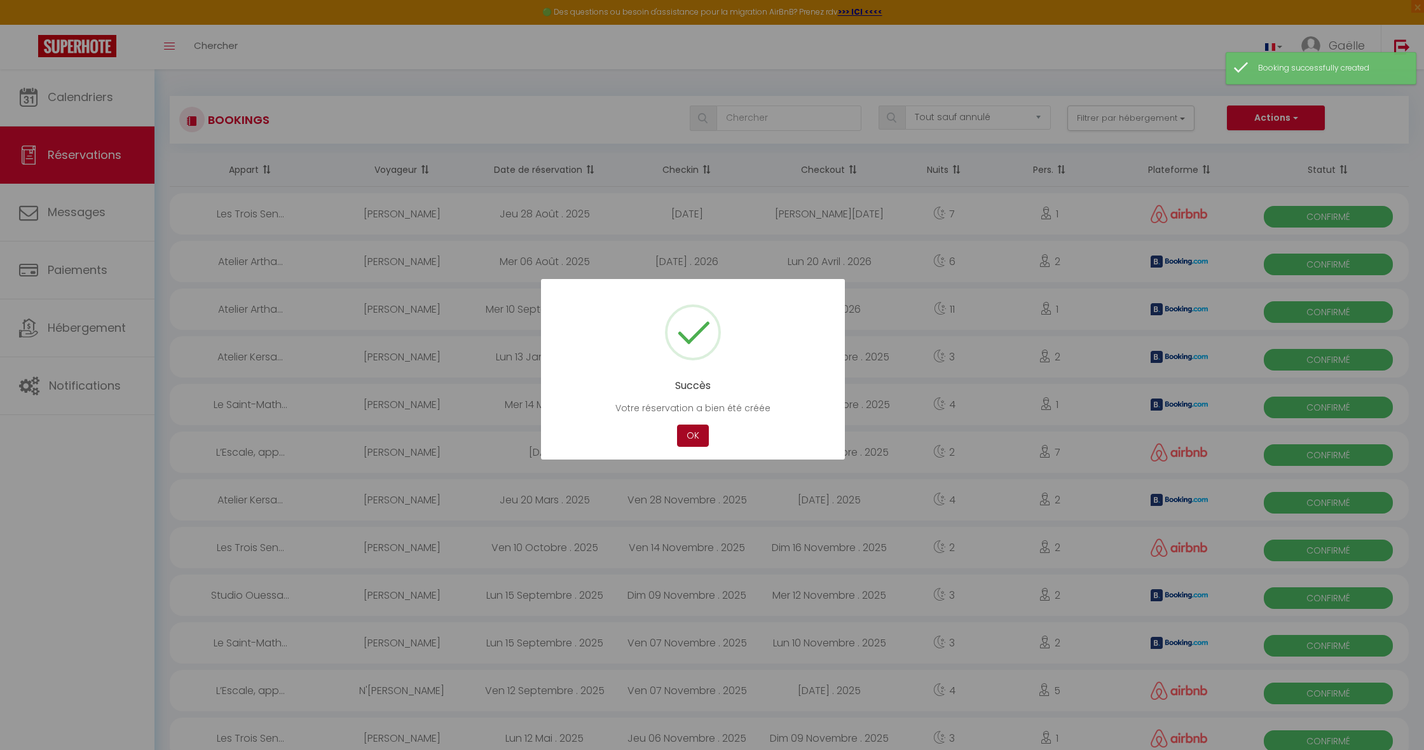
click at [692, 439] on button "OK" at bounding box center [693, 436] width 32 height 22
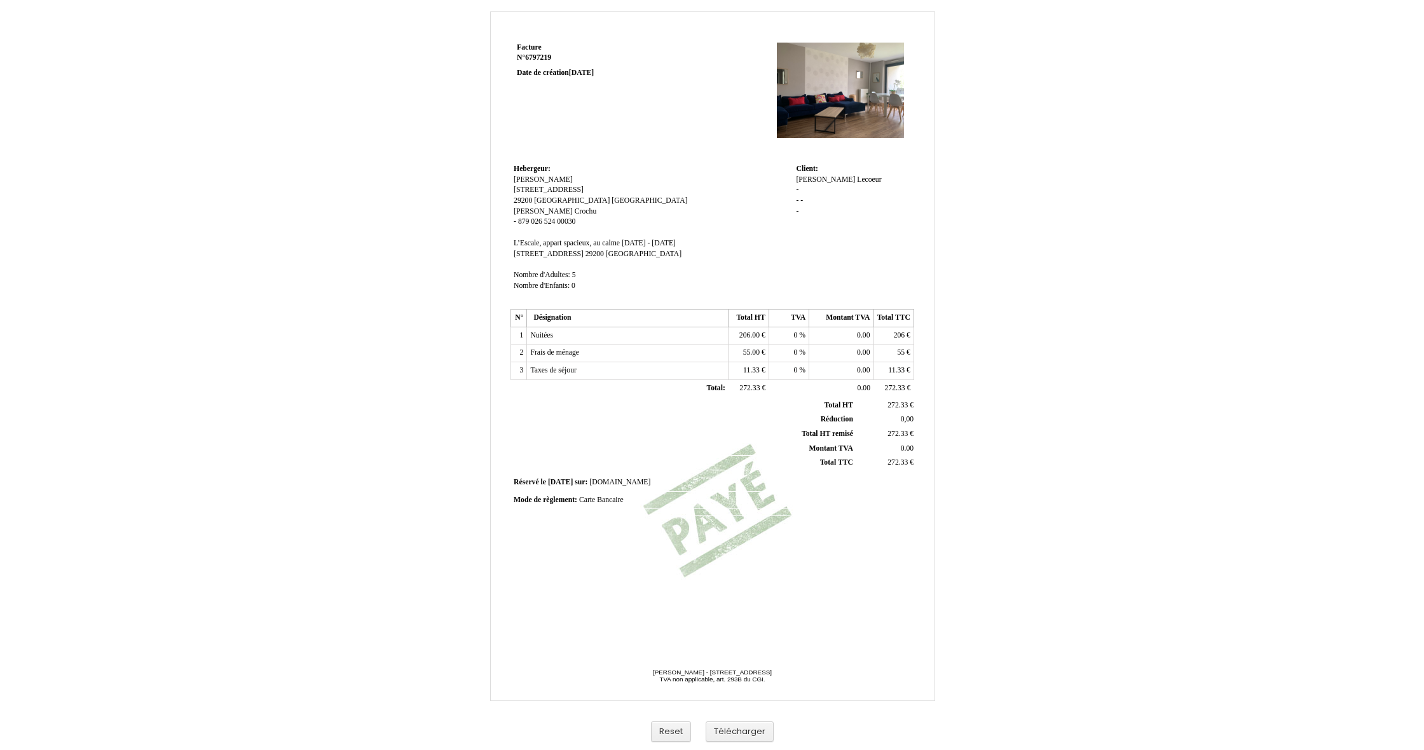
scroll to position [17, 0]
click at [682, 729] on button "Reset" at bounding box center [671, 732] width 40 height 21
click at [837, 444] on span "Montant TVA" at bounding box center [831, 448] width 44 height 8
click at [896, 327] on td "206 206 €" at bounding box center [894, 336] width 40 height 18
click at [895, 331] on span "206" at bounding box center [899, 335] width 11 height 8
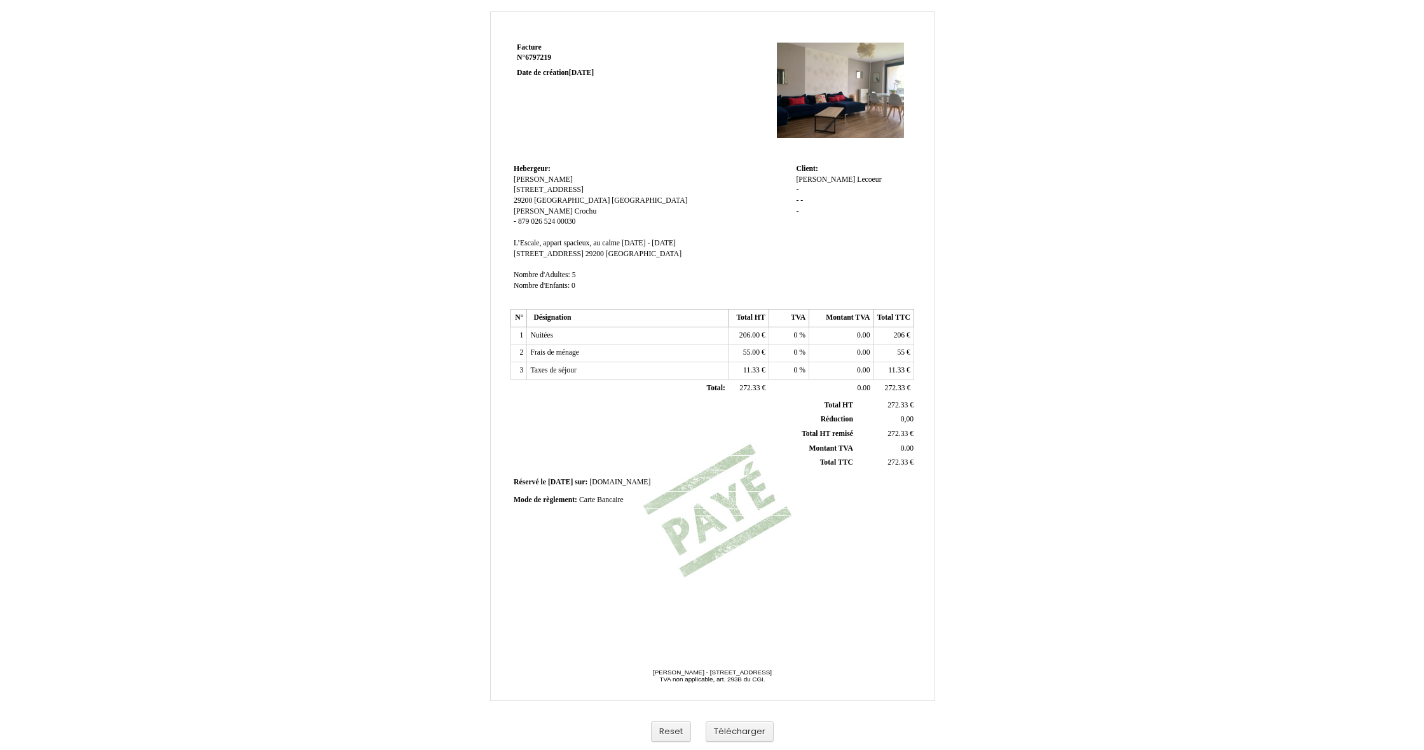
click at [757, 333] on td "206.00 206.00 €" at bounding box center [749, 336] width 40 height 18
click at [757, 333] on span "206.00" at bounding box center [749, 335] width 20 height 8
type input "2"
type input "41,2"
click at [903, 351] on span "55" at bounding box center [901, 355] width 8 height 8
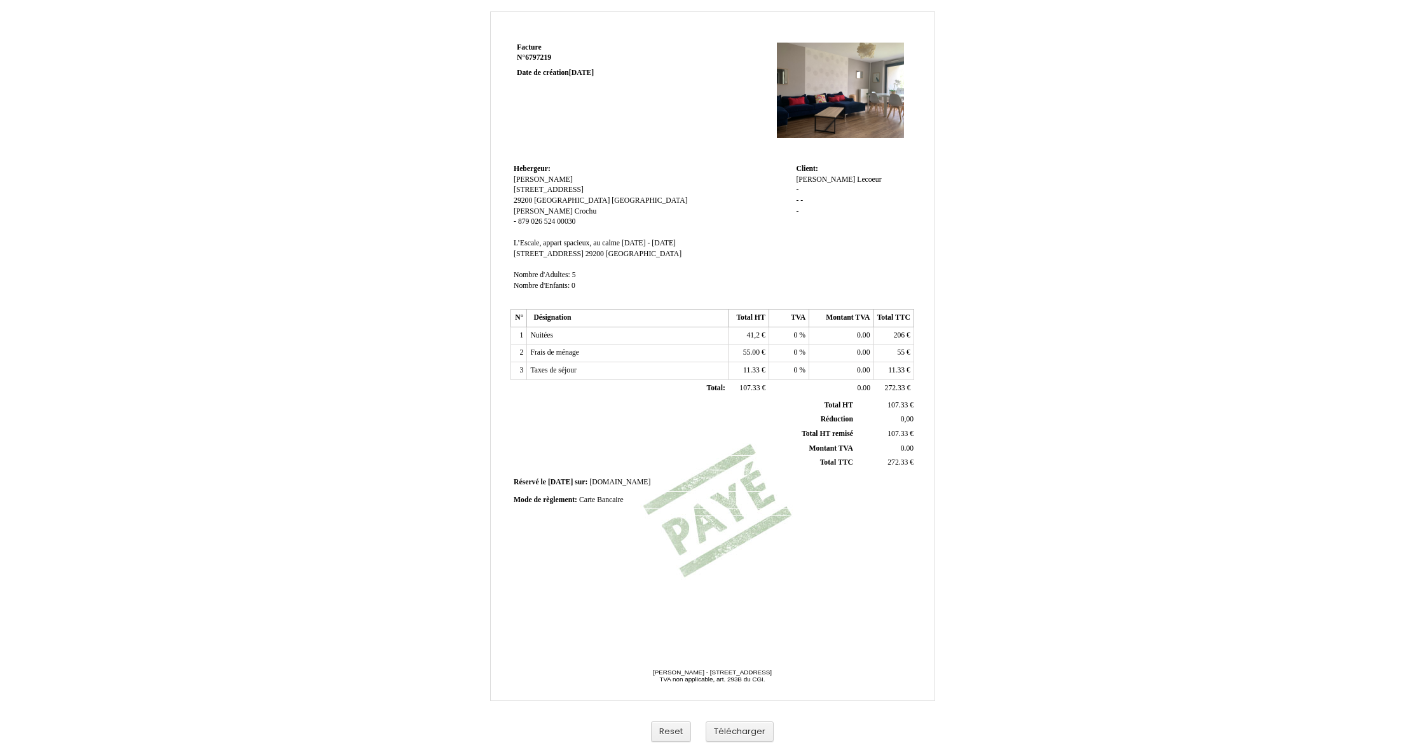
click at [900, 331] on span "206" at bounding box center [899, 335] width 11 height 8
type input "2"
type input "41,2"
click at [755, 351] on span "55.00" at bounding box center [751, 355] width 17 height 8
click at [902, 348] on span "55" at bounding box center [901, 352] width 8 height 8
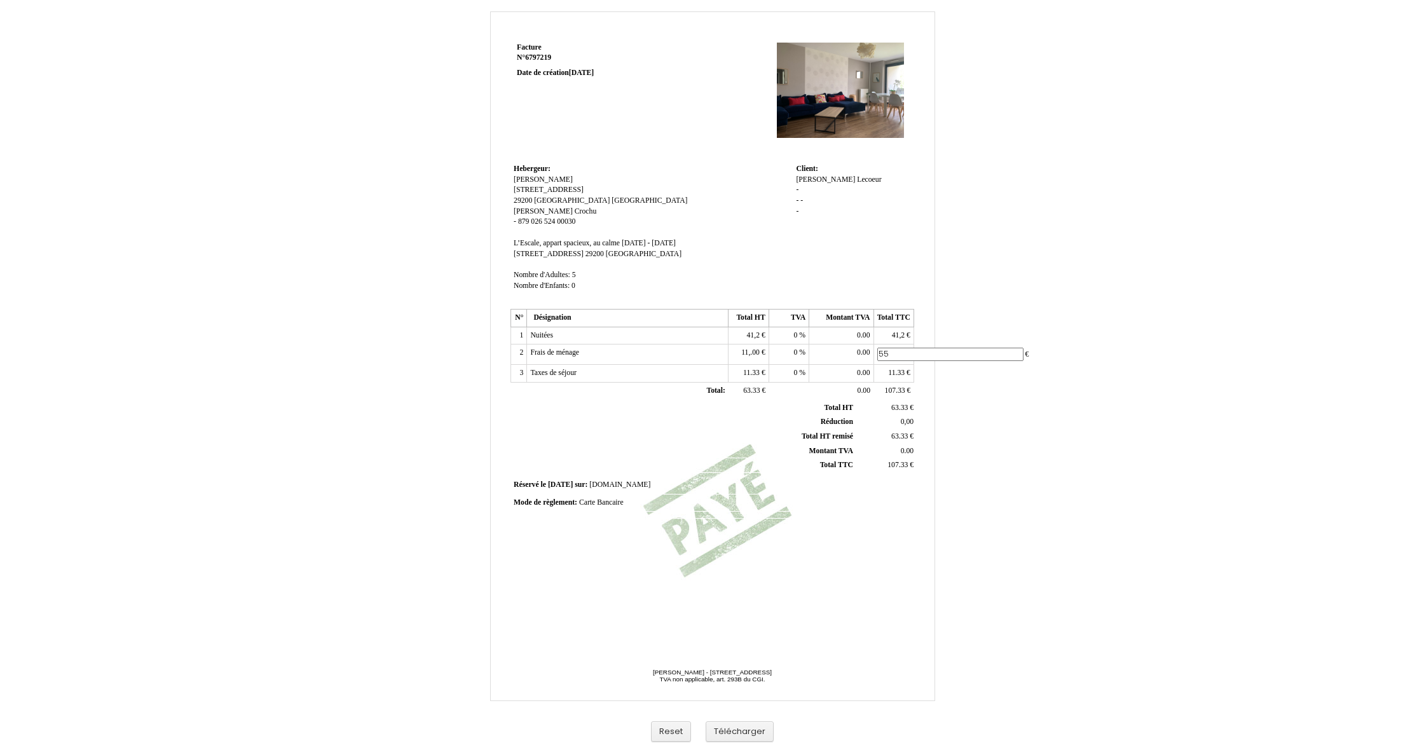
click at [747, 348] on span "11,.00" at bounding box center [750, 352] width 18 height 8
type input "1"
type input "11"
click at [898, 348] on span "55" at bounding box center [901, 352] width 8 height 8
type input "5"
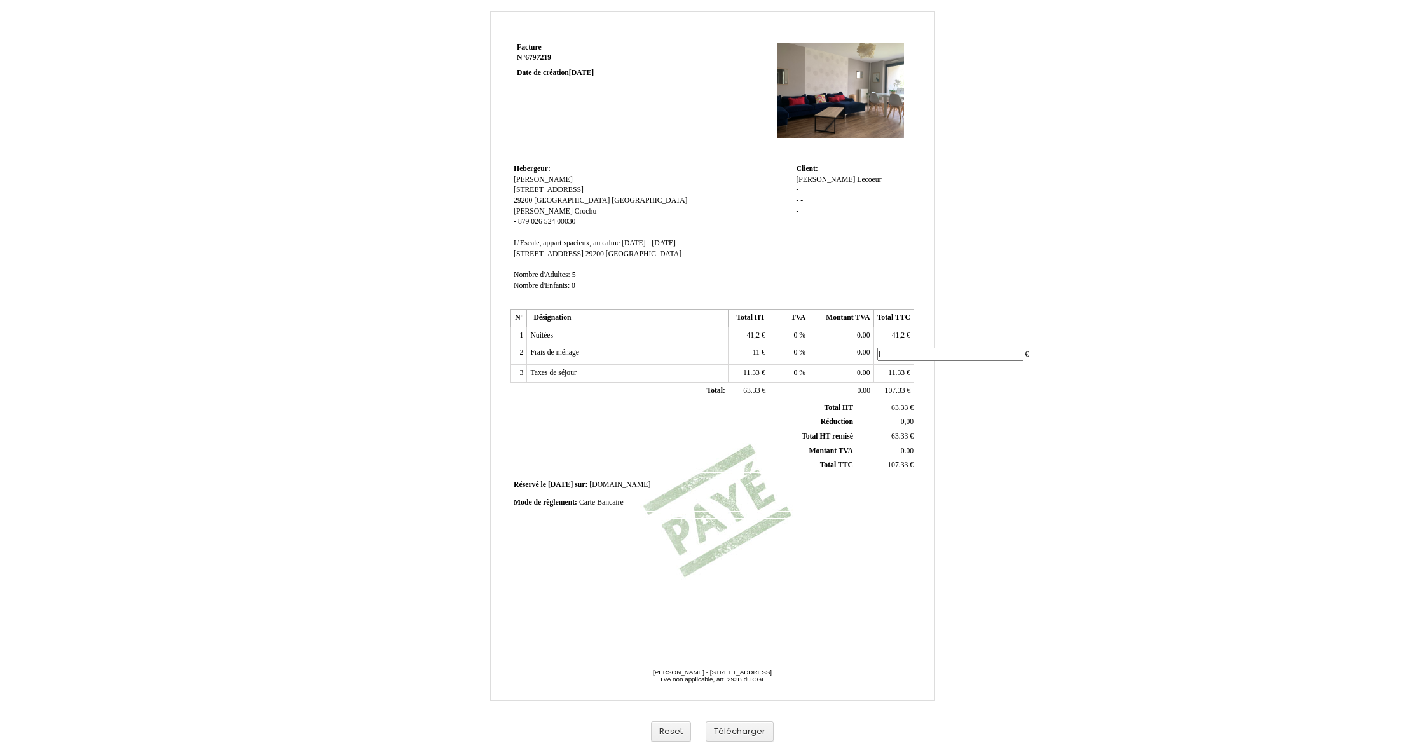
type input "11"
click at [757, 369] on td "11.33 11.33 €" at bounding box center [749, 374] width 40 height 18
click at [756, 366] on span "11.33" at bounding box center [751, 370] width 17 height 8
type input "1"
type input "2,27"
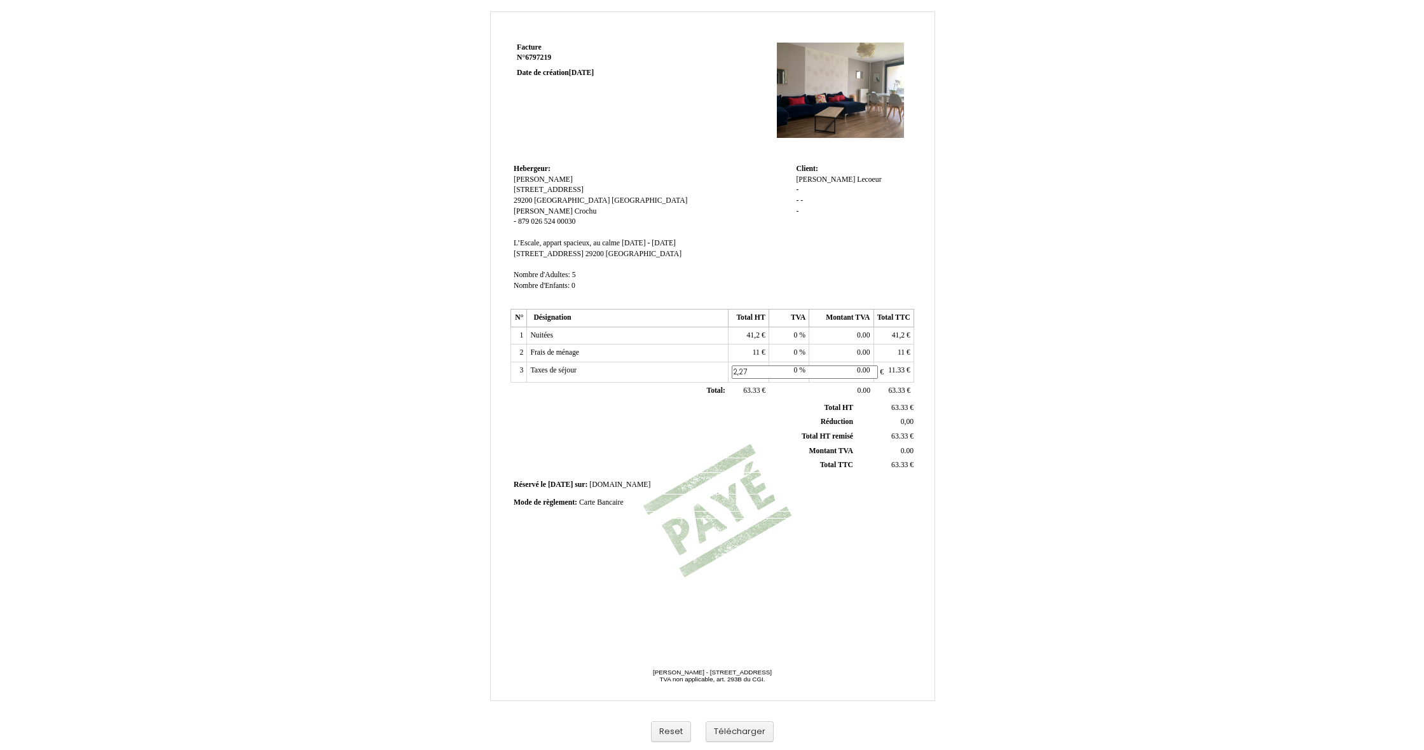
click at [900, 366] on span "11.33" at bounding box center [896, 370] width 17 height 8
type input "1"
type input "2,27"
click at [1052, 432] on div "Facture Facture N° 6797219 6797219 Date de création 21 September 2025 Hebergeur…" at bounding box center [713, 380] width 744 height 738
click at [663, 734] on button "Reset" at bounding box center [671, 732] width 40 height 21
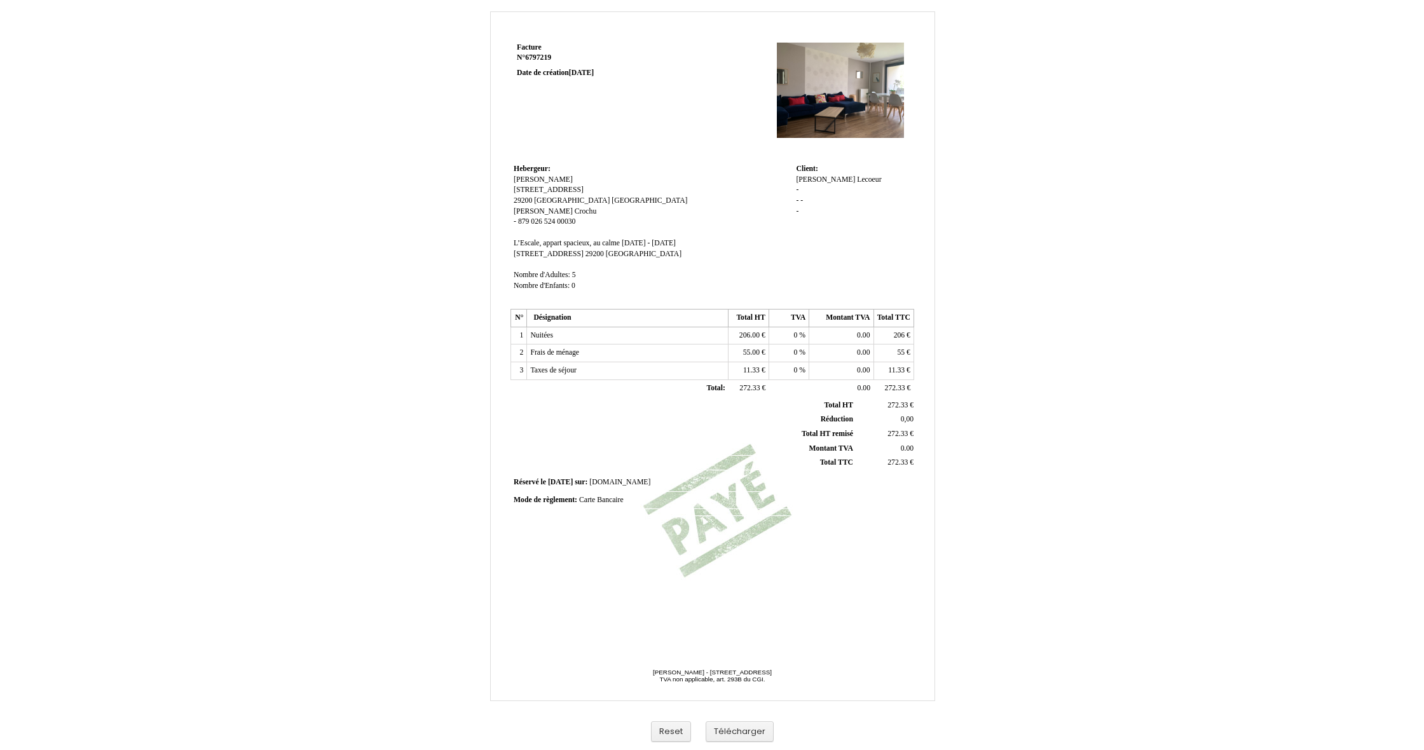
click at [750, 331] on span "206.00" at bounding box center [749, 335] width 20 height 8
type input "2"
type input "51,50"
click at [900, 331] on span "206" at bounding box center [899, 335] width 11 height 8
type input "2"
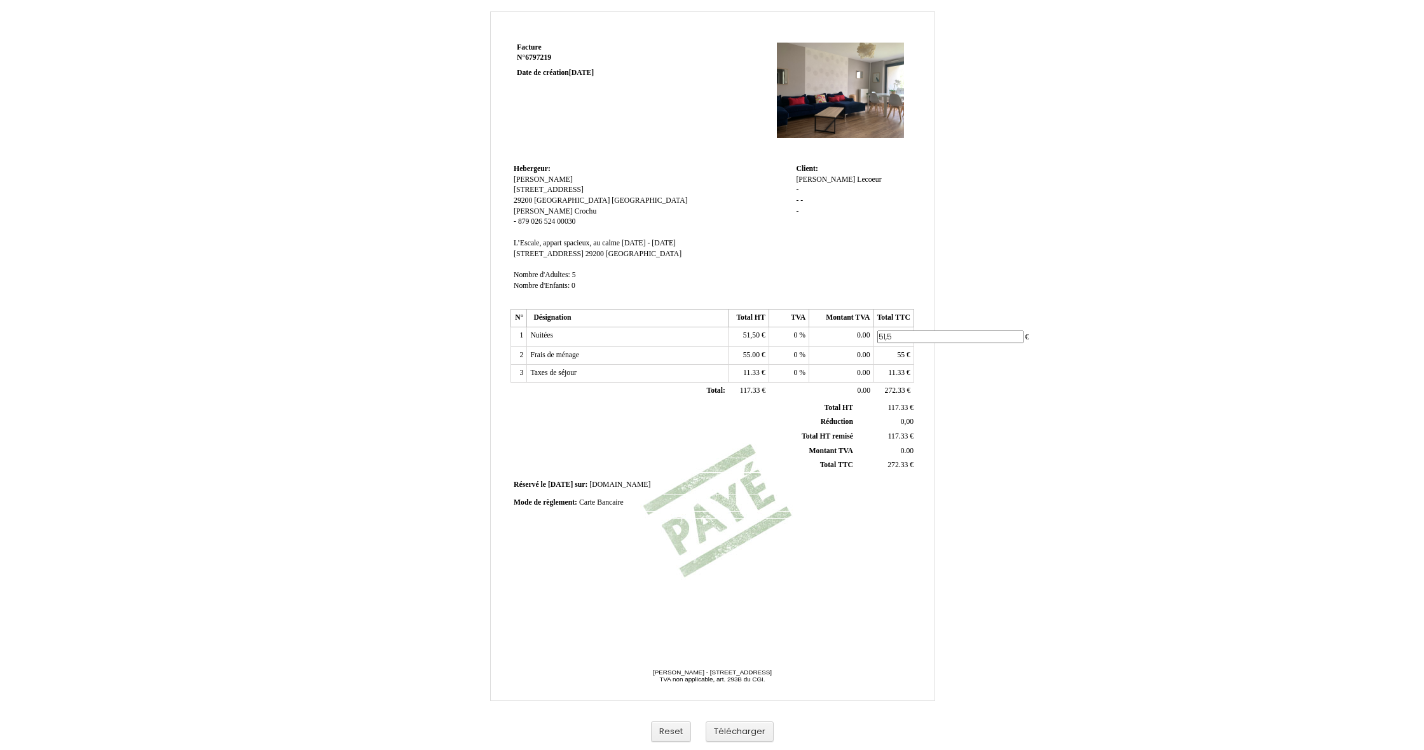
type input "51,50"
click at [752, 350] on span "55.00" at bounding box center [751, 352] width 17 height 8
type input "5"
type input "13,75"
click at [902, 348] on span "55" at bounding box center [901, 352] width 8 height 8
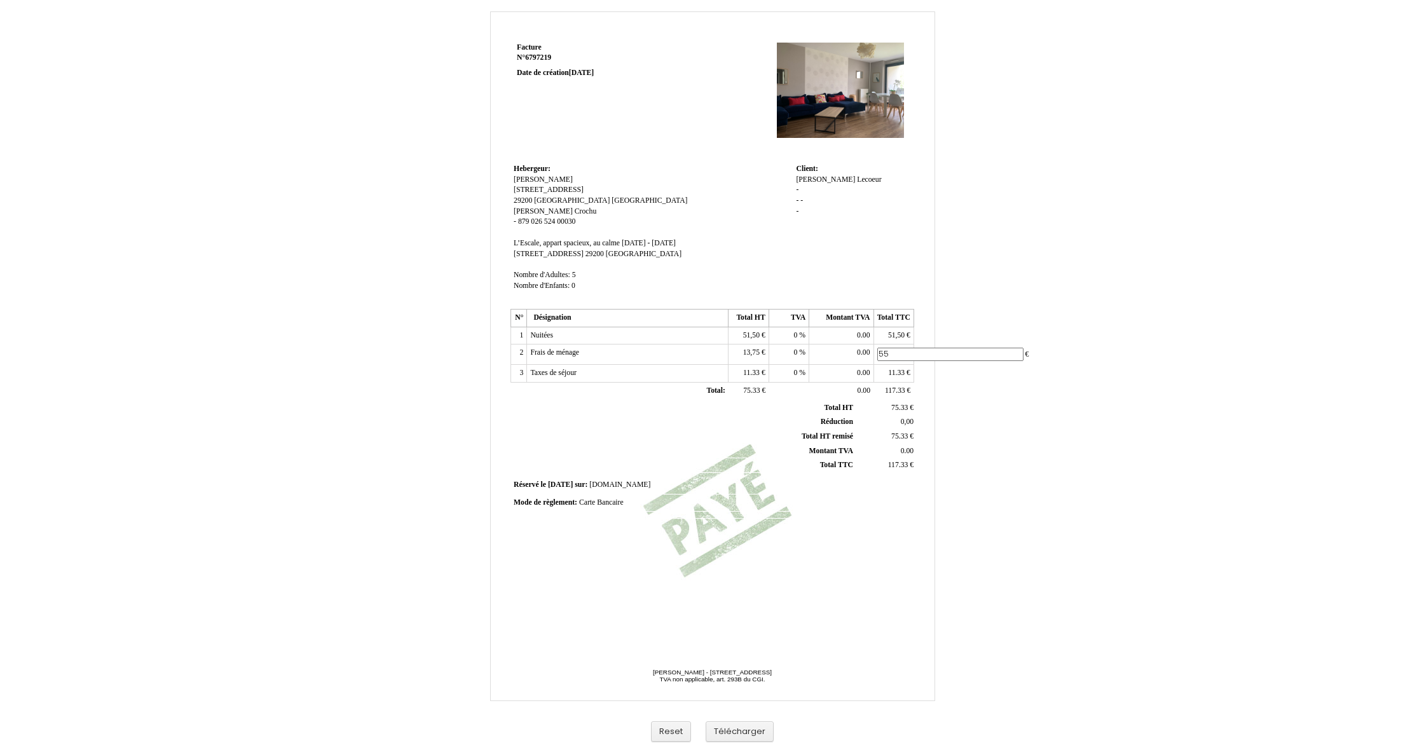
type input "5"
type input "13,75"
click at [745, 367] on span "11.33" at bounding box center [751, 370] width 17 height 8
type input "1"
type input "2,83"
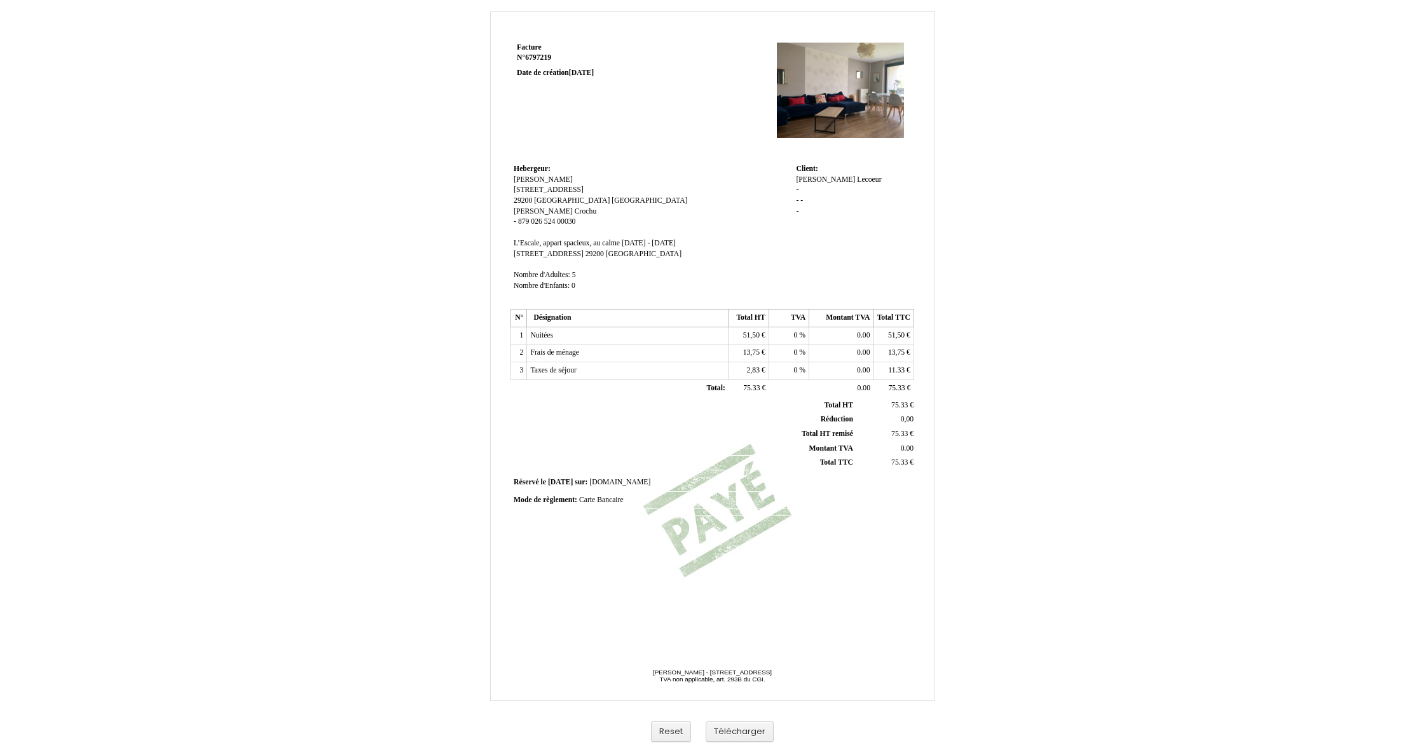
click at [897, 366] on span "11.33" at bounding box center [896, 370] width 17 height 8
type input "1"
type input "2,83"
click at [870, 505] on div "Facture Facture N° 6797219 6797219 Date de création 21 September 2025 Hebergeur…" at bounding box center [713, 339] width 408 height 601
click at [873, 509] on td at bounding box center [813, 512] width 202 height 7
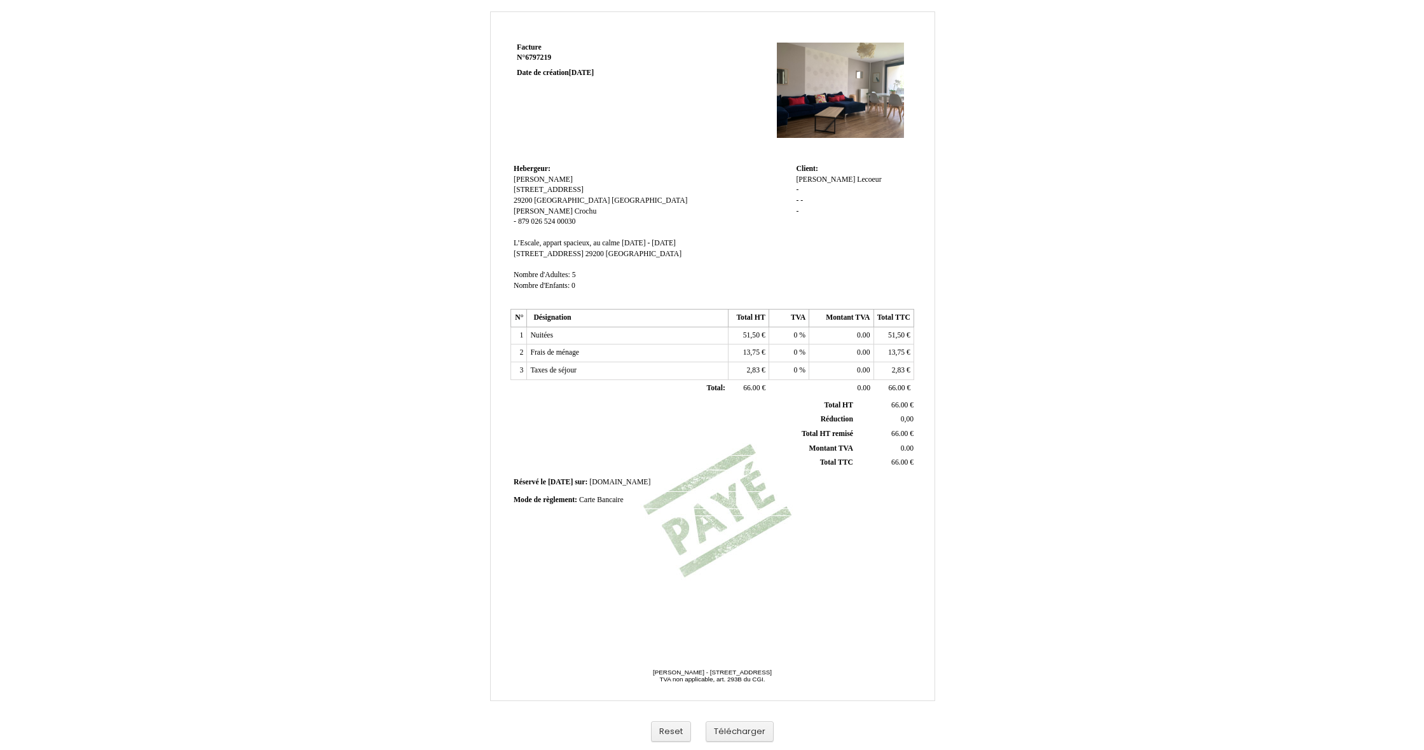
click at [748, 331] on span "51,50" at bounding box center [751, 335] width 17 height 8
click at [848, 350] on td "0.00 0.00" at bounding box center [841, 354] width 64 height 18
click at [902, 458] on span "66.00" at bounding box center [899, 462] width 17 height 8
click at [900, 384] on span "66.00" at bounding box center [896, 388] width 17 height 8
click at [746, 331] on span "52,58" at bounding box center [751, 335] width 17 height 8
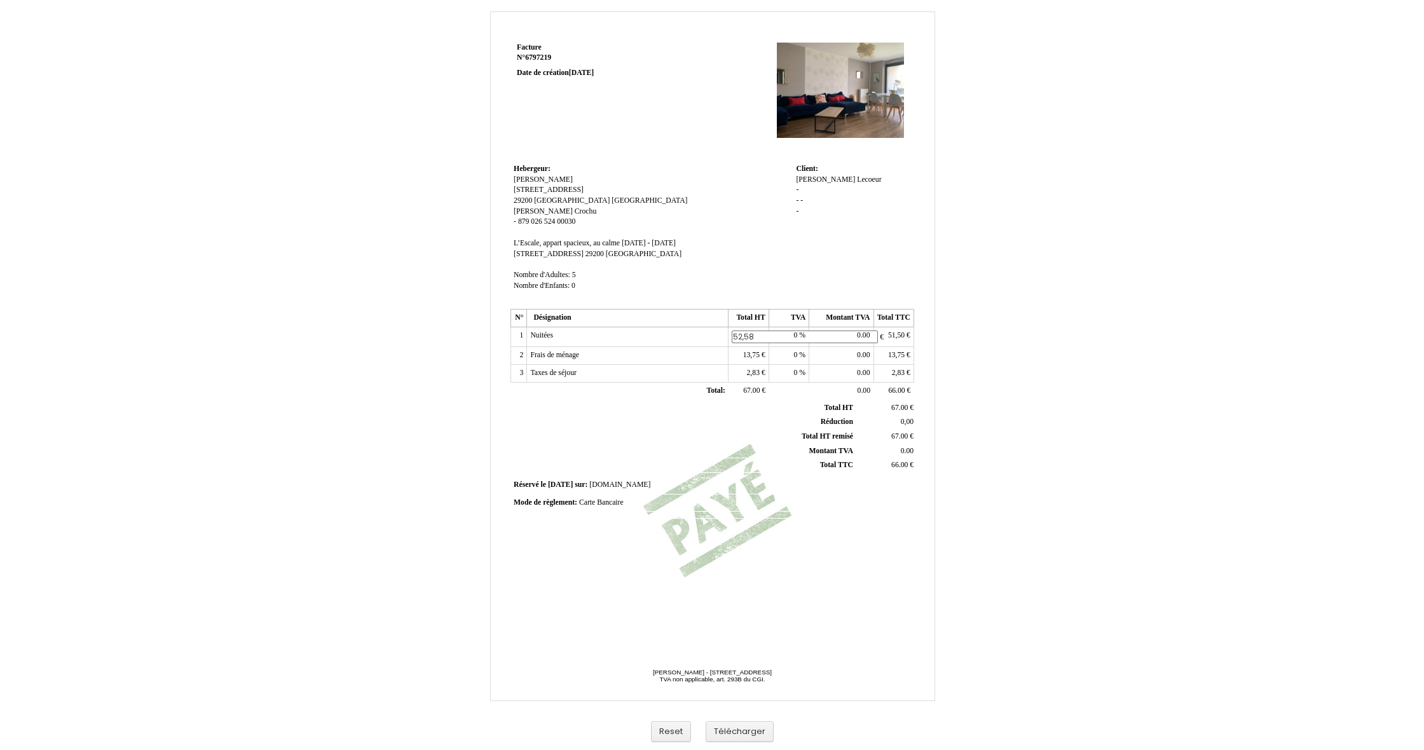
type input "53,58"
click at [780, 347] on td "0 0 %" at bounding box center [789, 356] width 40 height 18
click at [757, 331] on span "53,58" at bounding box center [751, 335] width 17 height 8
click at [896, 331] on span "51,50" at bounding box center [896, 335] width 17 height 8
type input "53,58"
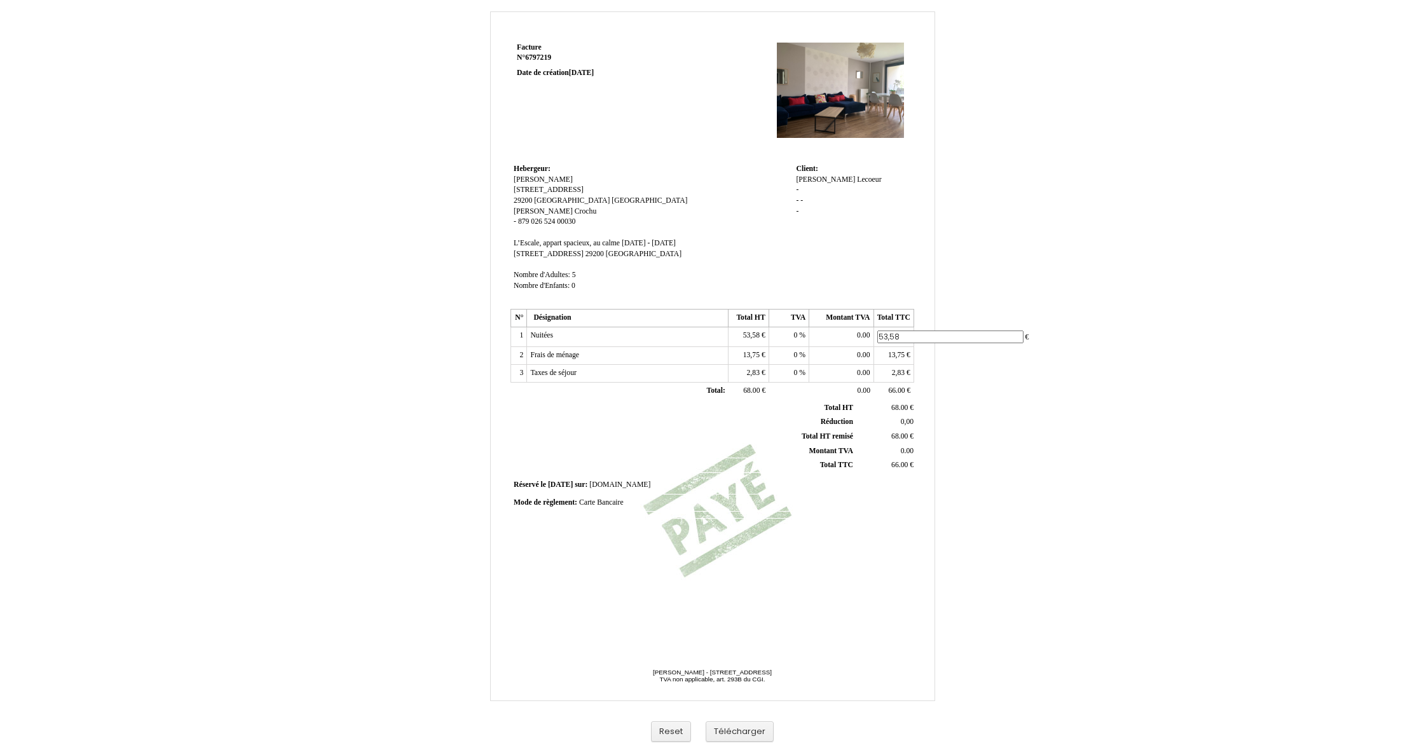
click at [905, 354] on td "13,75 13,75 €" at bounding box center [894, 356] width 40 height 18
click at [898, 348] on span "13,75" at bounding box center [896, 352] width 17 height 8
click at [899, 387] on span "66.00" at bounding box center [896, 391] width 17 height 8
drag, startPoint x: 903, startPoint y: 382, endPoint x: 853, endPoint y: 374, distance: 50.2
click at [853, 380] on tr "Total: Total: 68.00 68.00 € 0.00 0.00 66.00 66.00 €" at bounding box center [712, 390] width 403 height 20
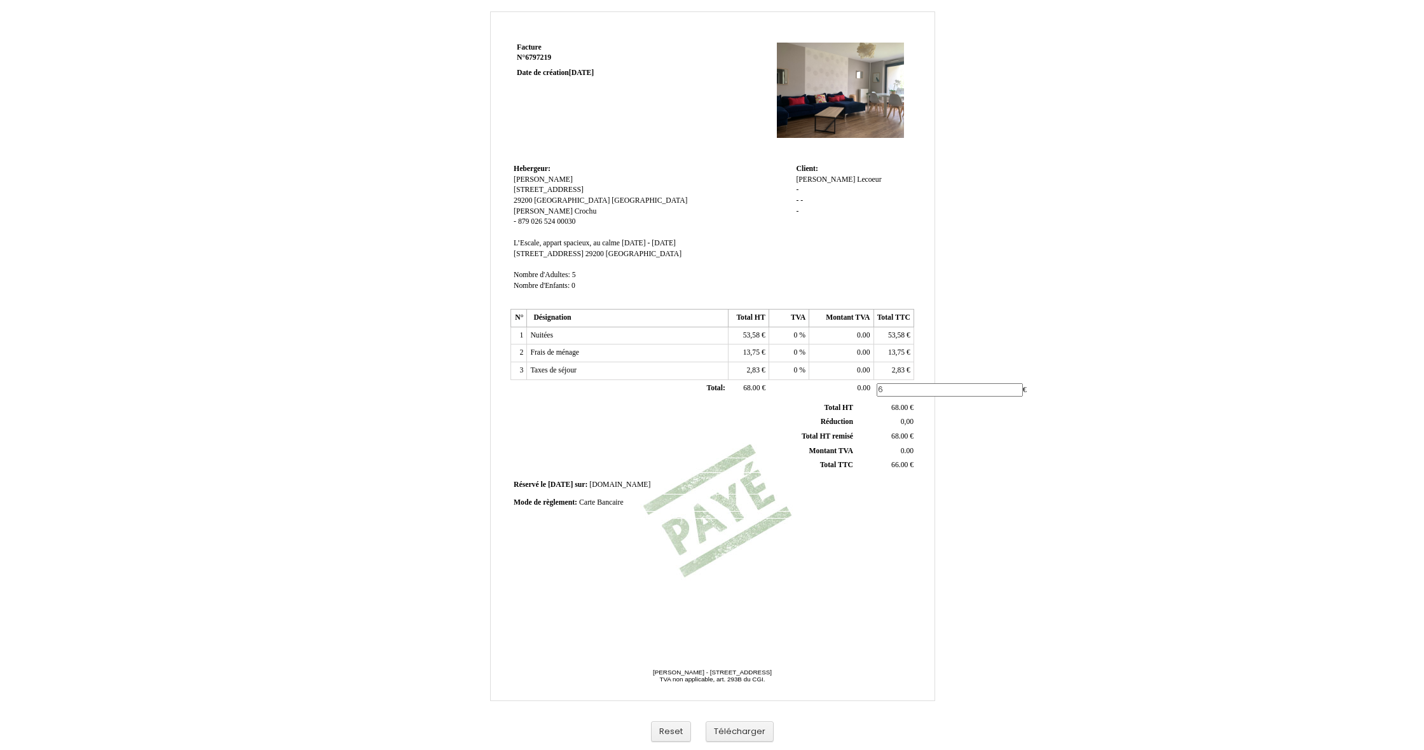
type input "68"
click at [911, 401] on td "68.00 68.00 €" at bounding box center [886, 408] width 60 height 14
click at [902, 458] on span "66.00" at bounding box center [899, 462] width 17 height 8
click at [661, 730] on button "Reset" at bounding box center [671, 732] width 40 height 21
click at [752, 331] on span "206.00" at bounding box center [749, 335] width 20 height 8
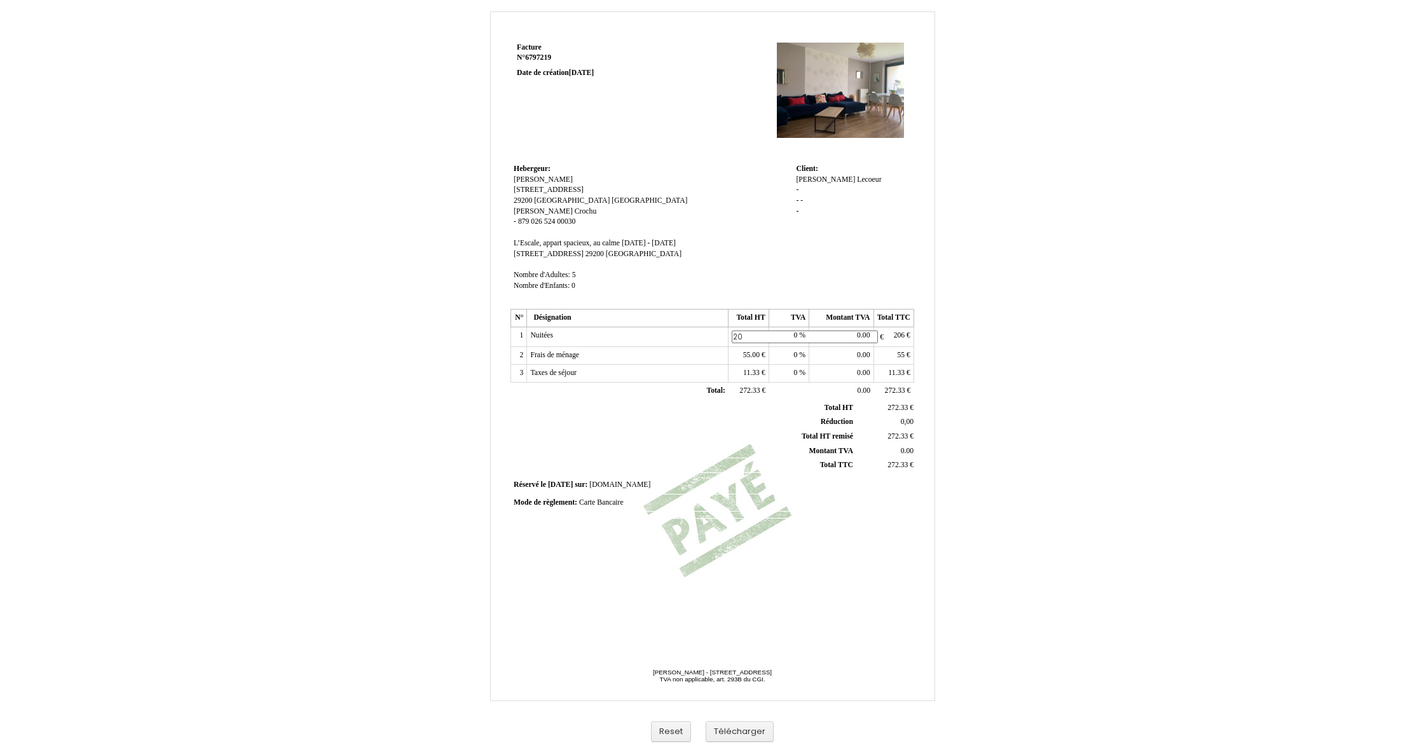
type input "2"
type input "51,50"
click at [755, 351] on span "55.00" at bounding box center [751, 355] width 17 height 8
type input "5"
type input "13,75"
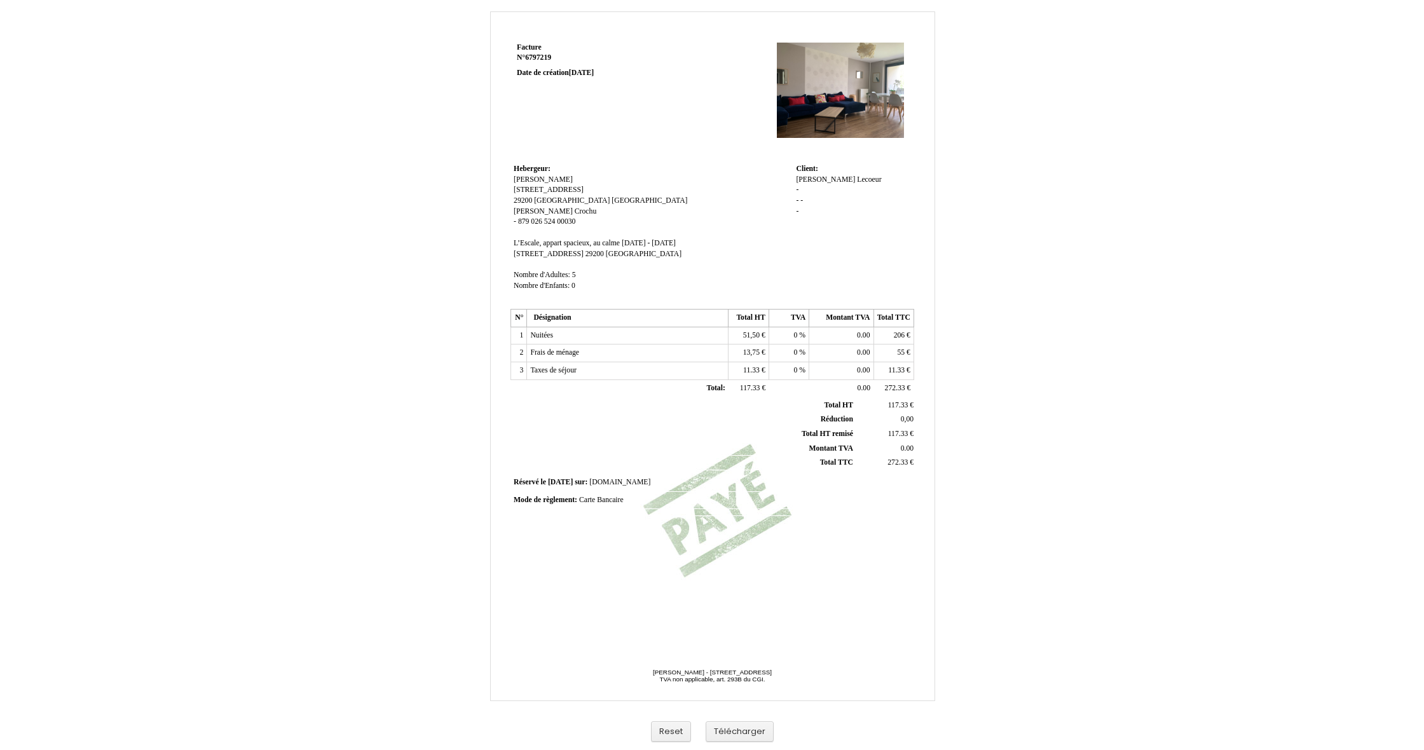
click at [750, 366] on span "11.33" at bounding box center [751, 370] width 17 height 8
type input "1"
type input "2,83"
click at [847, 345] on td "0.00 0.00" at bounding box center [841, 354] width 64 height 18
click at [750, 384] on span "66.00" at bounding box center [751, 388] width 17 height 8
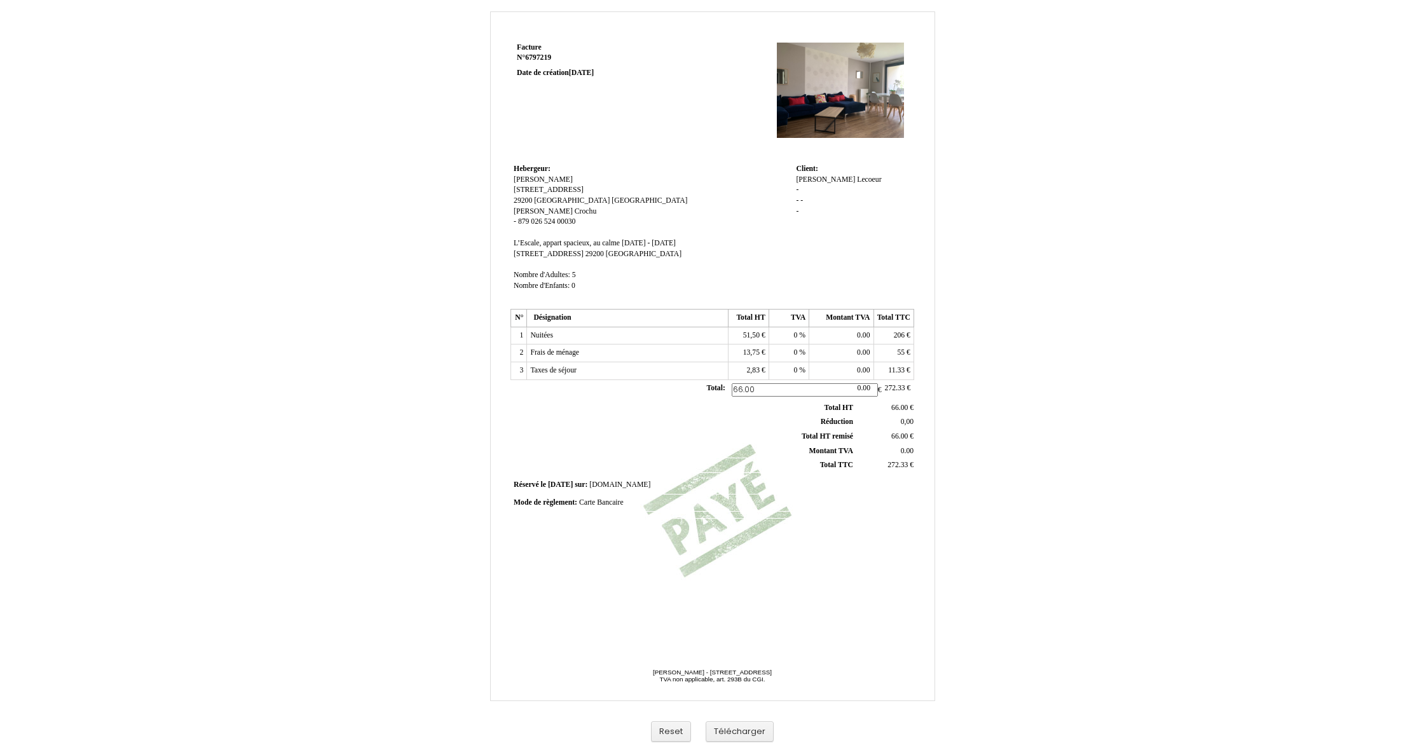
drag, startPoint x: 757, startPoint y: 381, endPoint x: 708, endPoint y: 379, distance: 49.0
click at [708, 380] on tr "Total: Total: 66.00 66.00 € 0.00 0.00 272.33 272.33 €" at bounding box center [712, 390] width 403 height 20
type input "68,08"
click at [898, 348] on span "55" at bounding box center [901, 352] width 8 height 8
click at [902, 331] on span "206" at bounding box center [899, 335] width 11 height 8
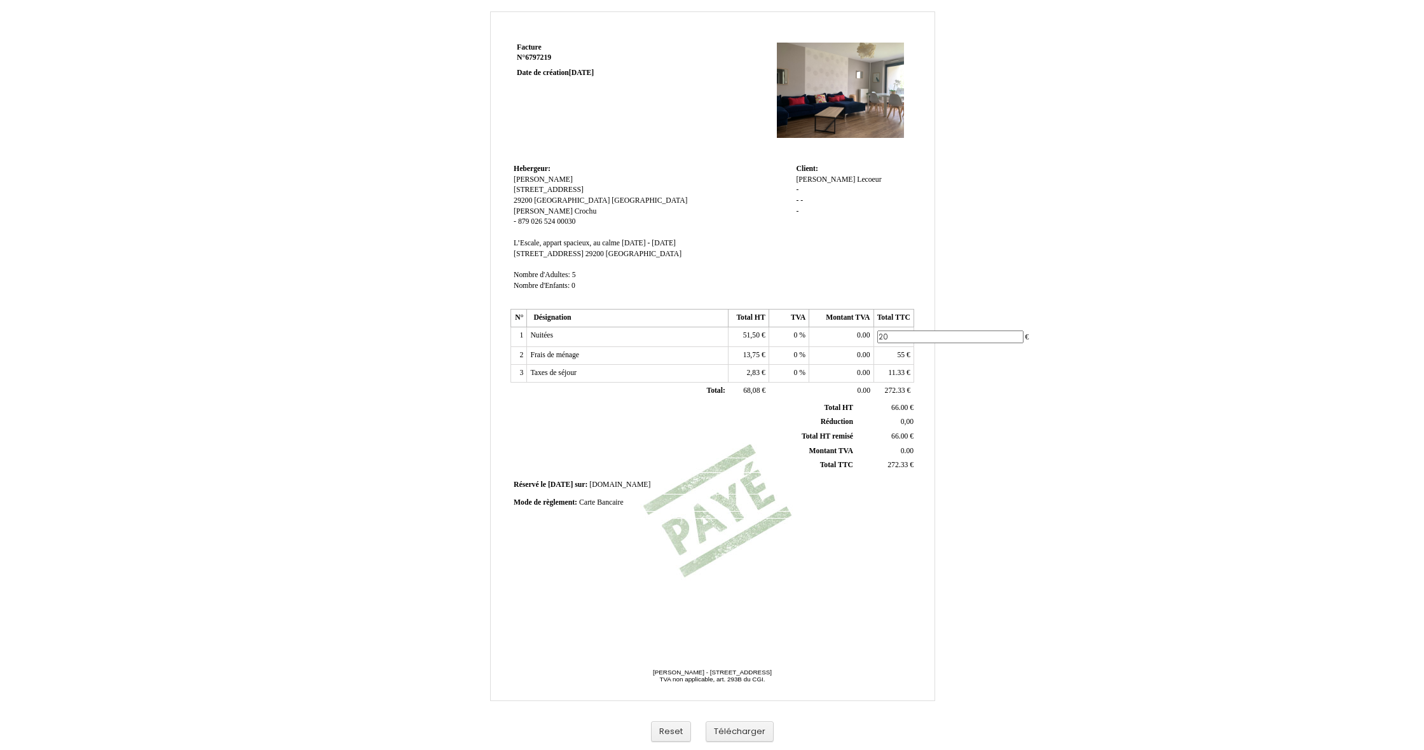
type input "2"
type input "51,50"
click at [895, 348] on td "55 55 €" at bounding box center [894, 354] width 40 height 18
click at [906, 345] on td "55 55 €" at bounding box center [894, 354] width 40 height 18
click at [898, 348] on span "55" at bounding box center [901, 352] width 8 height 8
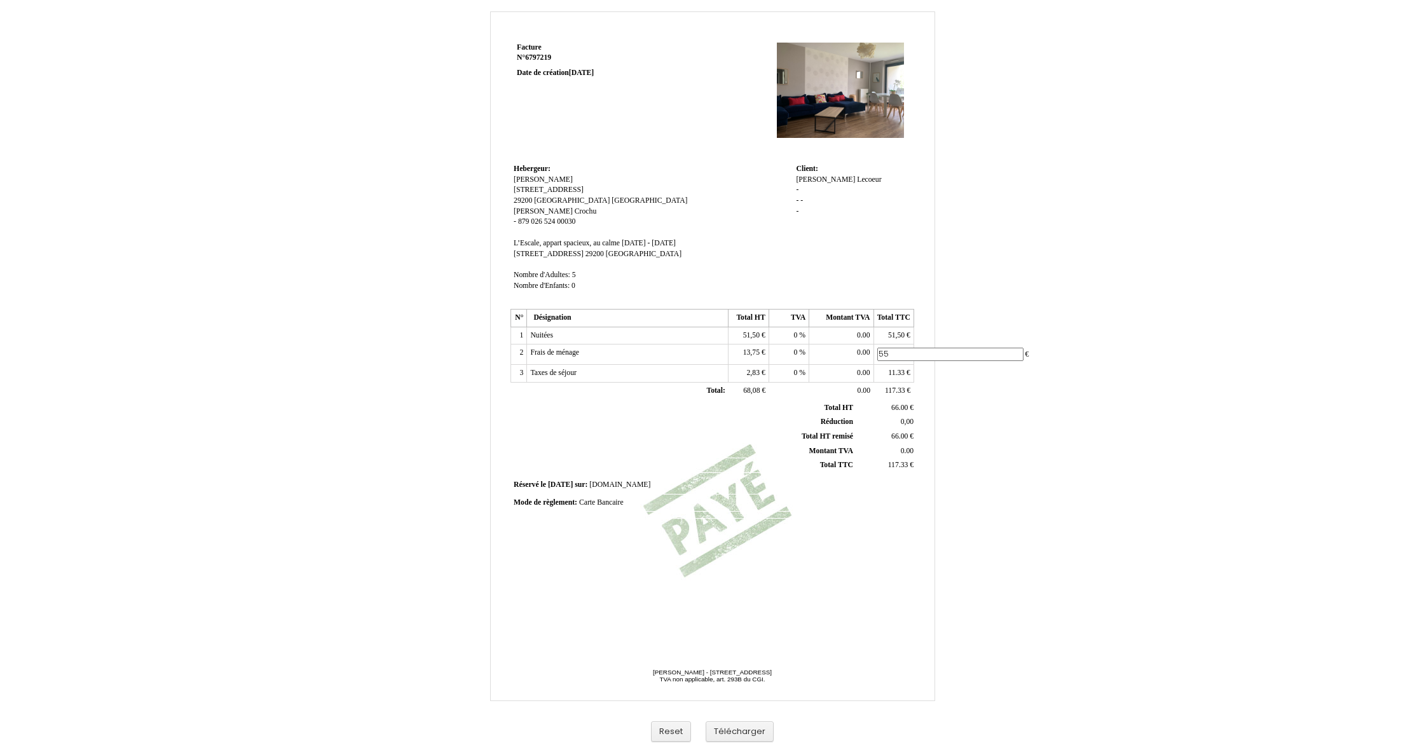
type input "5"
type input "13,75"
click at [888, 369] on span "11.33" at bounding box center [896, 373] width 17 height 8
type input "1"
type input "2,83"
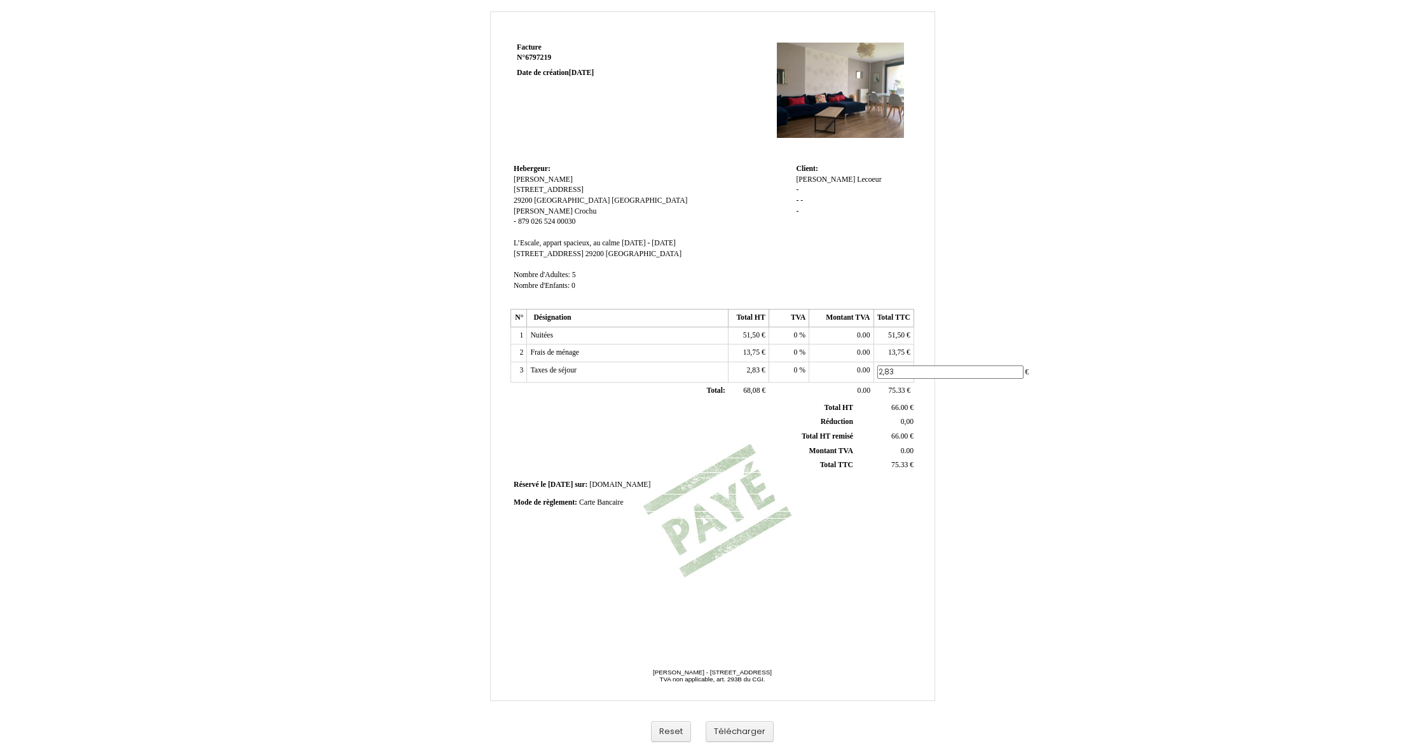
click at [891, 387] on span "75.33" at bounding box center [896, 391] width 17 height 8
type input "6"
type input "68,08"
click at [899, 401] on span "66.00" at bounding box center [899, 405] width 17 height 8
type input "6"
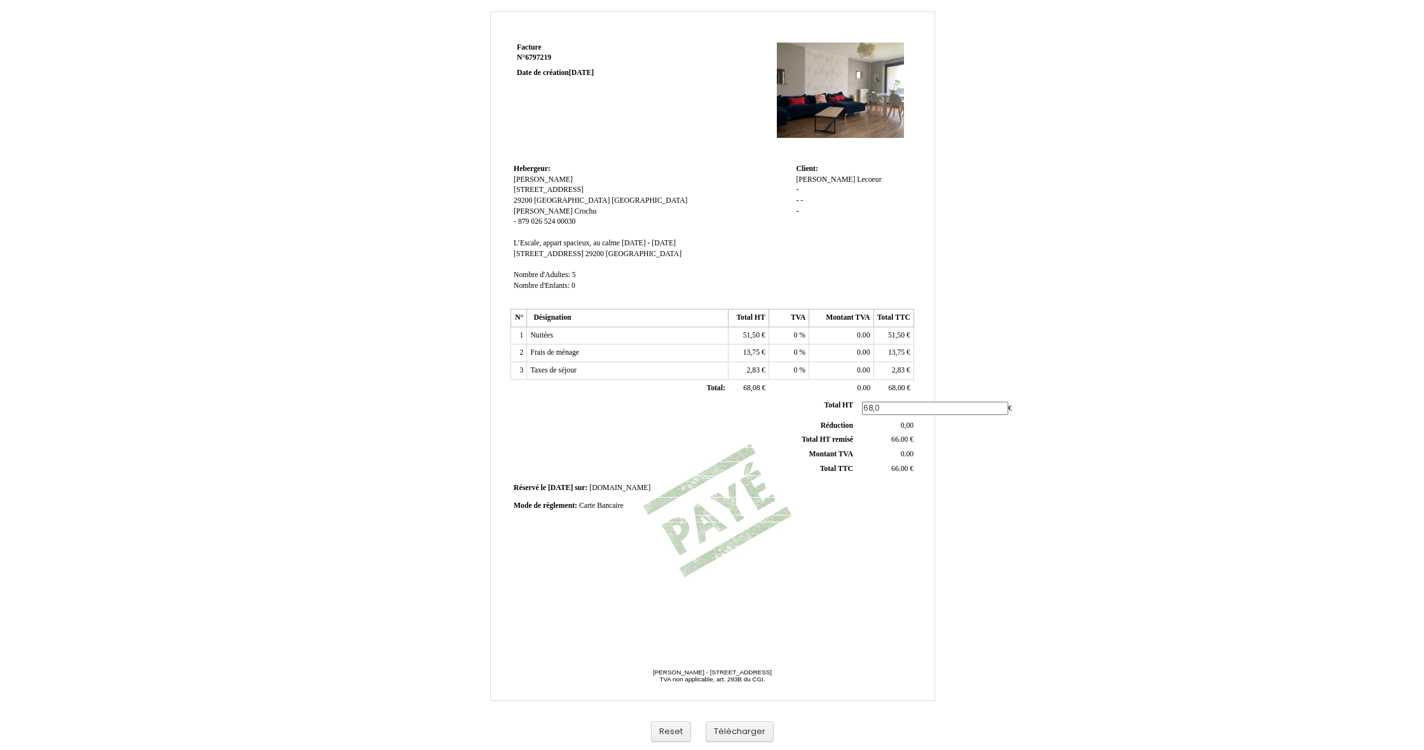
type input "68,08"
click at [912, 415] on td "0,00 0,00" at bounding box center [886, 420] width 60 height 15
click at [899, 384] on span "68.00" at bounding box center [896, 388] width 17 height 8
click at [897, 430] on span "66.00" at bounding box center [899, 434] width 17 height 8
type input "68,08"
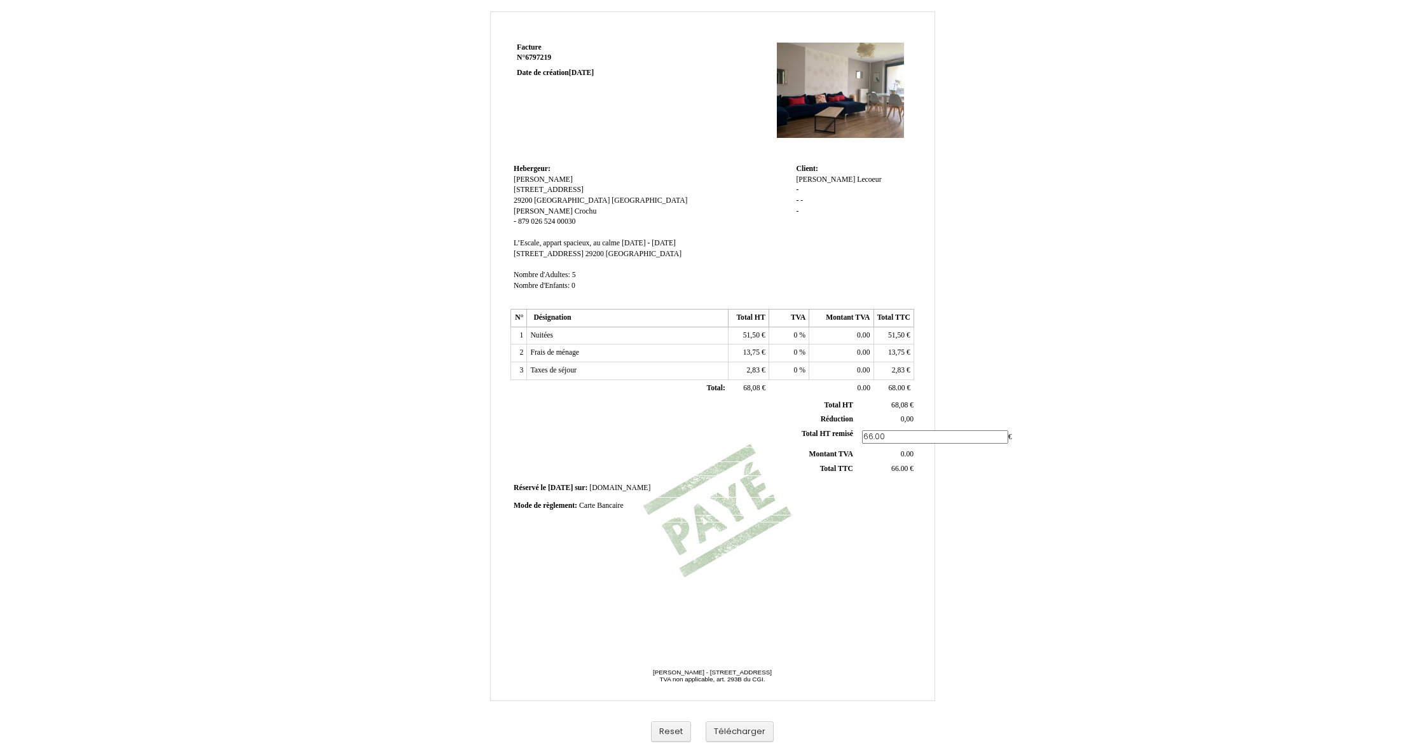
click at [903, 462] on td "66.00 66.00 €" at bounding box center [886, 469] width 60 height 15
click at [902, 458] on span "66.00" at bounding box center [899, 462] width 17 height 8
type input "6"
type input "68,08"
click at [871, 517] on div "Facture Facture N° 6797219 6797219 Date de création 21 September 2025 Hebergeur…" at bounding box center [713, 339] width 408 height 601
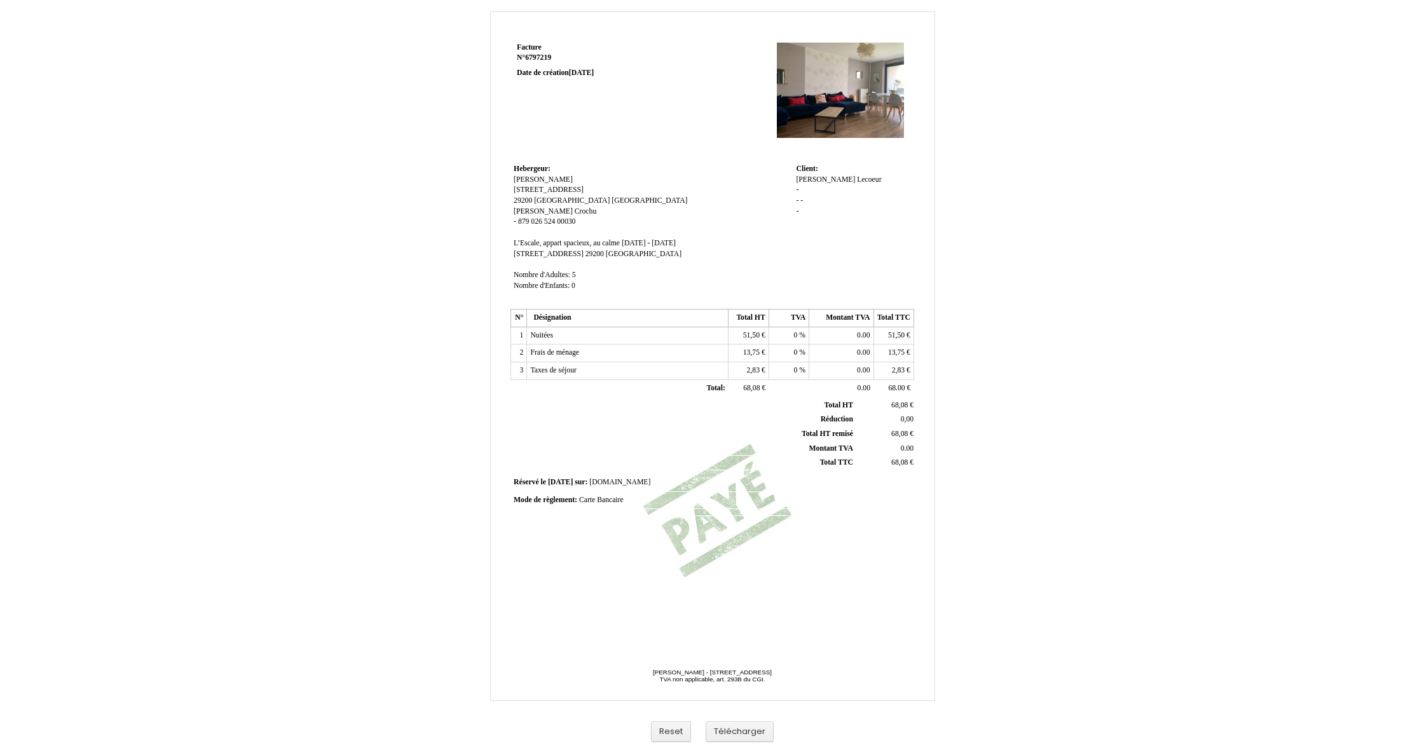
drag, startPoint x: 898, startPoint y: 380, endPoint x: 905, endPoint y: 380, distance: 6.4
click at [898, 384] on span "68.00" at bounding box center [896, 388] width 17 height 8
click at [959, 436] on div "Facture Facture N° 6797219 6797219 Date de création 21 September 2025 Hebergeur…" at bounding box center [713, 380] width 744 height 738
click at [898, 384] on span "68.00" at bounding box center [896, 388] width 17 height 8
click at [898, 383] on input "68,08" at bounding box center [950, 389] width 146 height 13
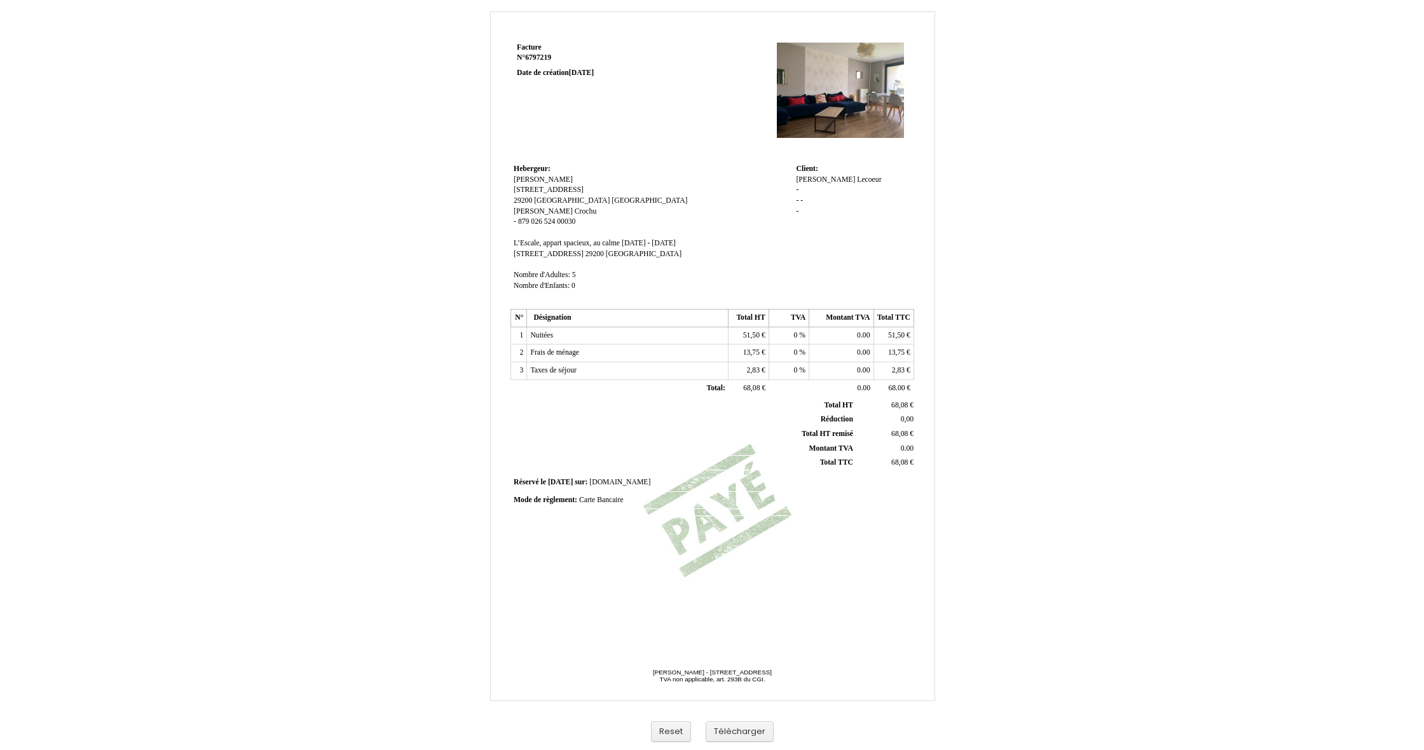
click at [998, 474] on div "Facture Facture N° 6797219 6797219 Date de création 21 September 2025 Hebergeur…" at bounding box center [713, 380] width 744 height 738
drag, startPoint x: 753, startPoint y: 732, endPoint x: 928, endPoint y: 666, distance: 187.3
click at [928, 666] on div "Facture Facture N° 6797219 6797219 Date de création 21 September 2025 Hebergeur…" at bounding box center [713, 380] width 744 height 738
click at [532, 271] on span "Nombre d'Adultes:" at bounding box center [542, 275] width 57 height 8
click at [620, 273] on input "Nombre d'Adultes:" at bounding box center [587, 276] width 146 height 13
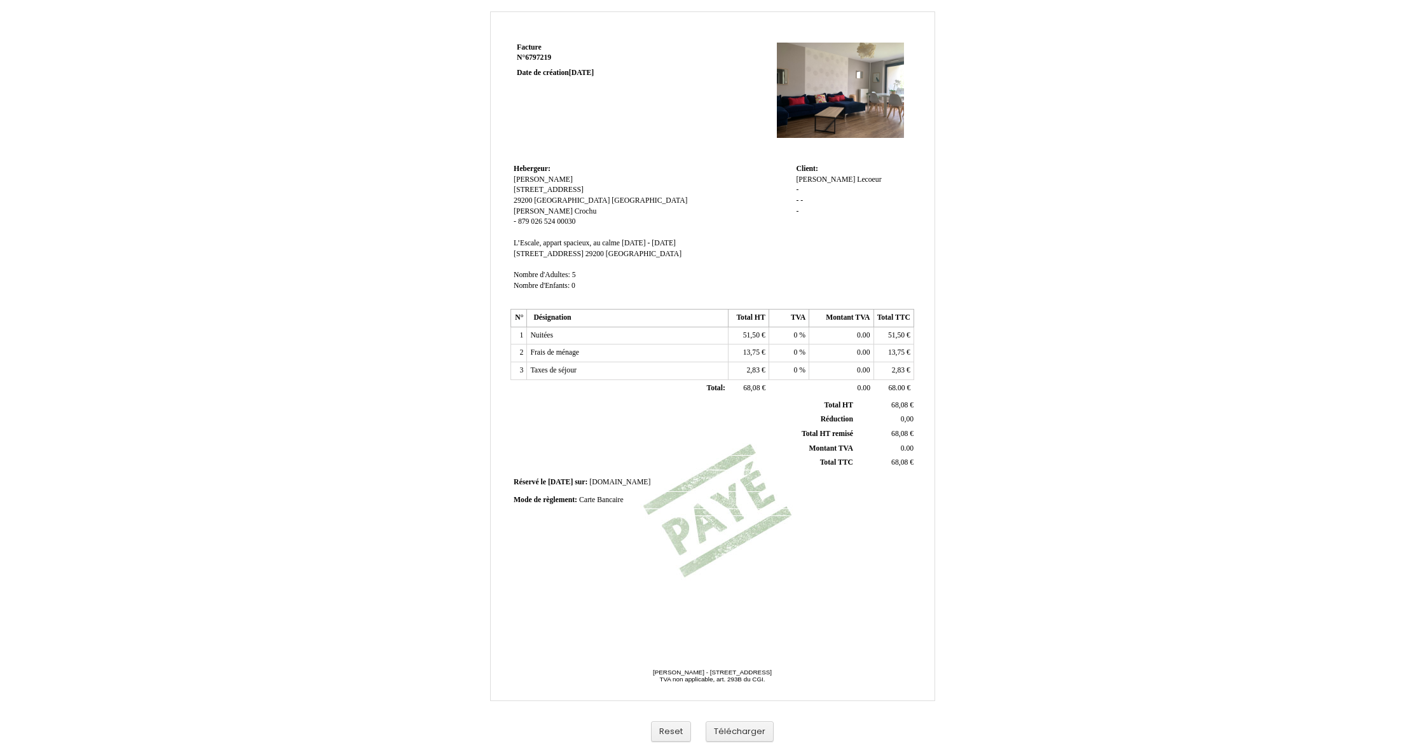
click at [769, 262] on td "Hebergeur: Hebergeur: Jean-David Crochu Jean-David Crochu 17 rue de Saint Brieu…" at bounding box center [652, 233] width 282 height 145
click at [598, 271] on td "Hebergeur: Hebergeur: Jean-David Crochu Jean-David Crochu 17 rue de Saint Brieu…" at bounding box center [652, 233] width 282 height 145
click at [576, 271] on span "Nombre d'Adultes: 4" at bounding box center [545, 275] width 62 height 8
type input "Nombre d'Adultes:"
click at [671, 271] on td "Hebergeur: Hebergeur: Jean-David Crochu Jean-David Crochu 17 rue de Saint Brieu…" at bounding box center [652, 235] width 282 height 148
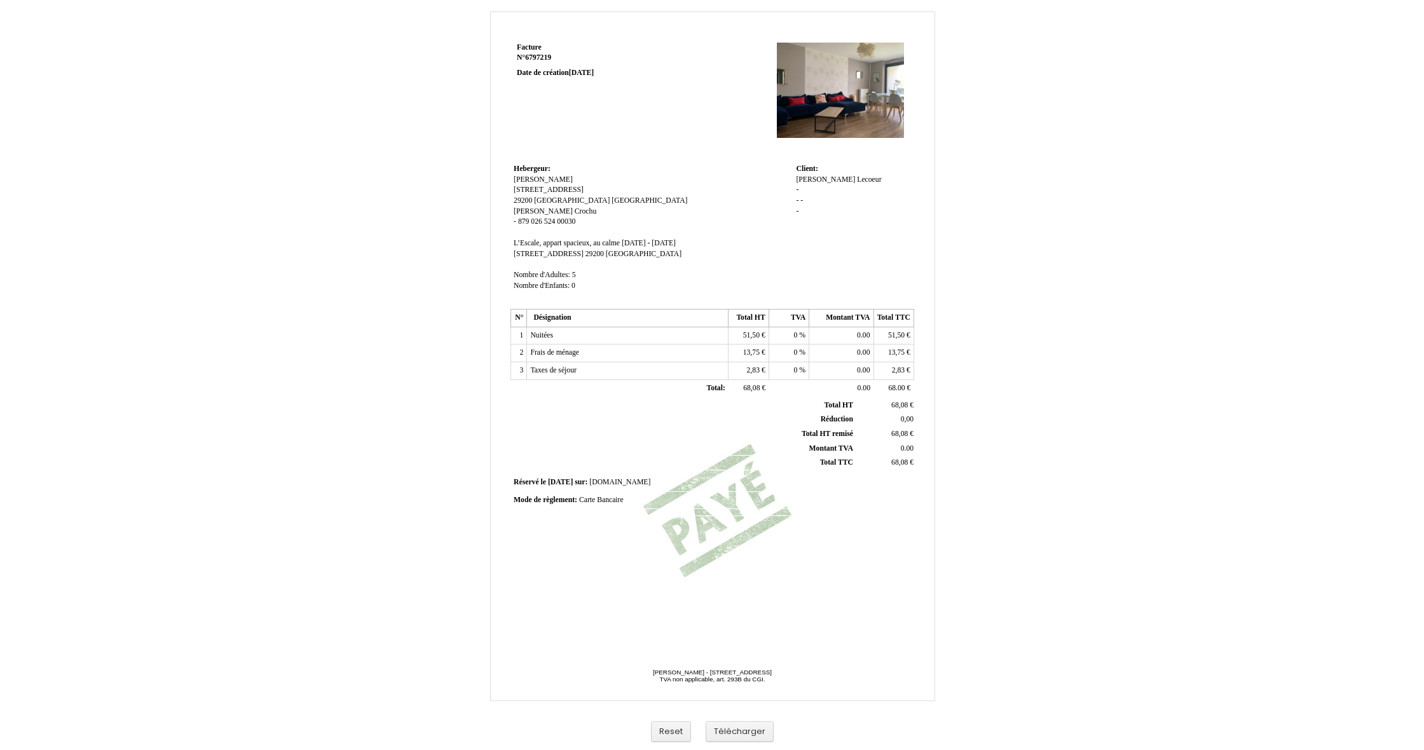
click at [577, 271] on td "Hebergeur: Hebergeur: Jean-David Crochu Jean-David Crochu 17 rue de Saint Brieu…" at bounding box center [652, 233] width 282 height 145
click at [576, 272] on td "Hebergeur: Hebergeur: Jean-David Crochu Jean-David Crochu 17 rue de Saint Brieu…" at bounding box center [652, 233] width 282 height 145
click at [575, 271] on span "5" at bounding box center [574, 275] width 4 height 8
type input "4"
click at [694, 167] on td "Hebergeur: Hebergeur: Jean-David Crochu Jean-David Crochu 17 rue de Saint Brieu…" at bounding box center [652, 233] width 282 height 145
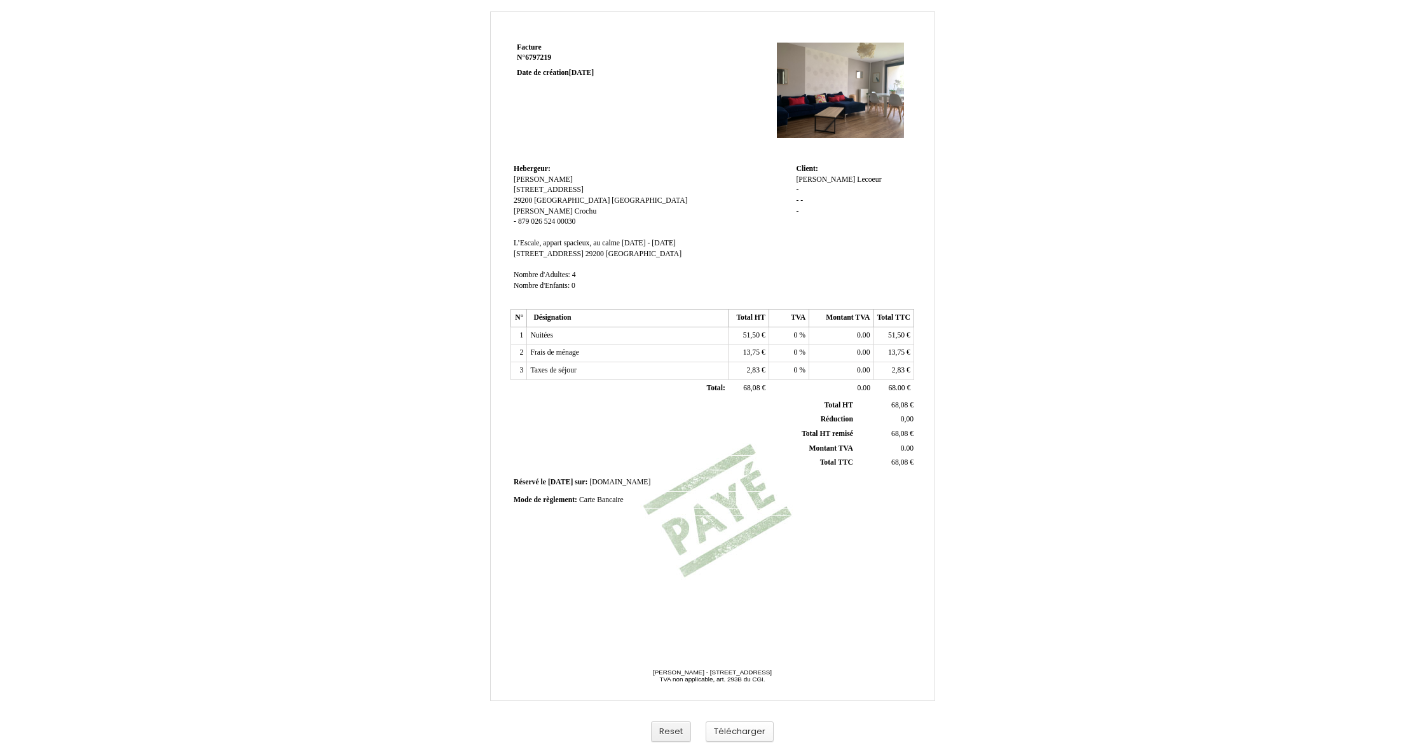
click at [744, 732] on button "Télécharger" at bounding box center [740, 732] width 68 height 21
click at [778, 610] on div "Facture Facture N° 6797219 6797219 Date de création 21 September 2025 Hebergeur…" at bounding box center [713, 339] width 408 height 601
click at [745, 738] on button "Télécharger" at bounding box center [740, 732] width 68 height 21
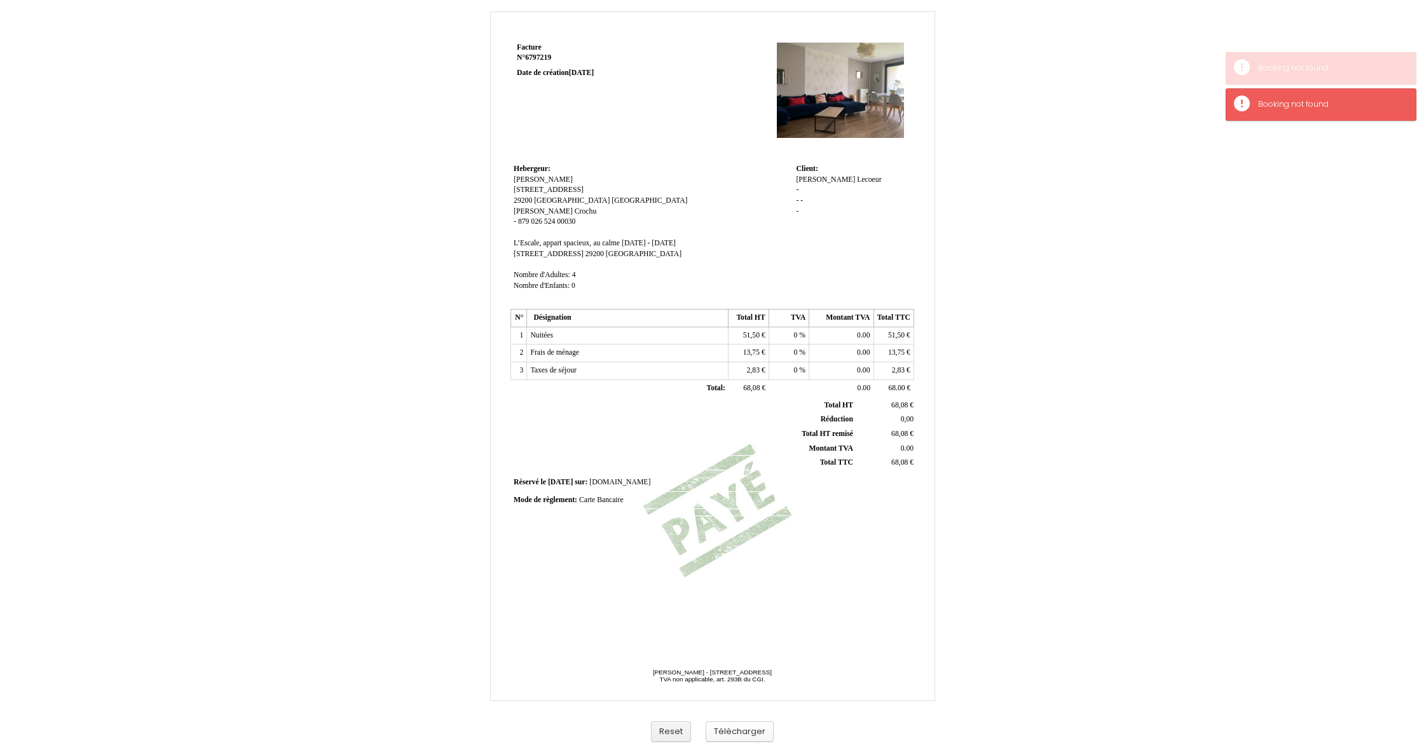
click at [745, 738] on button "Télécharger" at bounding box center [740, 732] width 68 height 21
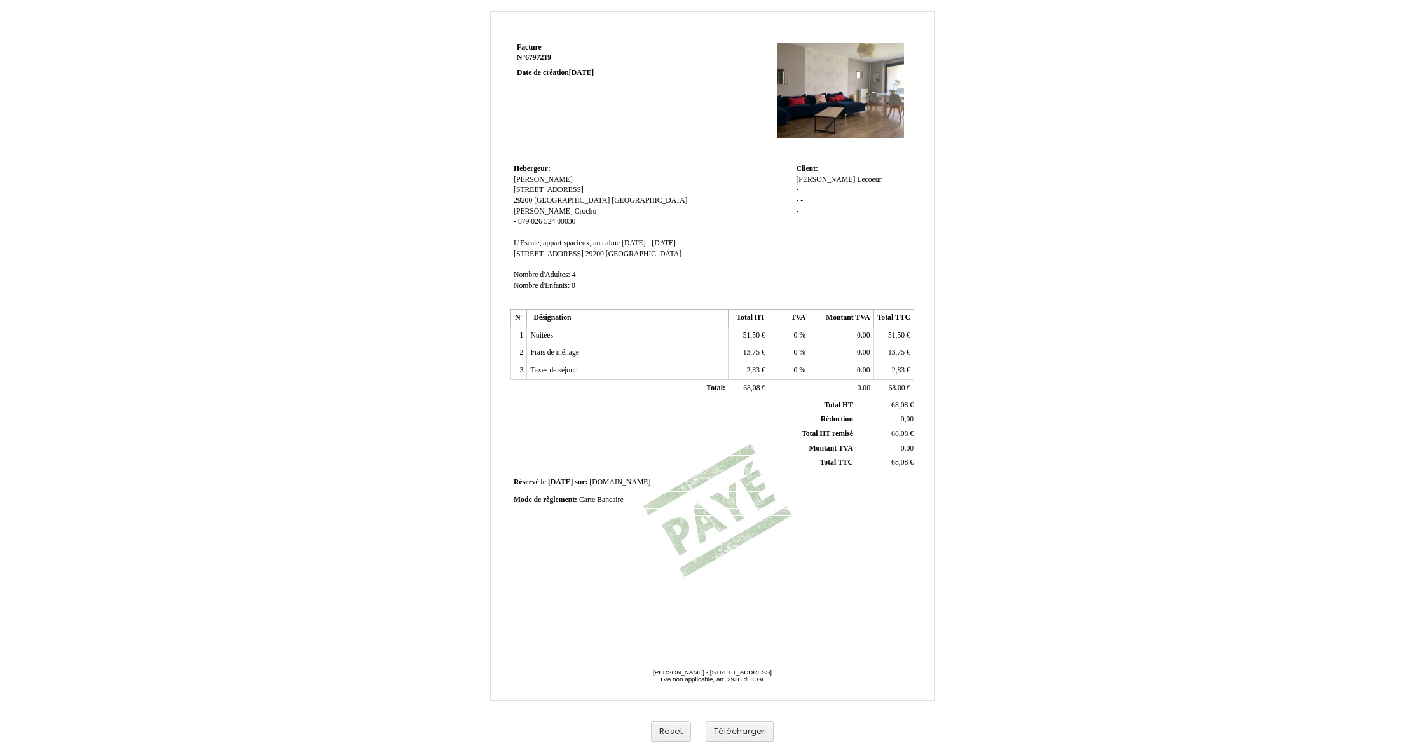
click at [857, 179] on span "Lecoeur" at bounding box center [869, 179] width 24 height 8
click at [827, 177] on div "Raphaël Raphaël Lecoeur Lecoeur - - - -" at bounding box center [853, 201] width 114 height 53
click at [817, 178] on span "[PERSON_NAME]" at bounding box center [825, 179] width 59 height 8
type input "R"
type input "Vincent"
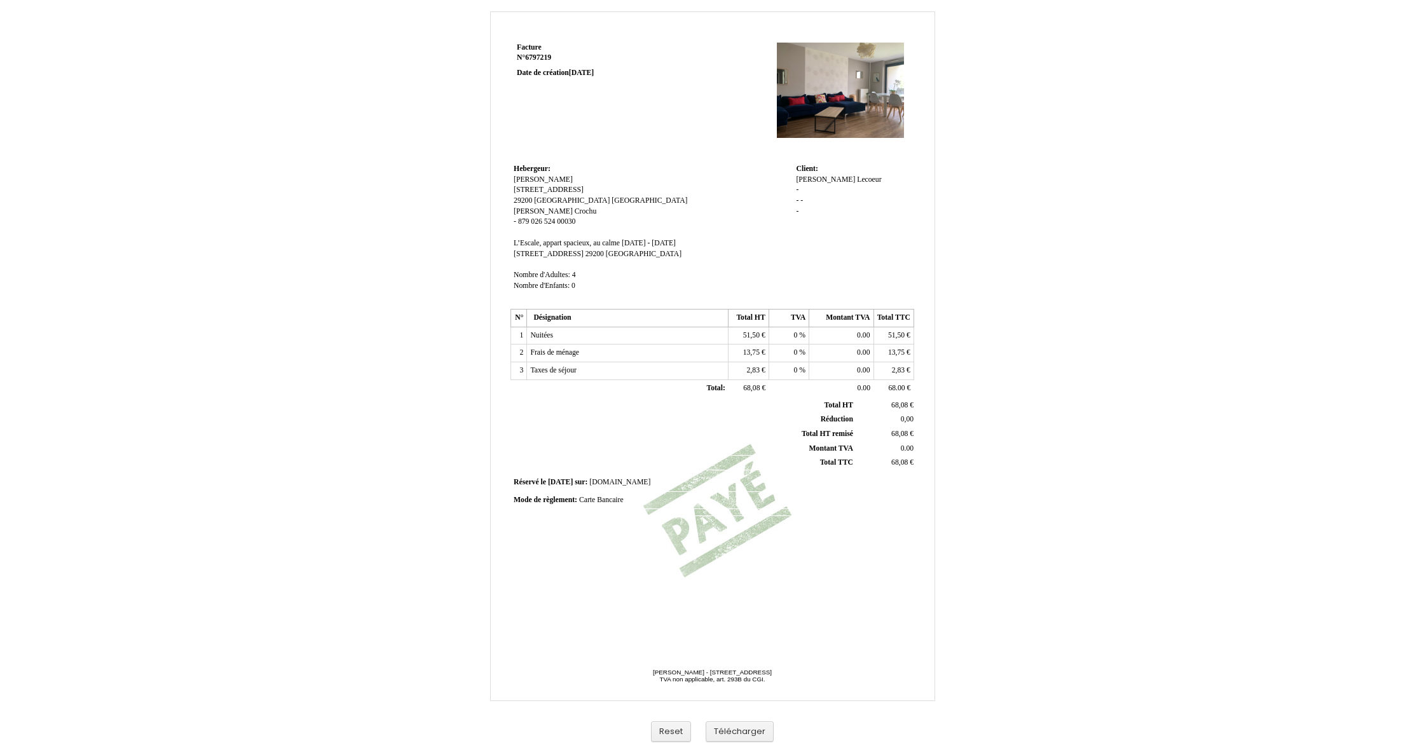
click at [829, 196] on div "Raphaël Vincent Lecoeur Lecoeur - - - -" at bounding box center [853, 201] width 114 height 53
click at [857, 178] on span "Lecoeur" at bounding box center [869, 179] width 24 height 8
click at [834, 178] on div "Vincent Vincent Lecoeur Lecoeur - - - -" at bounding box center [853, 208] width 114 height 66
click at [857, 178] on span "Lecoeur" at bounding box center [869, 179] width 24 height 8
type input "L"
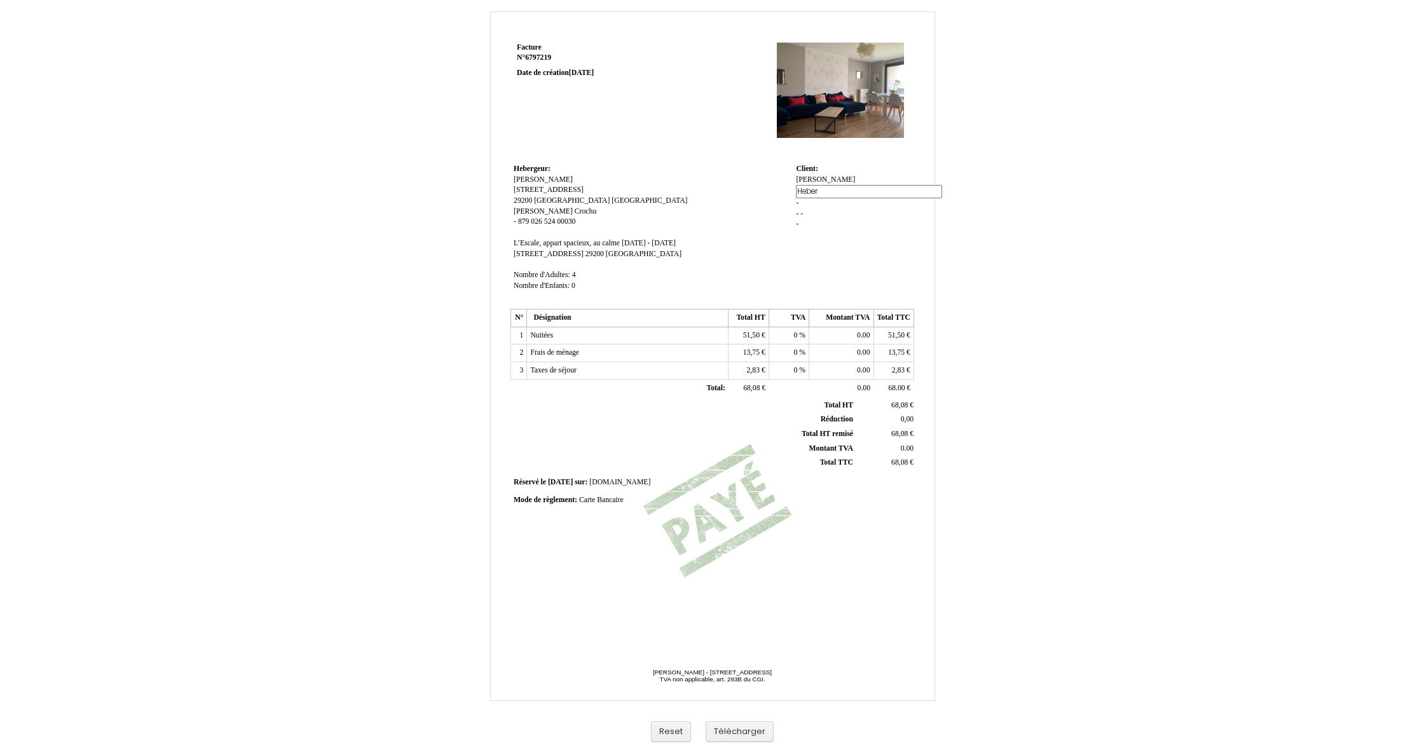
type input "Hebert"
click at [719, 191] on td "Hebergeur: Hebergeur: Jean-David Crochu Jean-David Crochu 17 rue de Saint Brieu…" at bounding box center [652, 233] width 282 height 145
click at [747, 729] on button "Télécharger" at bounding box center [740, 732] width 68 height 21
click at [818, 179] on span "Vincent" at bounding box center [825, 179] width 59 height 8
type input "V"
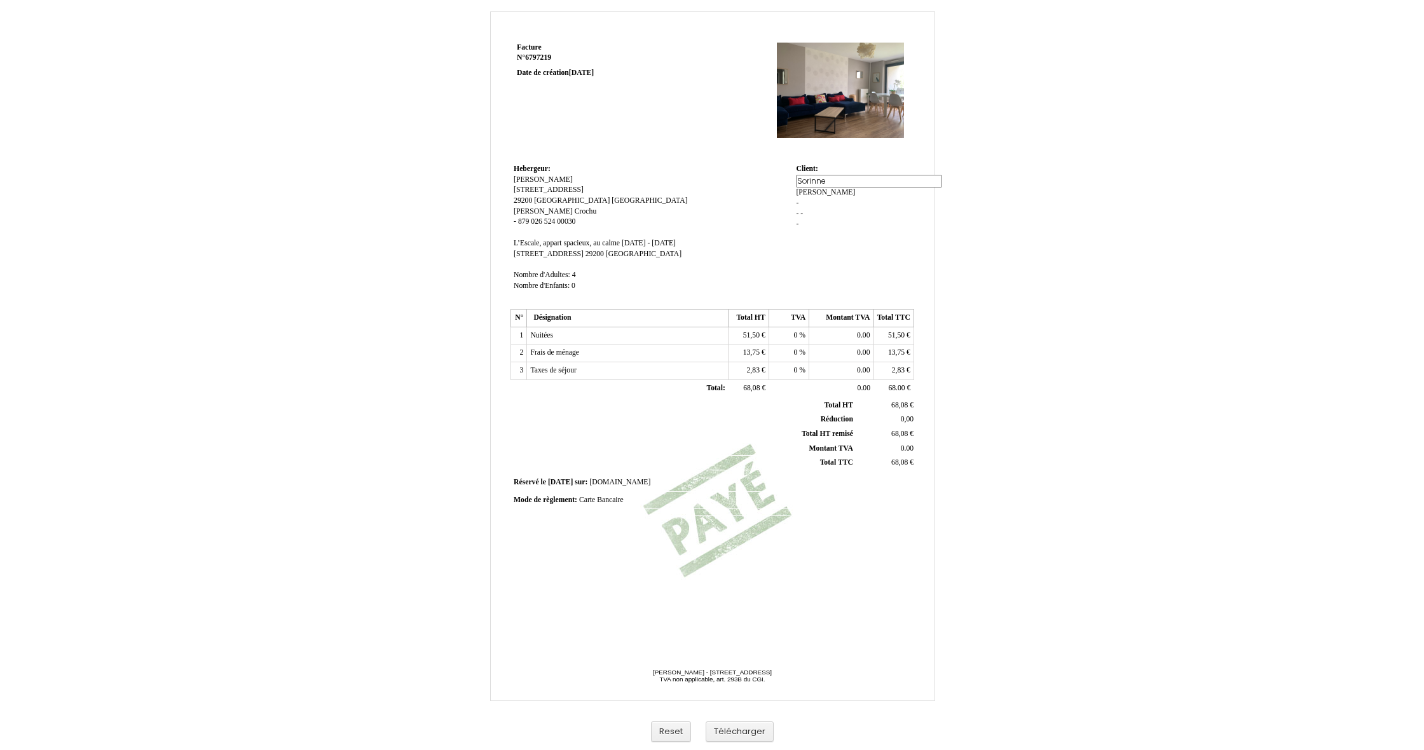
click at [804, 184] on input "Sorinne" at bounding box center [869, 181] width 146 height 13
type input "Corinne"
click at [818, 193] on div "Vincent Vincent Hebert Hebert - - - -" at bounding box center [853, 208] width 114 height 66
click at [837, 186] on span "Hebert" at bounding box center [825, 190] width 59 height 8
click at [837, 181] on div "Corinne Corinne Hebert Hebert - - - -" at bounding box center [853, 208] width 114 height 66
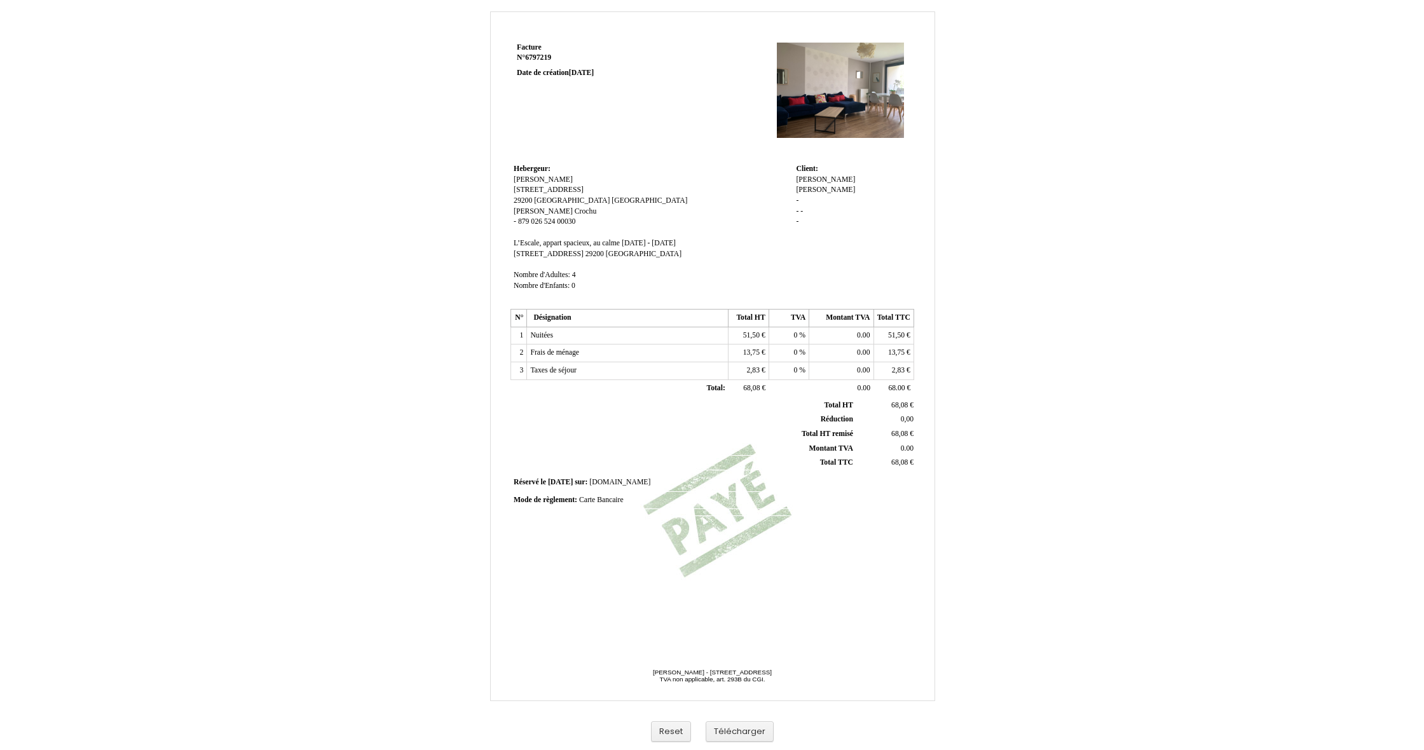
click at [837, 186] on span "Hebert" at bounding box center [825, 190] width 59 height 8
type input "H"
click at [858, 218] on div "Corinne Corinne Hebert Hebert - - - -" at bounding box center [853, 208] width 114 height 66
click at [755, 732] on button "Télécharger" at bounding box center [740, 732] width 68 height 21
click at [857, 181] on span "Peray" at bounding box center [865, 179] width 17 height 8
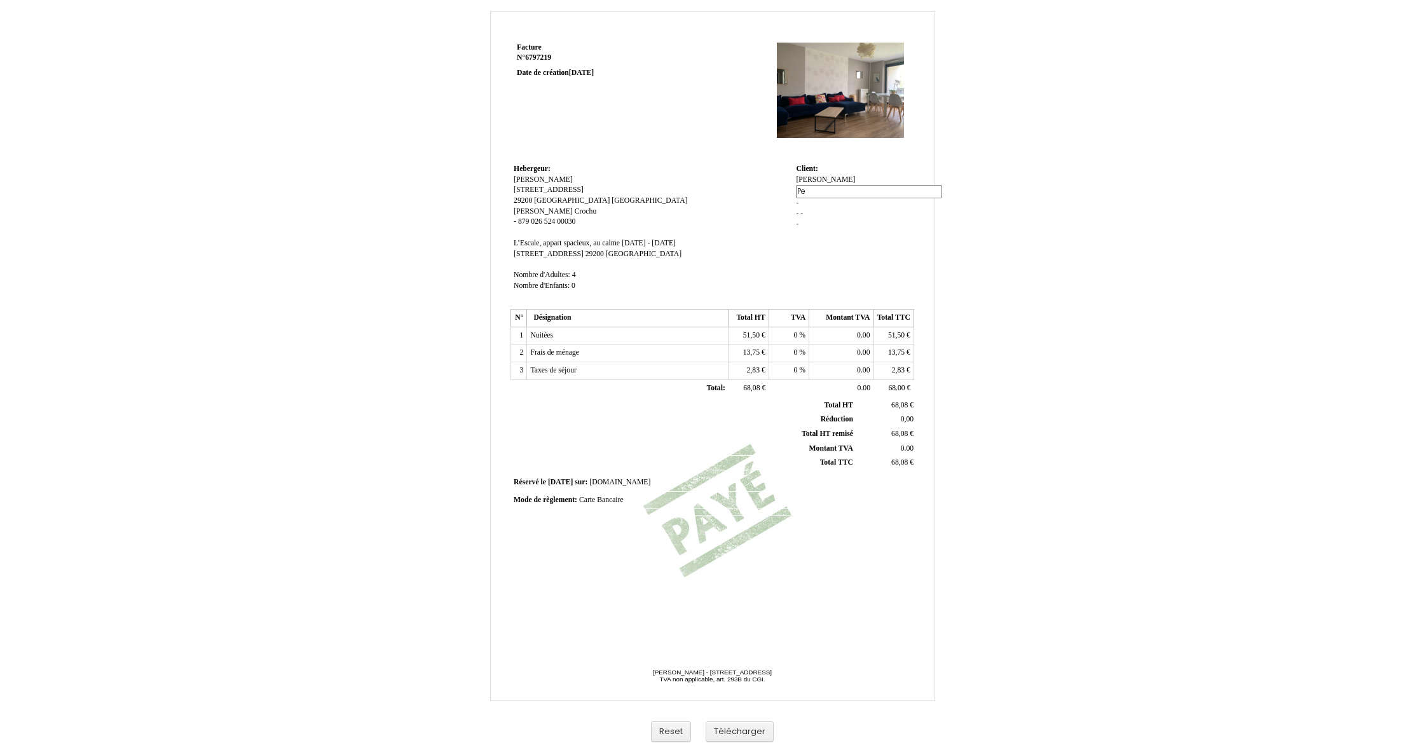
type input "P"
type input "Petit"
click at [806, 179] on span "Corinne" at bounding box center [825, 179] width 59 height 8
type input "C"
type input "Richard"
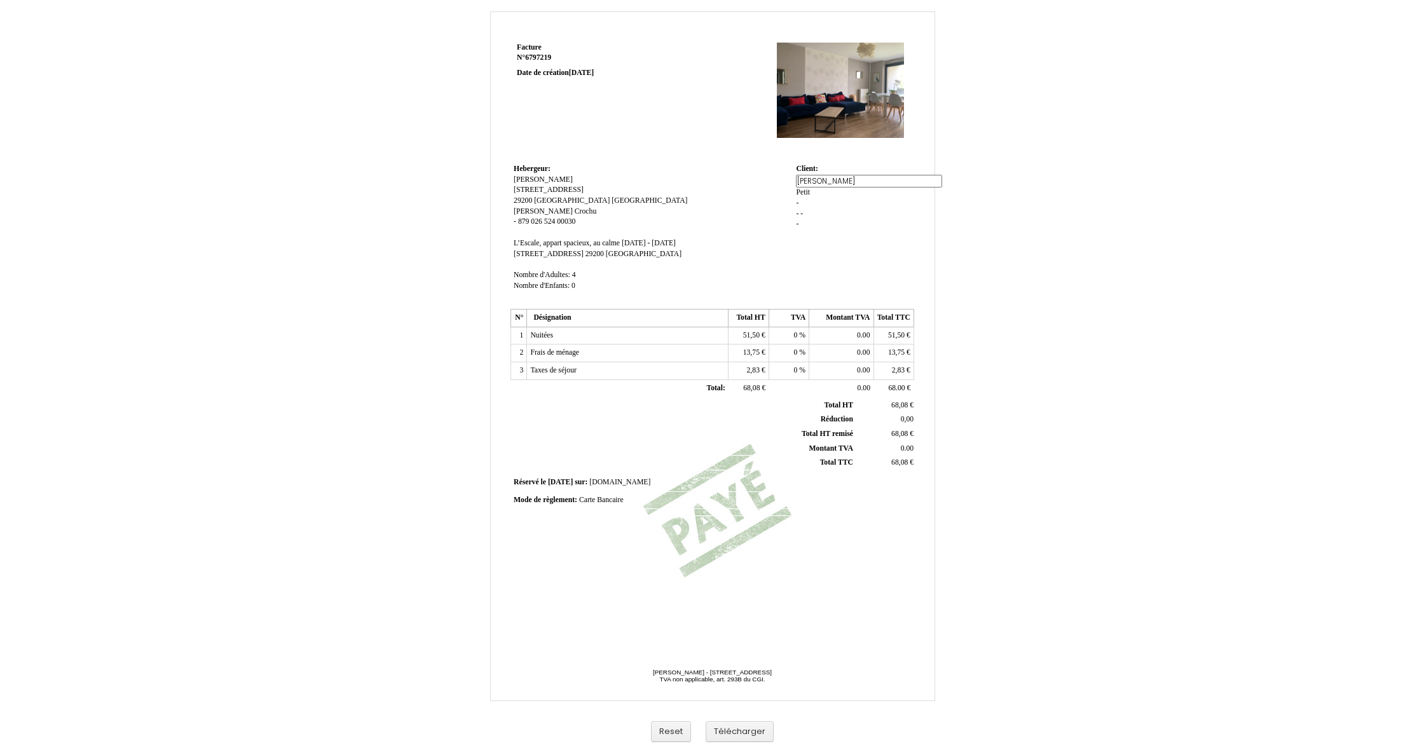
click at [888, 545] on div "Facture Facture N° 6797219 6797219 Date de création 21 September 2025 Hebergeur…" at bounding box center [713, 339] width 408 height 601
click at [746, 734] on button "Télécharger" at bounding box center [740, 732] width 68 height 21
click at [740, 736] on button "Télécharger" at bounding box center [740, 732] width 68 height 21
